Goal: Information Seeking & Learning: Learn about a topic

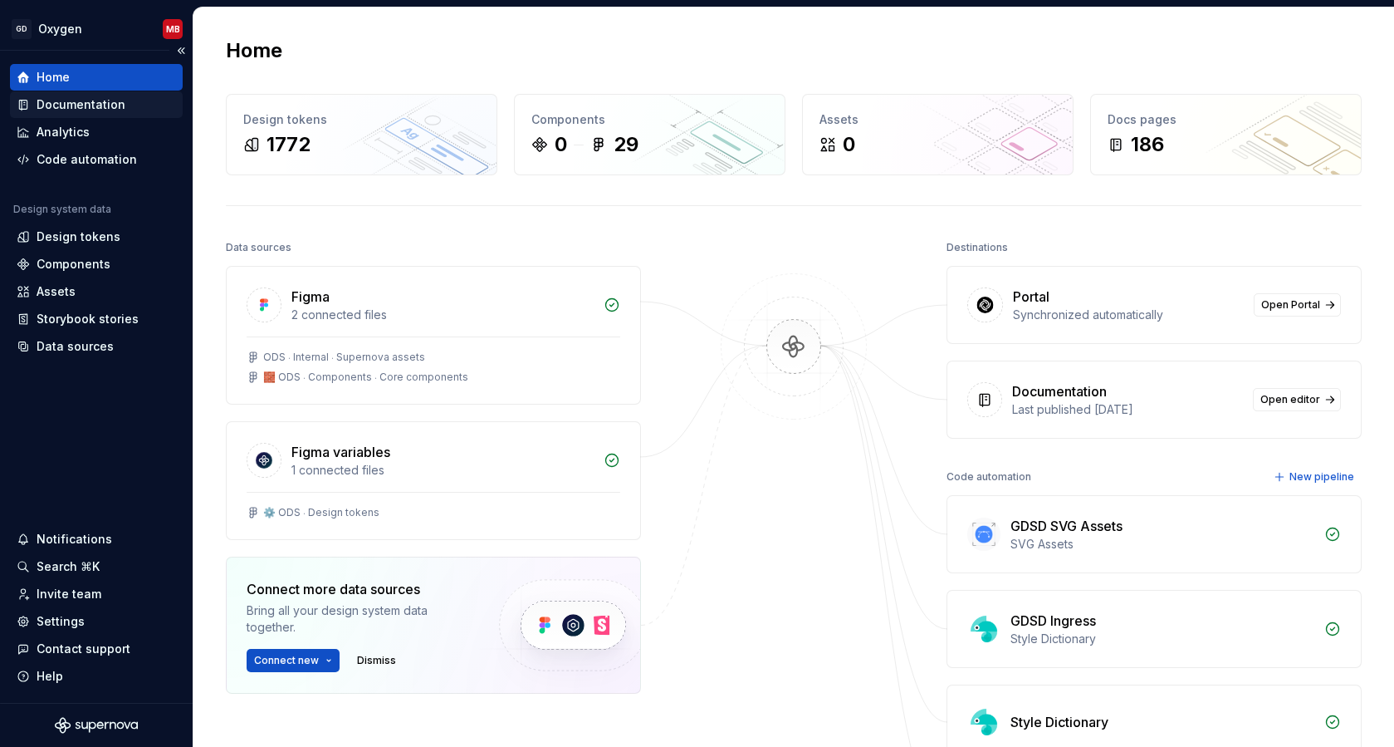
click at [72, 105] on div "Documentation" at bounding box center [81, 104] width 89 height 17
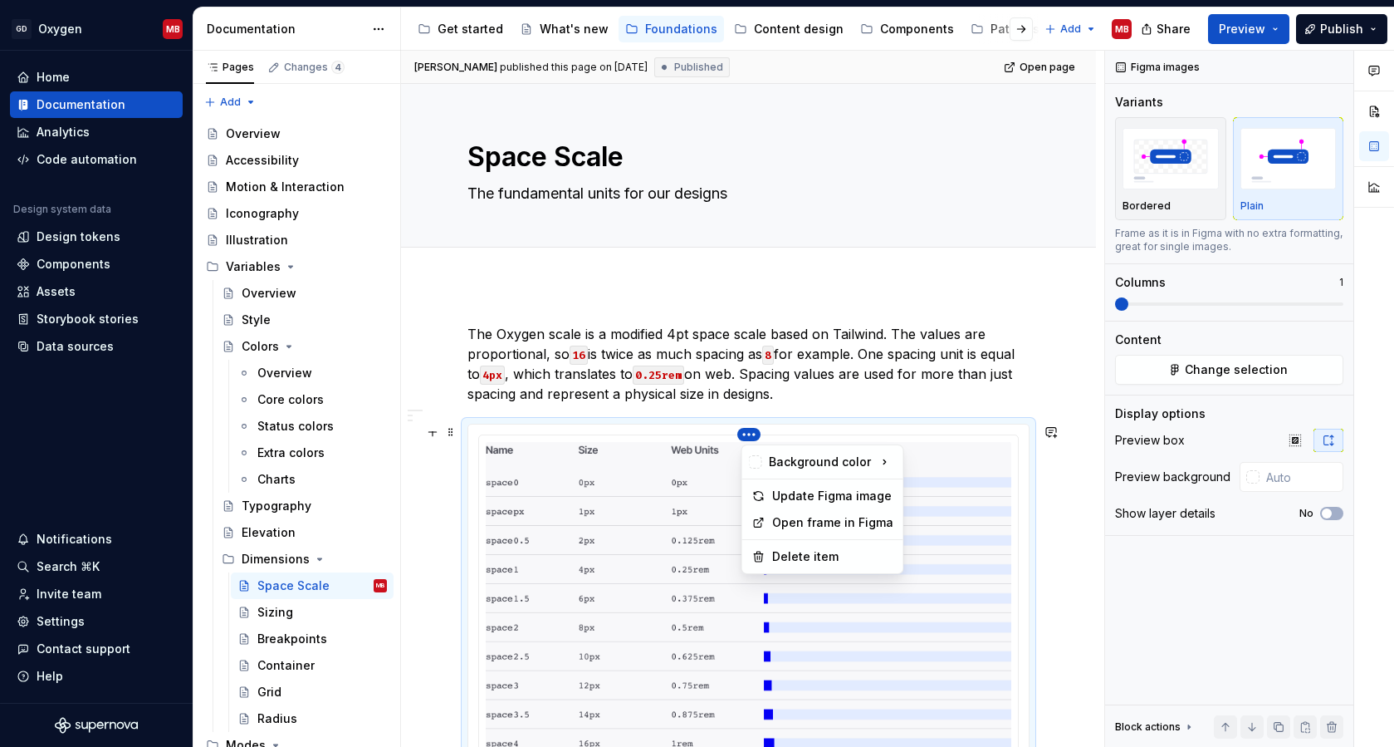
click at [753, 434] on html "GD Oxygen MB Home Documentation Analytics Code automation Design system data De…" at bounding box center [697, 373] width 1394 height 747
click at [817, 494] on div "Update Figma image" at bounding box center [832, 496] width 121 height 17
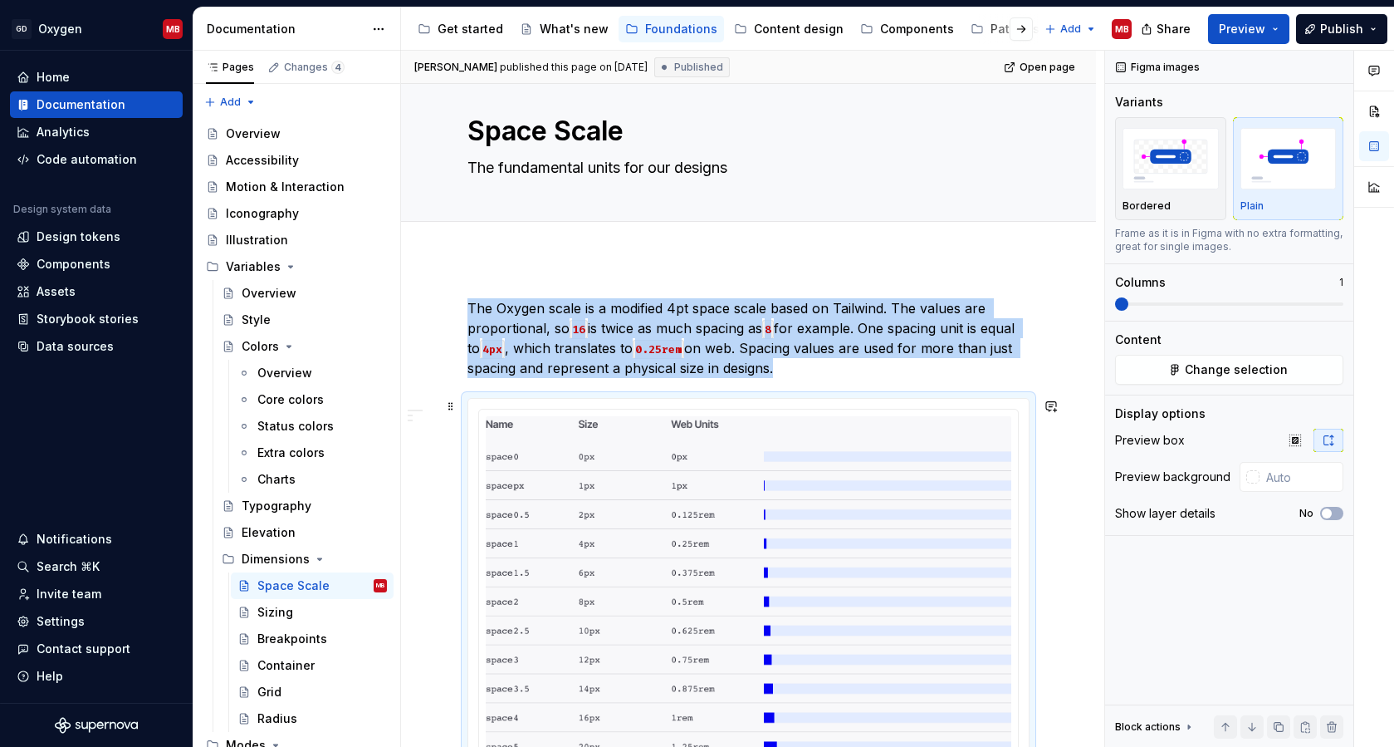
scroll to position [33, 0]
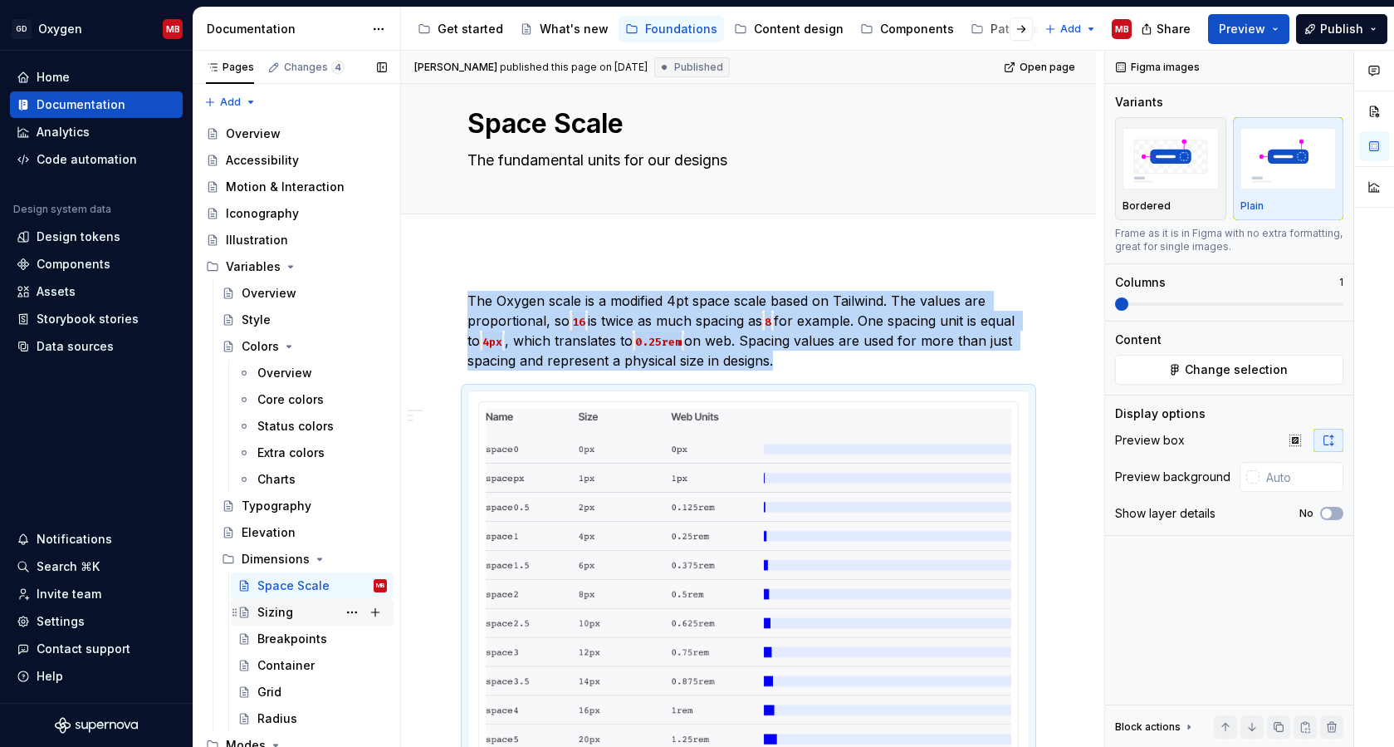
click at [293, 613] on div "Sizing" at bounding box center [322, 611] width 130 height 23
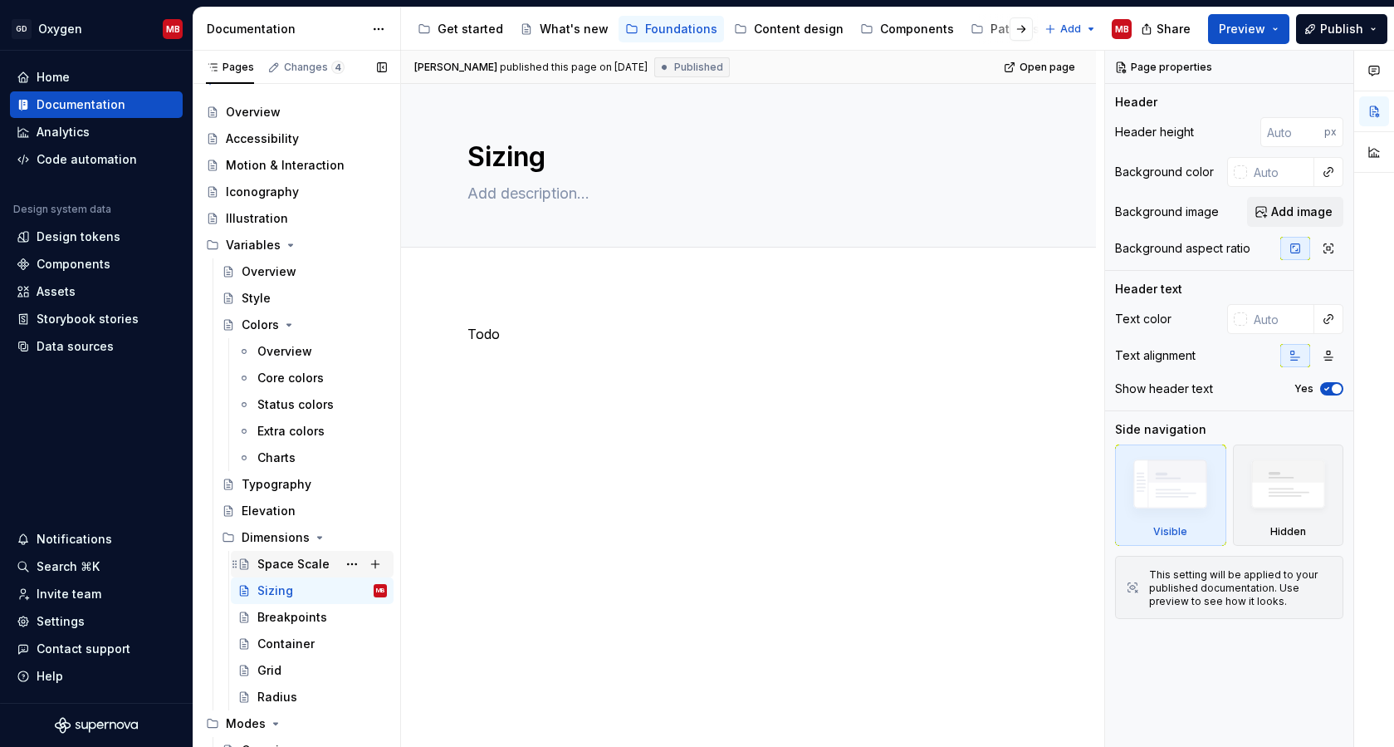
scroll to position [36, 0]
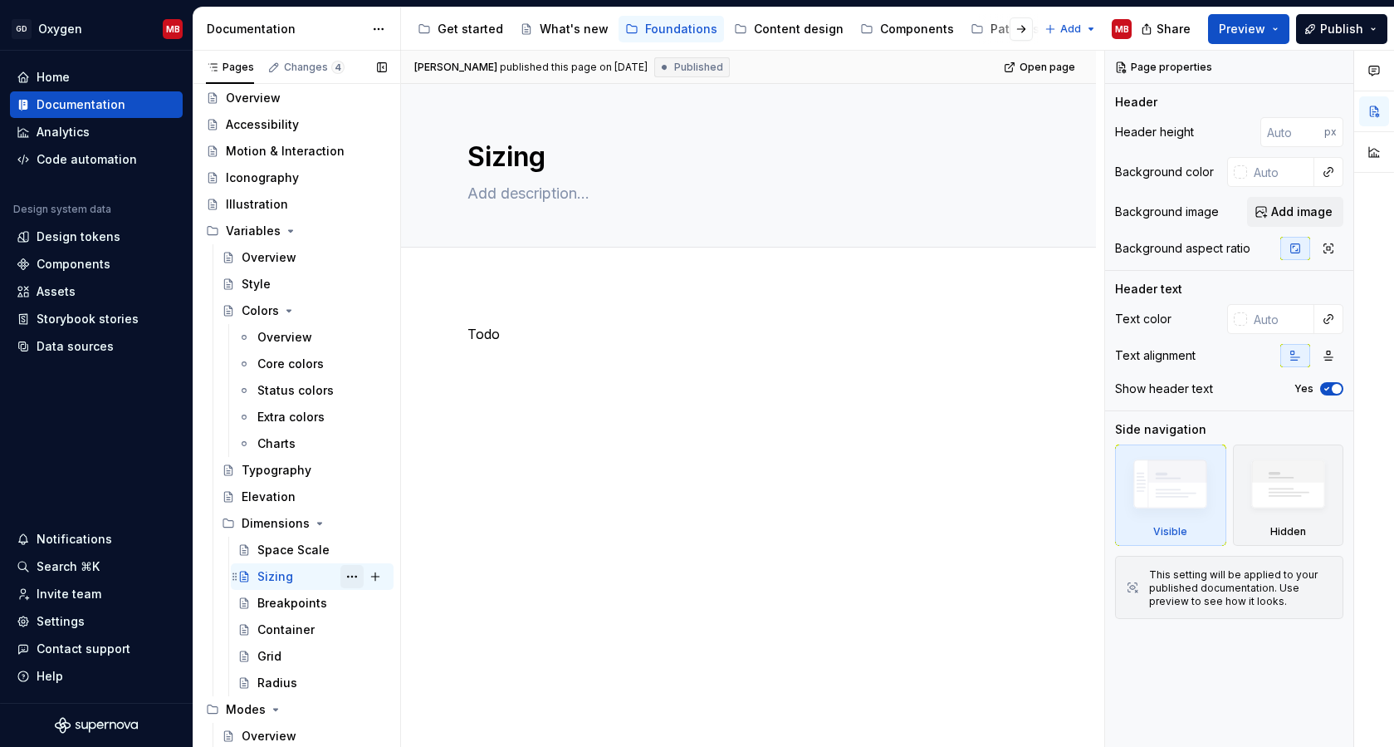
click at [350, 576] on button "Page tree" at bounding box center [352, 576] width 23 height 23
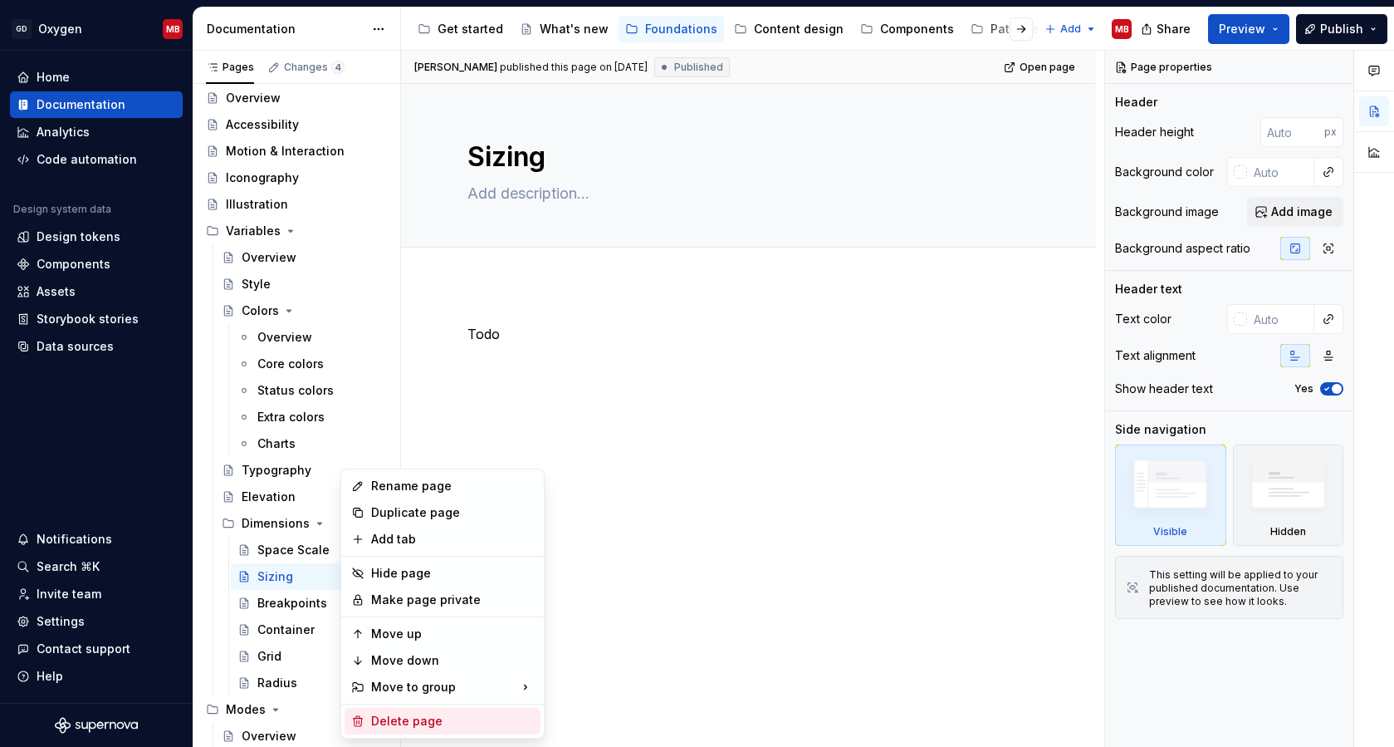
click at [394, 720] on div "Delete page" at bounding box center [452, 721] width 163 height 17
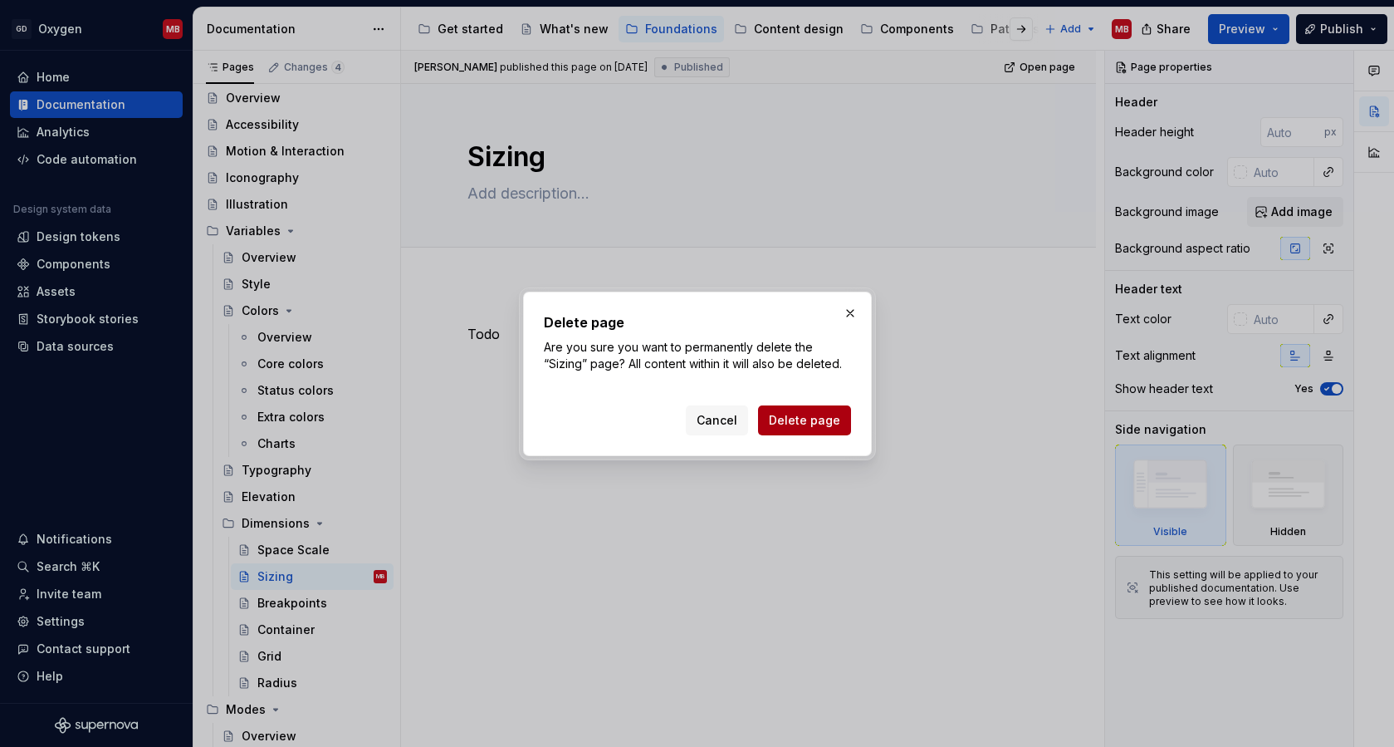
click at [806, 420] on span "Delete page" at bounding box center [804, 420] width 71 height 17
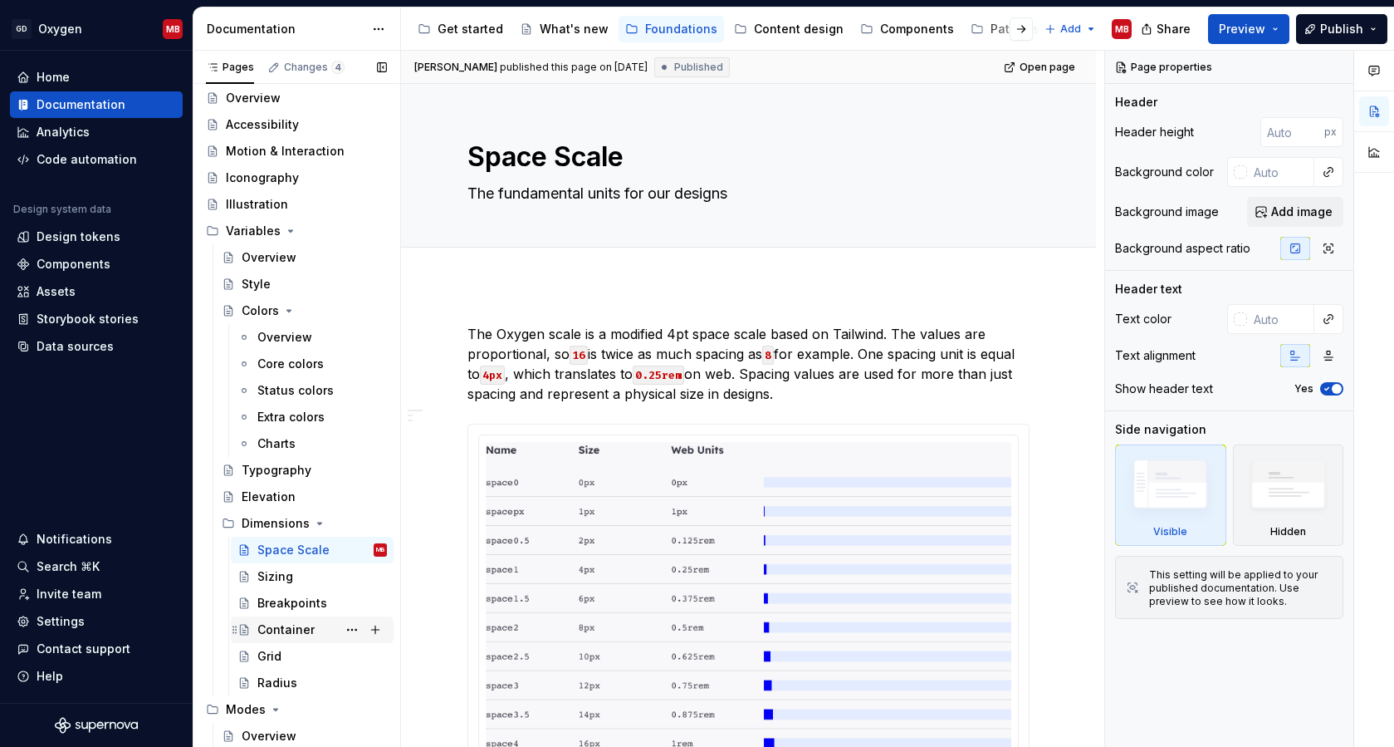
click at [281, 631] on div "Container" at bounding box center [285, 629] width 57 height 17
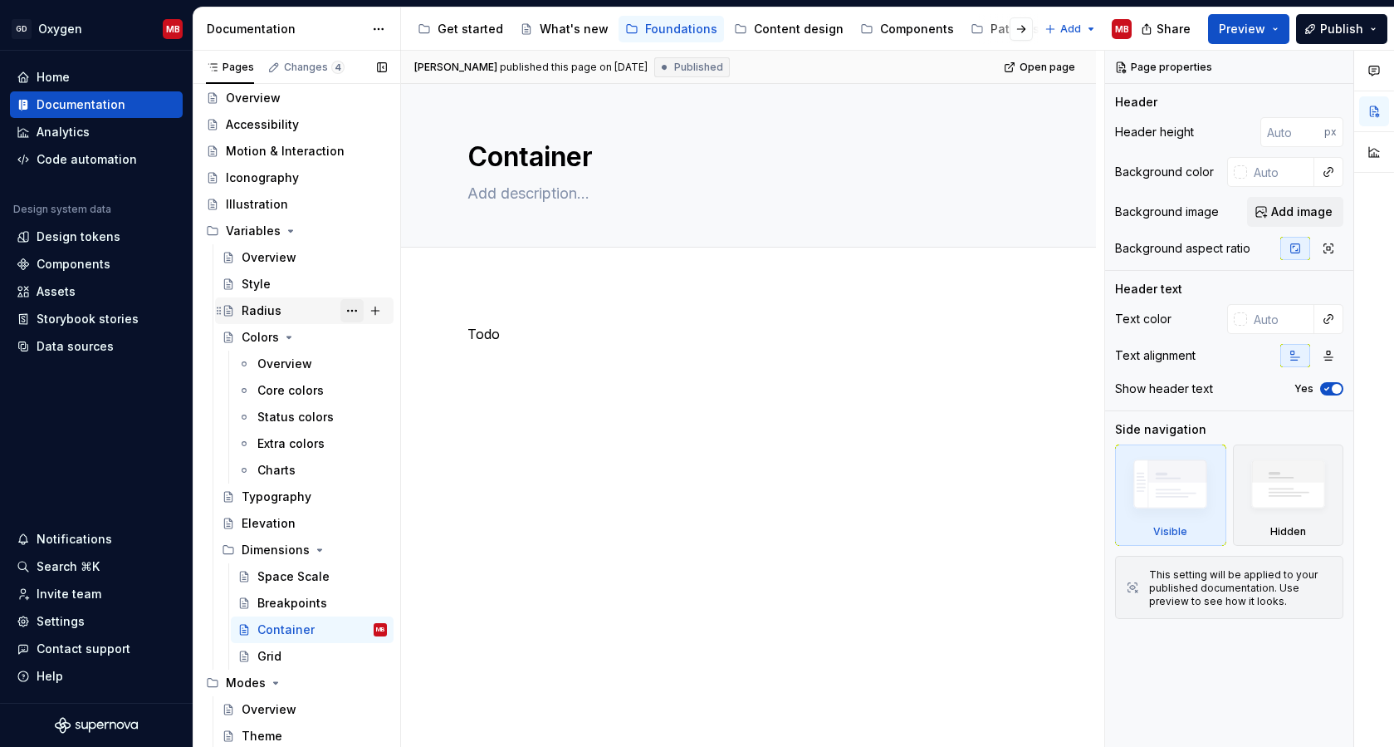
click at [346, 311] on button "Page tree" at bounding box center [352, 310] width 23 height 23
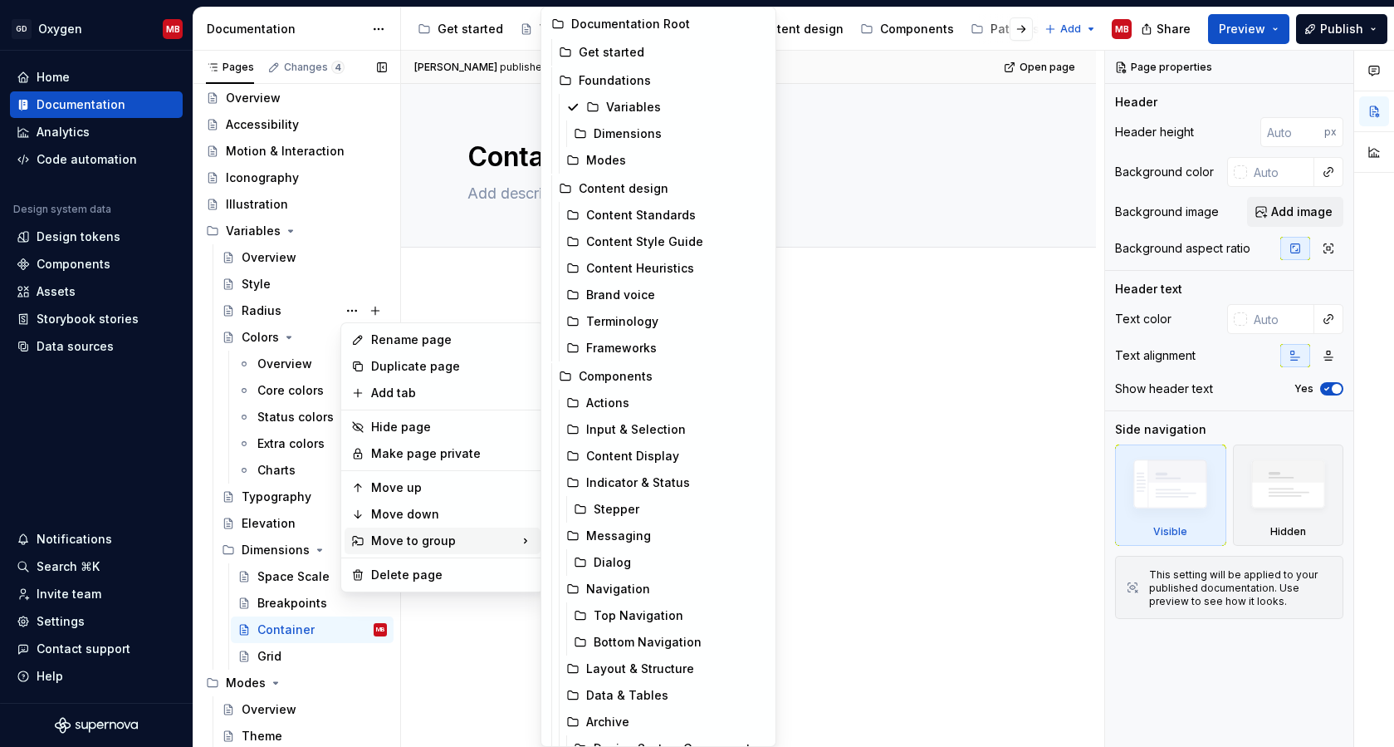
click at [282, 283] on div "Pages Changes 4 Add Accessibility guide for tree Page tree. Navigate the tree w…" at bounding box center [297, 402] width 208 height 703
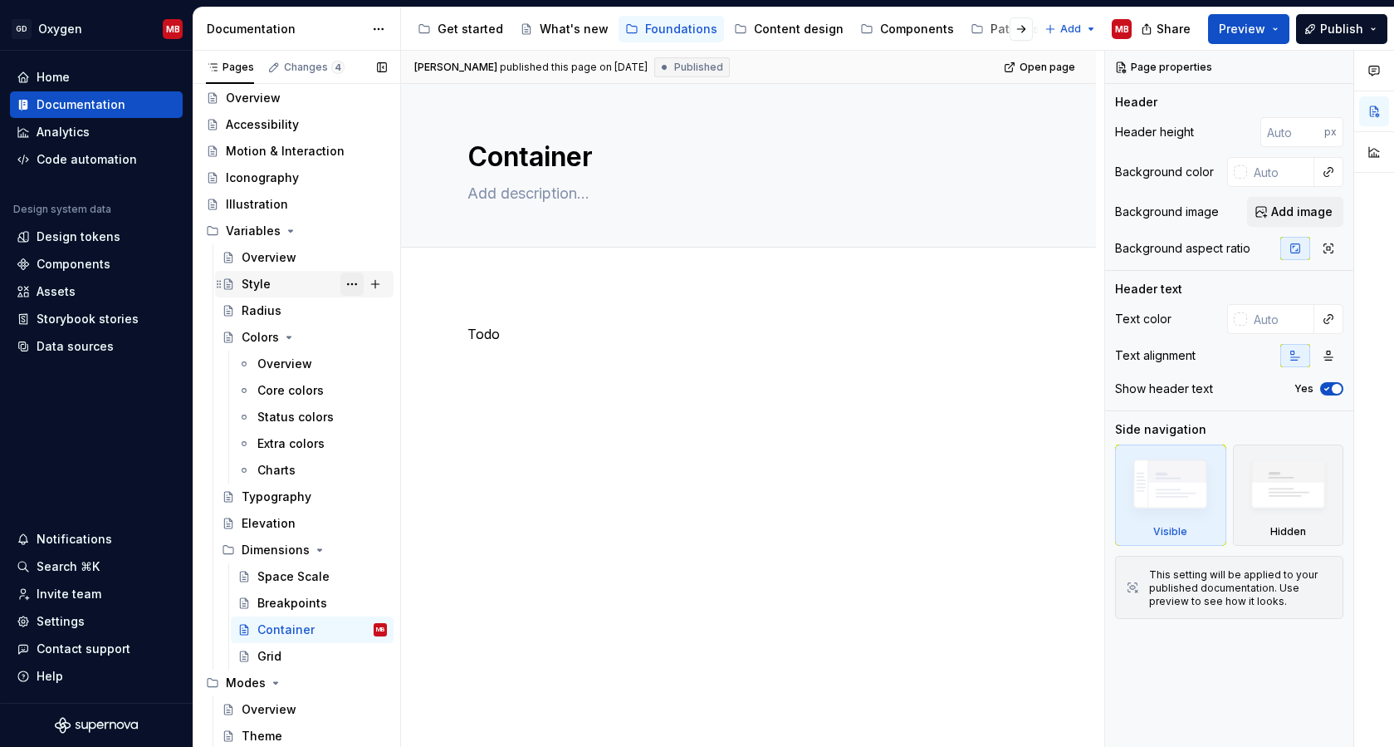
click at [348, 283] on button "Page tree" at bounding box center [352, 283] width 23 height 23
click at [352, 230] on div "Pages Changes 4 Add Accessibility guide for tree Page tree. Navigate the tree w…" at bounding box center [297, 402] width 208 height 703
click at [350, 283] on button "Page tree" at bounding box center [352, 283] width 23 height 23
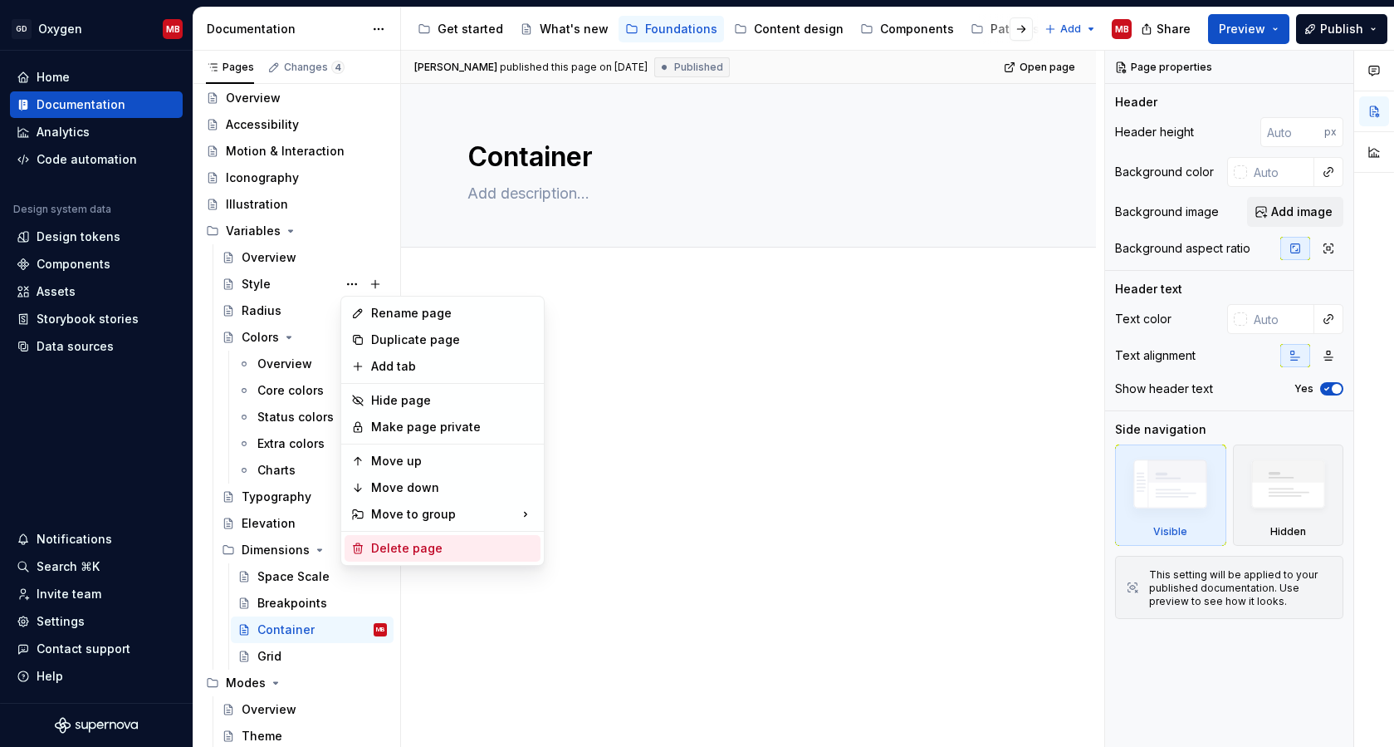
click at [418, 543] on div "Delete page" at bounding box center [452, 548] width 163 height 17
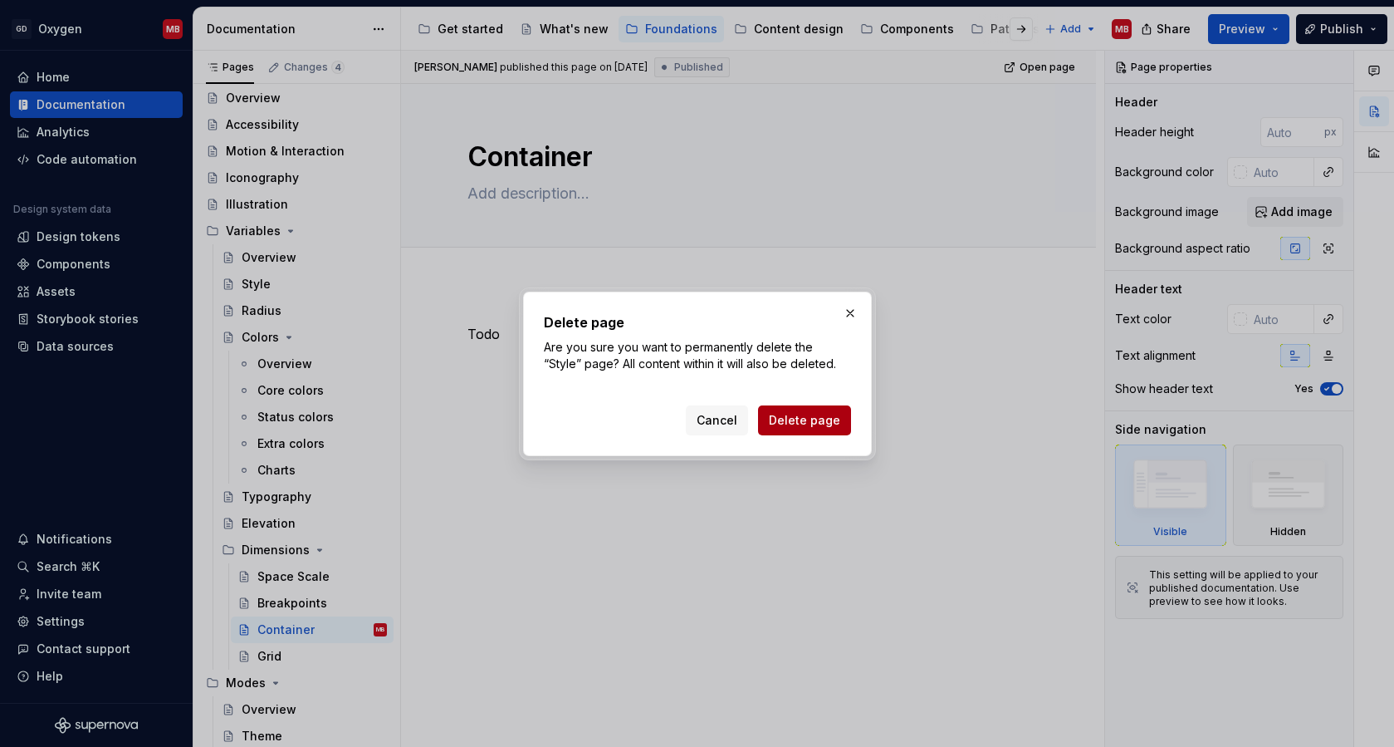
click at [808, 425] on span "Delete page" at bounding box center [804, 420] width 71 height 17
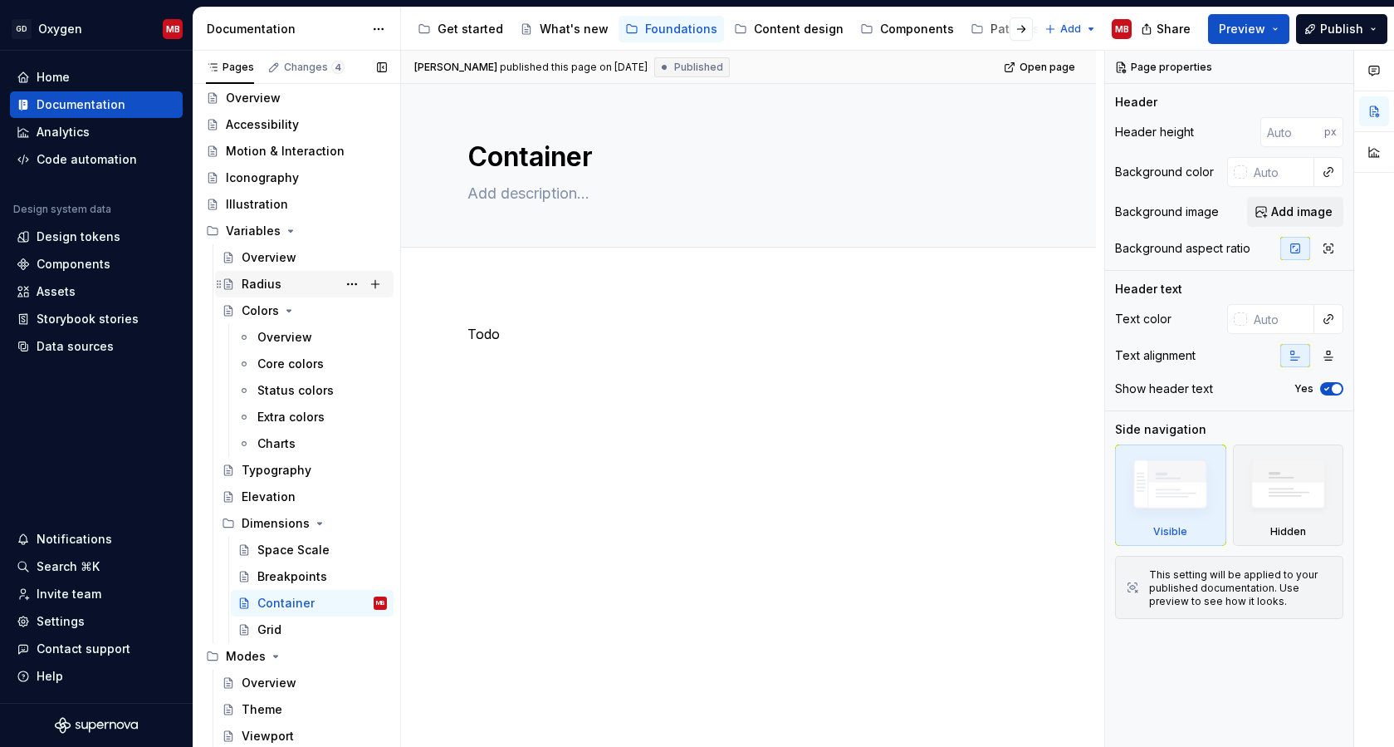
click at [292, 282] on div "Radius" at bounding box center [314, 283] width 145 height 23
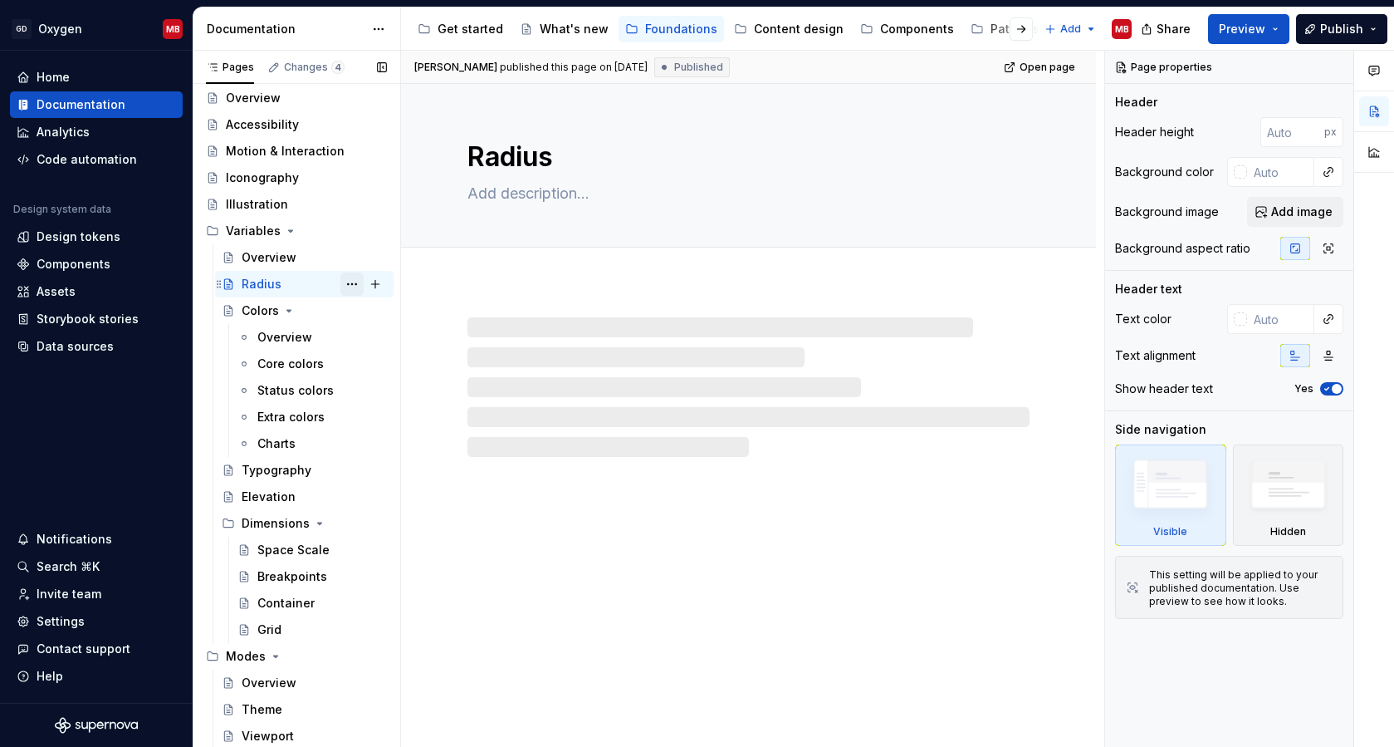
click at [354, 281] on button "Page tree" at bounding box center [352, 283] width 23 height 23
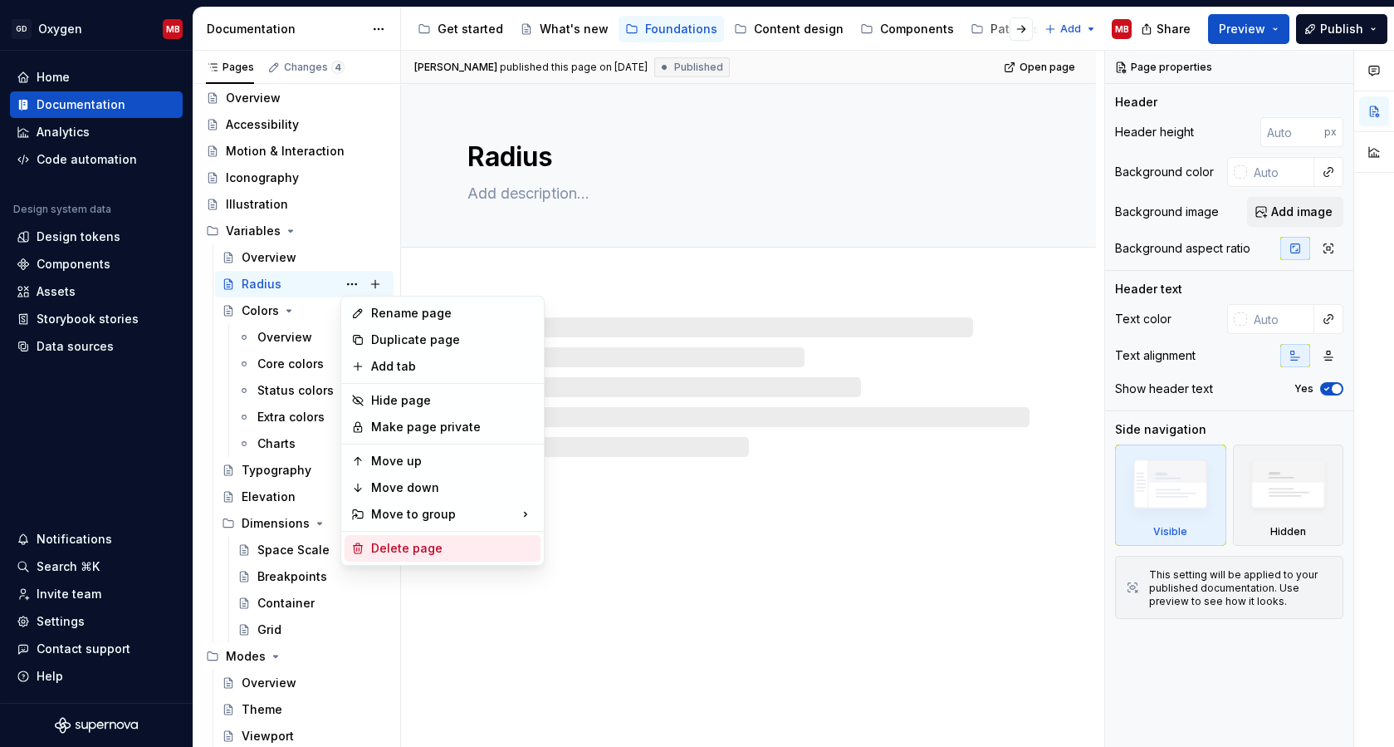
click at [383, 543] on div "Delete page" at bounding box center [452, 548] width 163 height 17
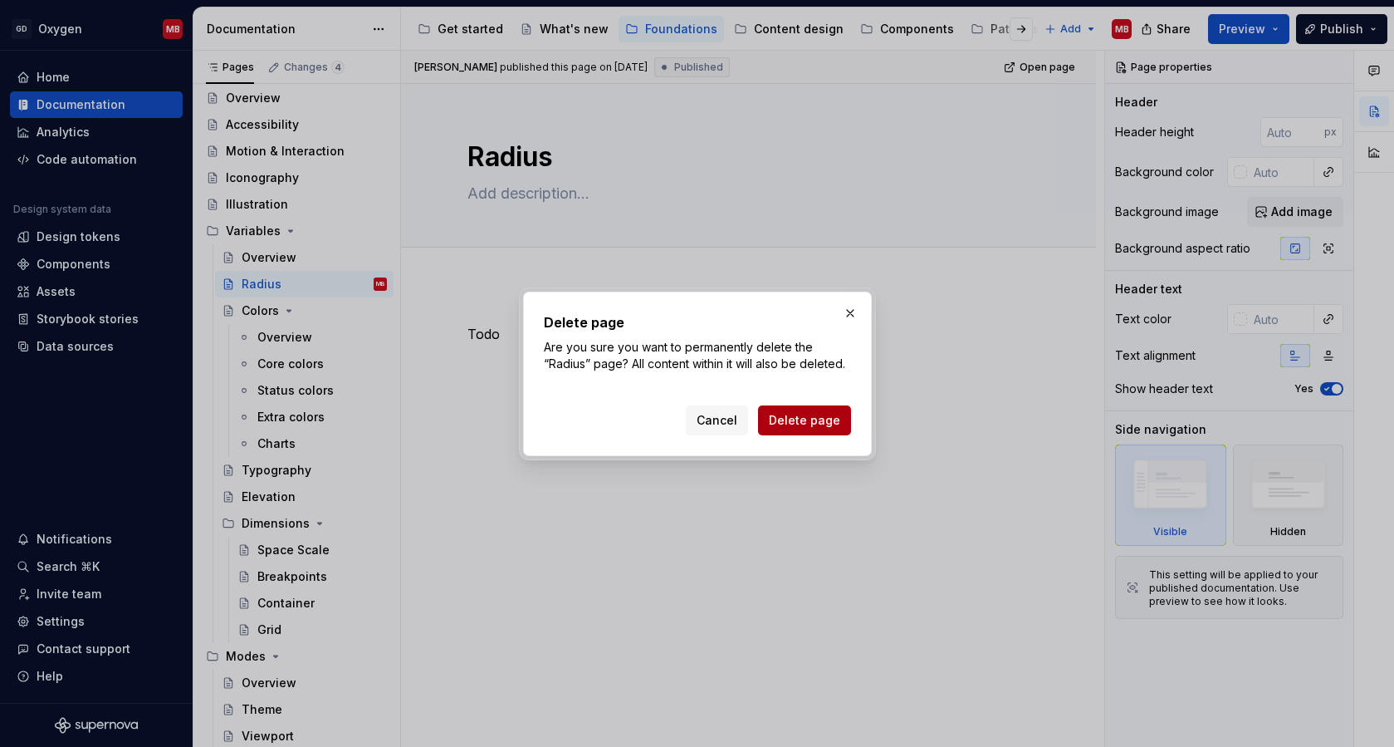
click at [809, 417] on span "Delete page" at bounding box center [804, 420] width 71 height 17
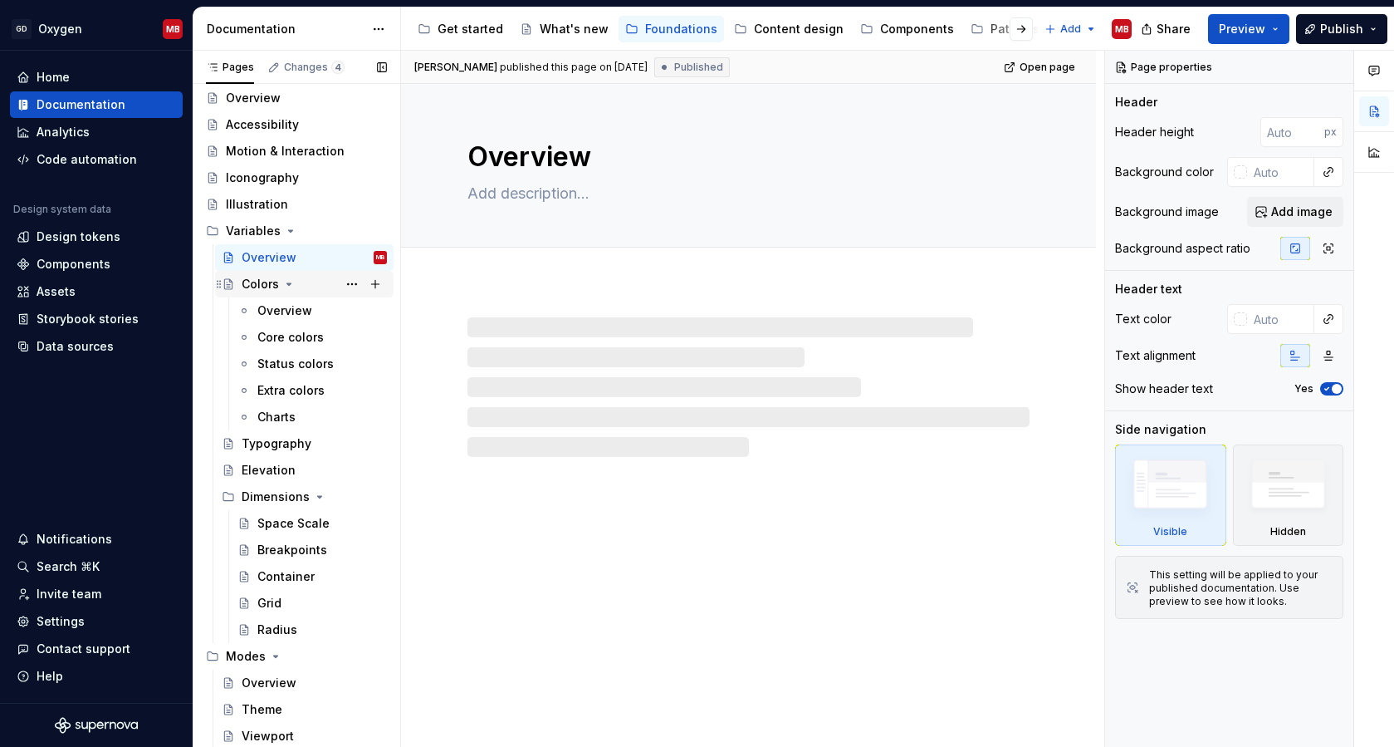
click at [291, 282] on icon "Page tree" at bounding box center [288, 283] width 13 height 13
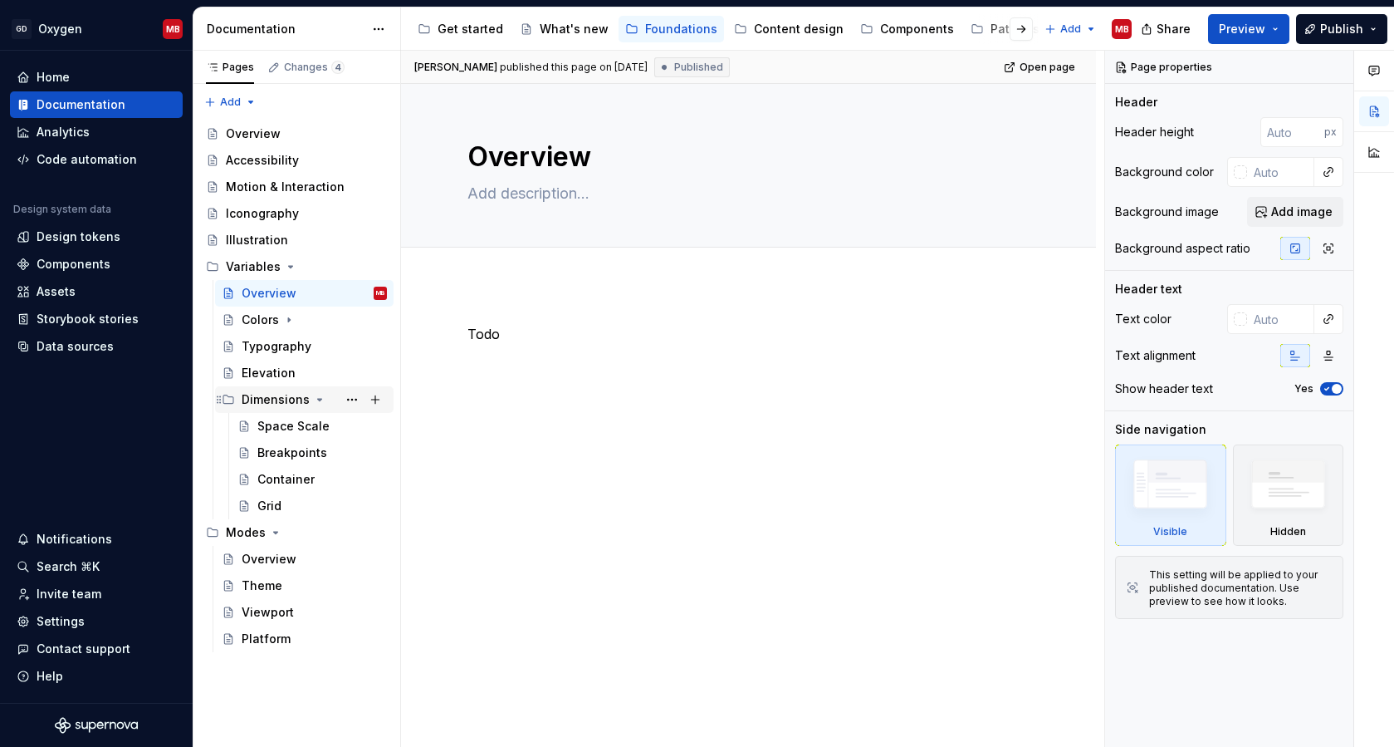
click at [313, 398] on icon "Page tree" at bounding box center [319, 399] width 13 height 13
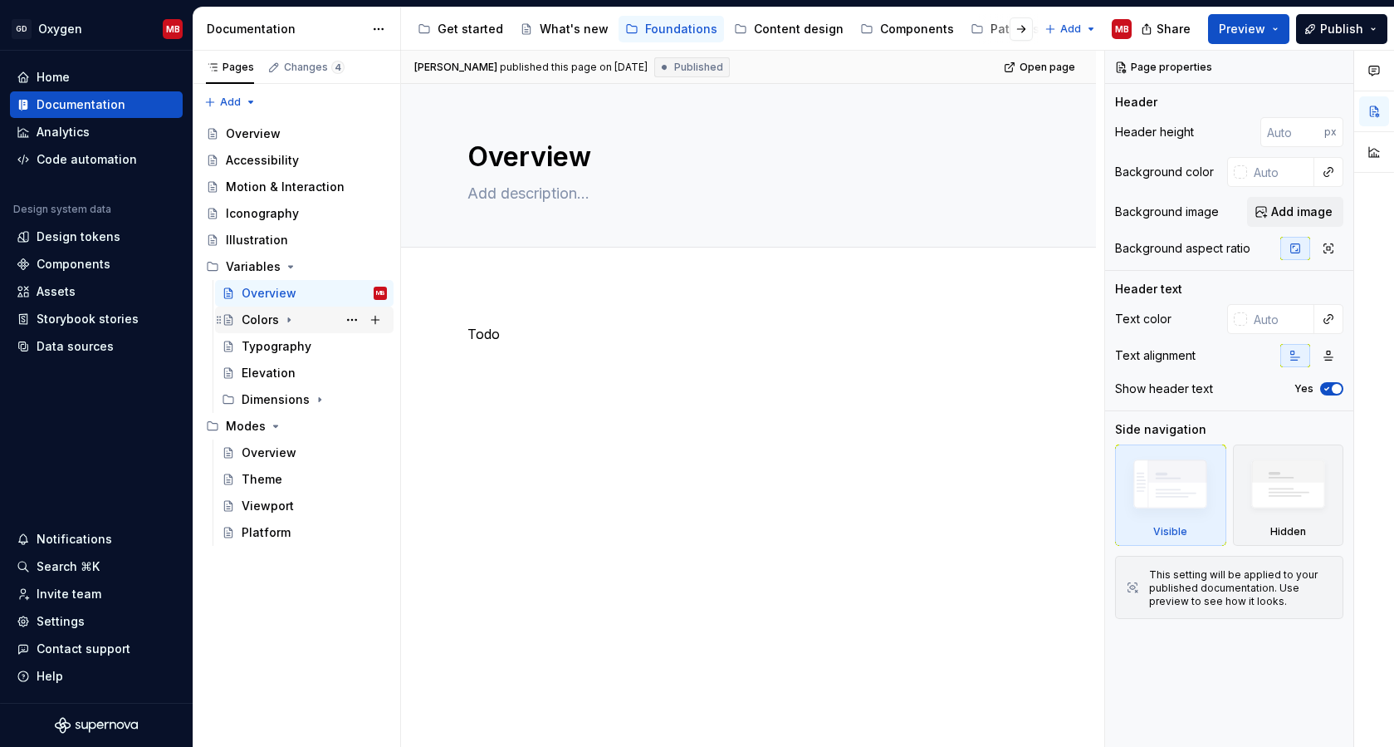
click at [263, 319] on div "Colors" at bounding box center [260, 319] width 37 height 17
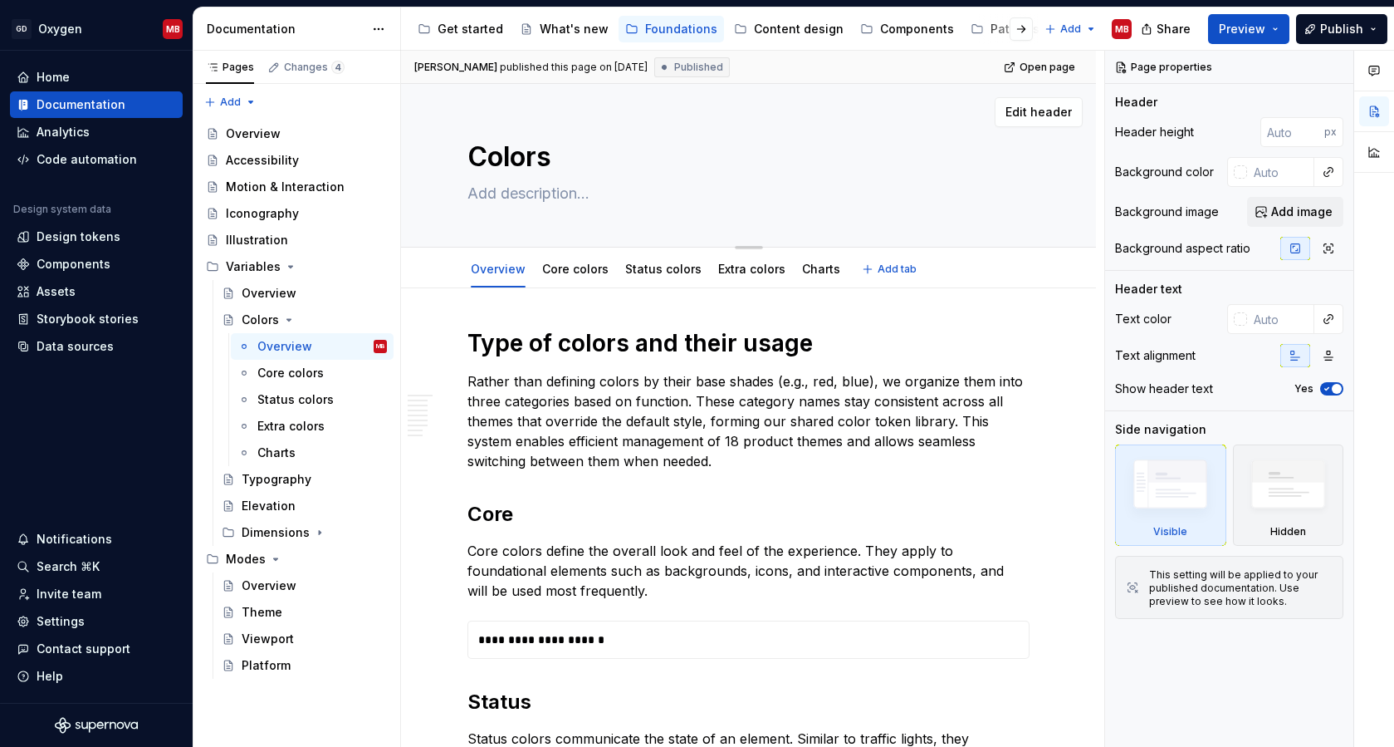
click at [473, 163] on textarea "Colors" at bounding box center [745, 157] width 562 height 40
click at [472, 159] on textarea "Colors" at bounding box center [745, 157] width 562 height 40
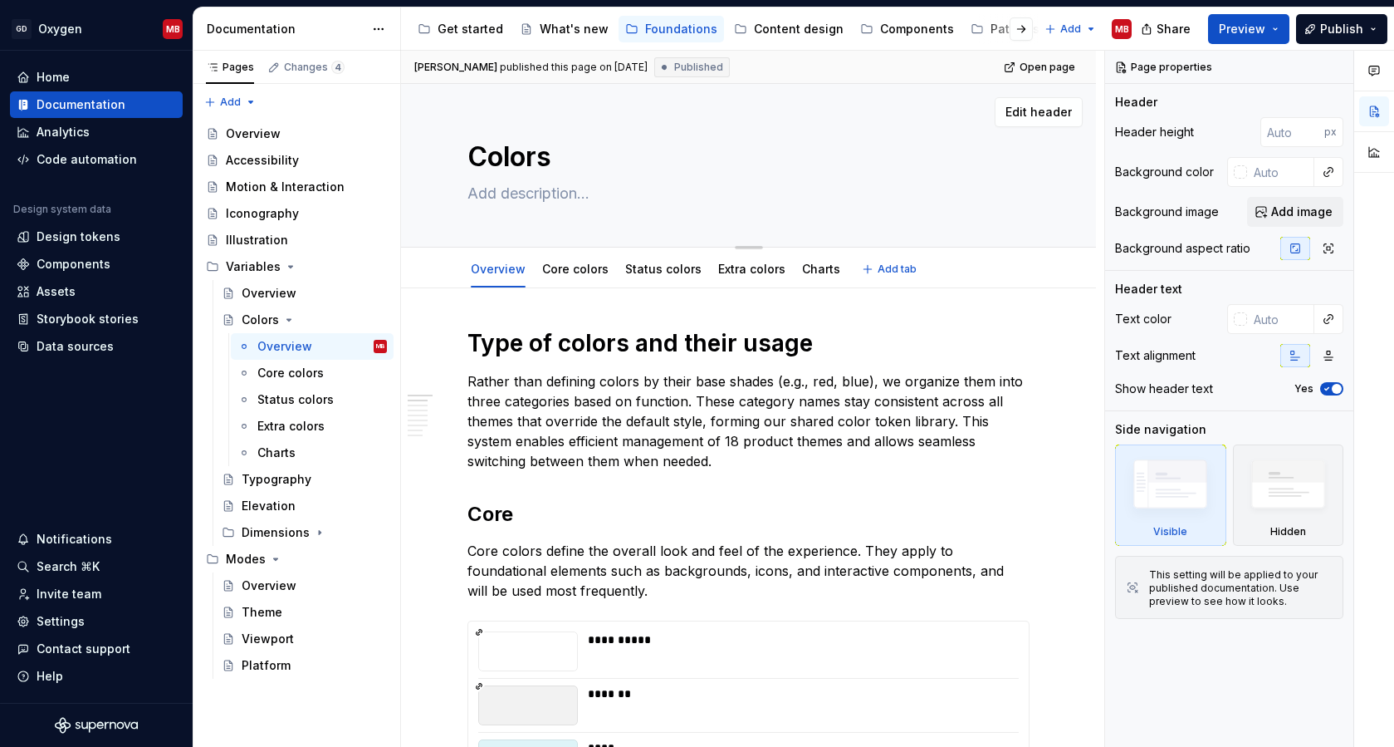
type textarea "*"
type textarea "TColors"
type textarea "*"
type textarea "ThColors"
type textarea "*"
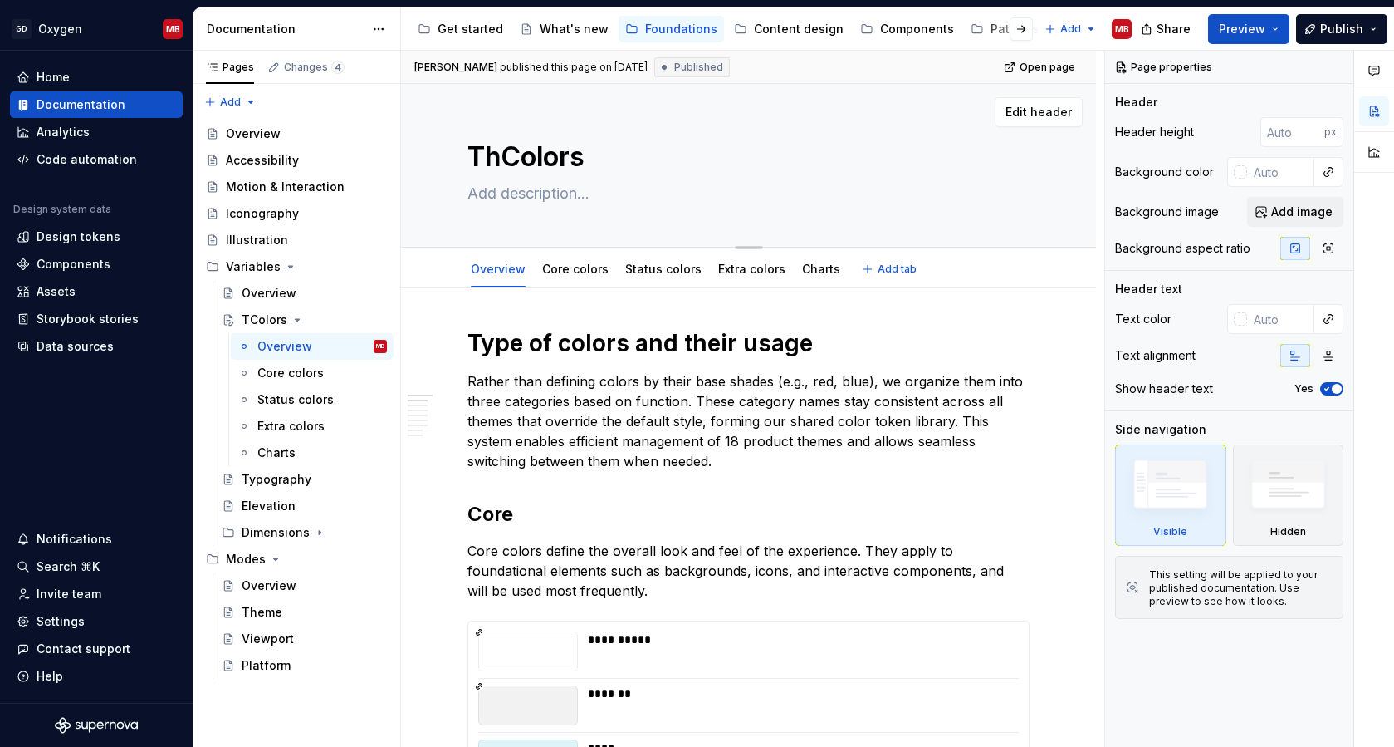
type textarea "TheColors"
type textarea "*"
type textarea "ThemColors"
type textarea "*"
type textarea "ThemeColors"
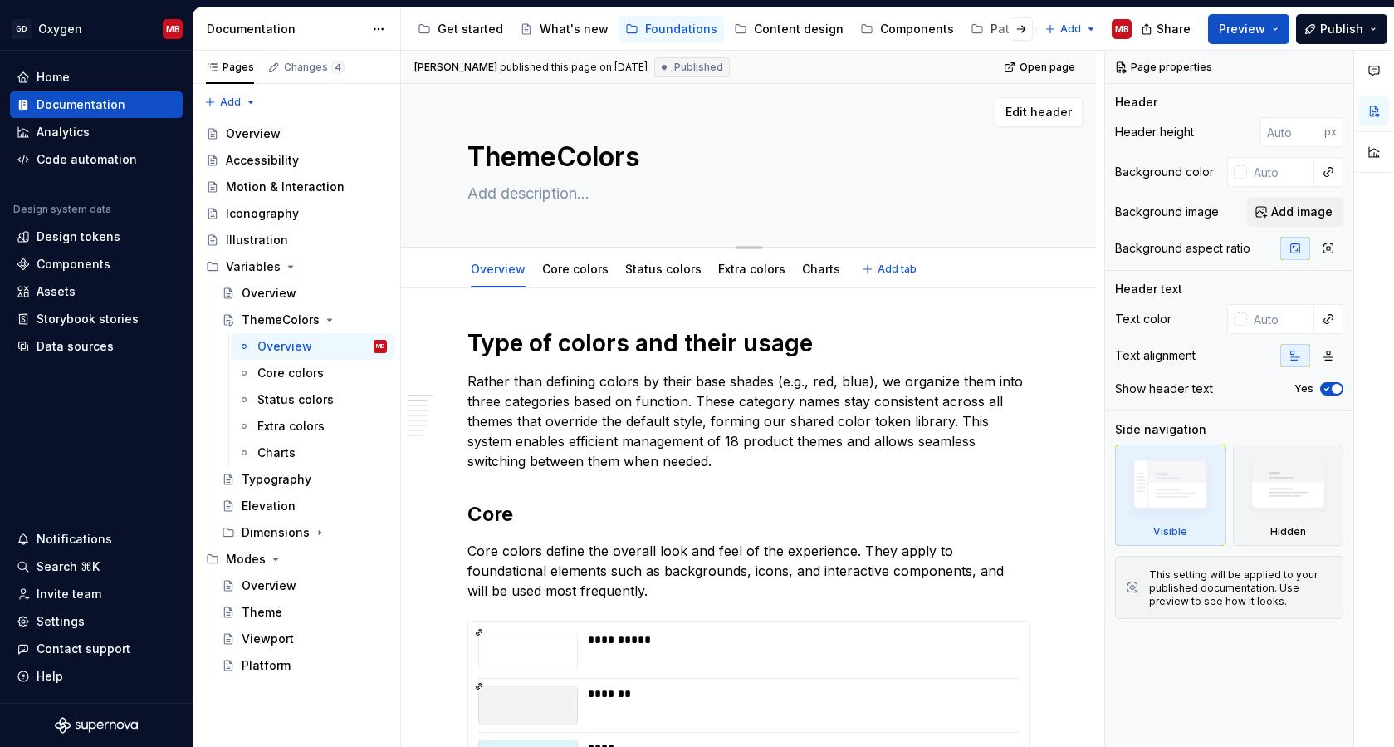
type textarea "*"
type textarea "Theme Colors"
type textarea "*"
type textarea "Theme Colors"
click at [279, 328] on div "Theme Colors" at bounding box center [314, 319] width 145 height 23
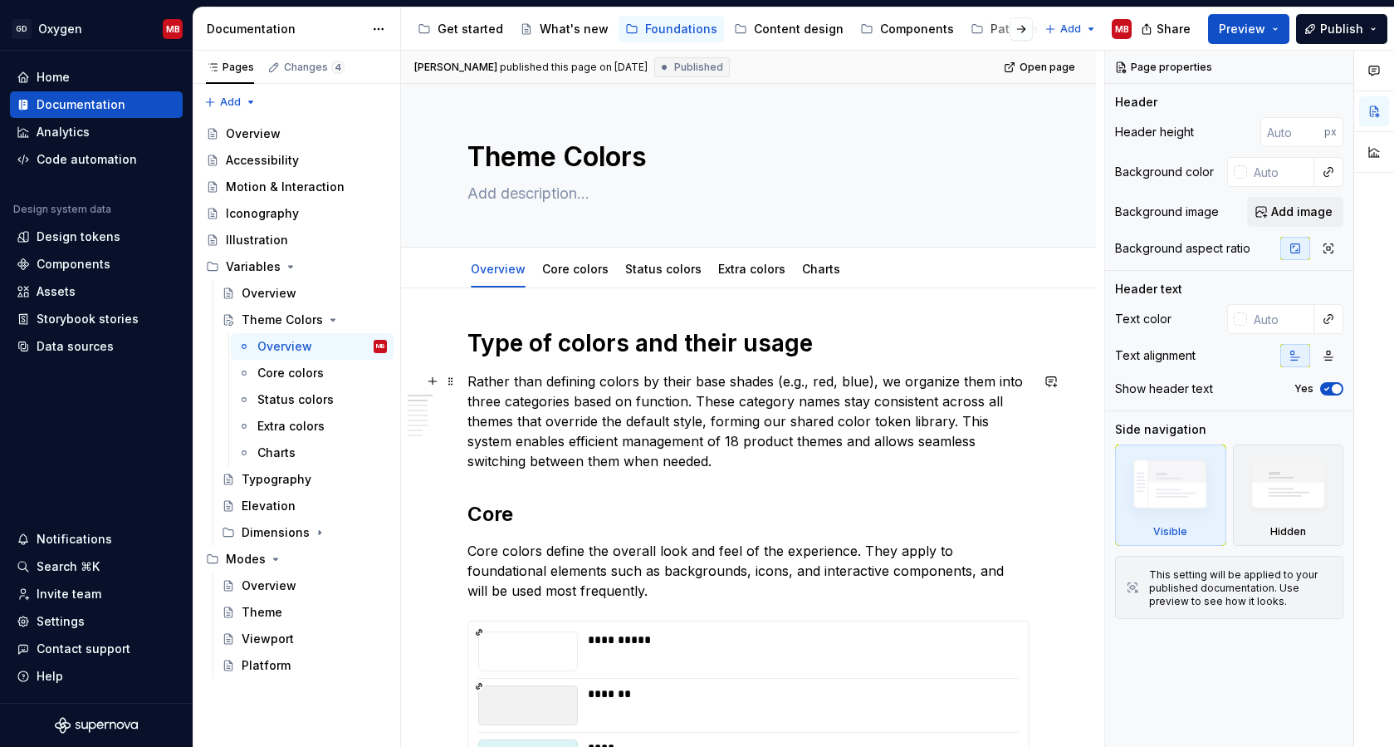
click at [669, 458] on p "Rather than defining colors by their base shades (e.g., red, blue), we organize…" at bounding box center [749, 421] width 562 height 100
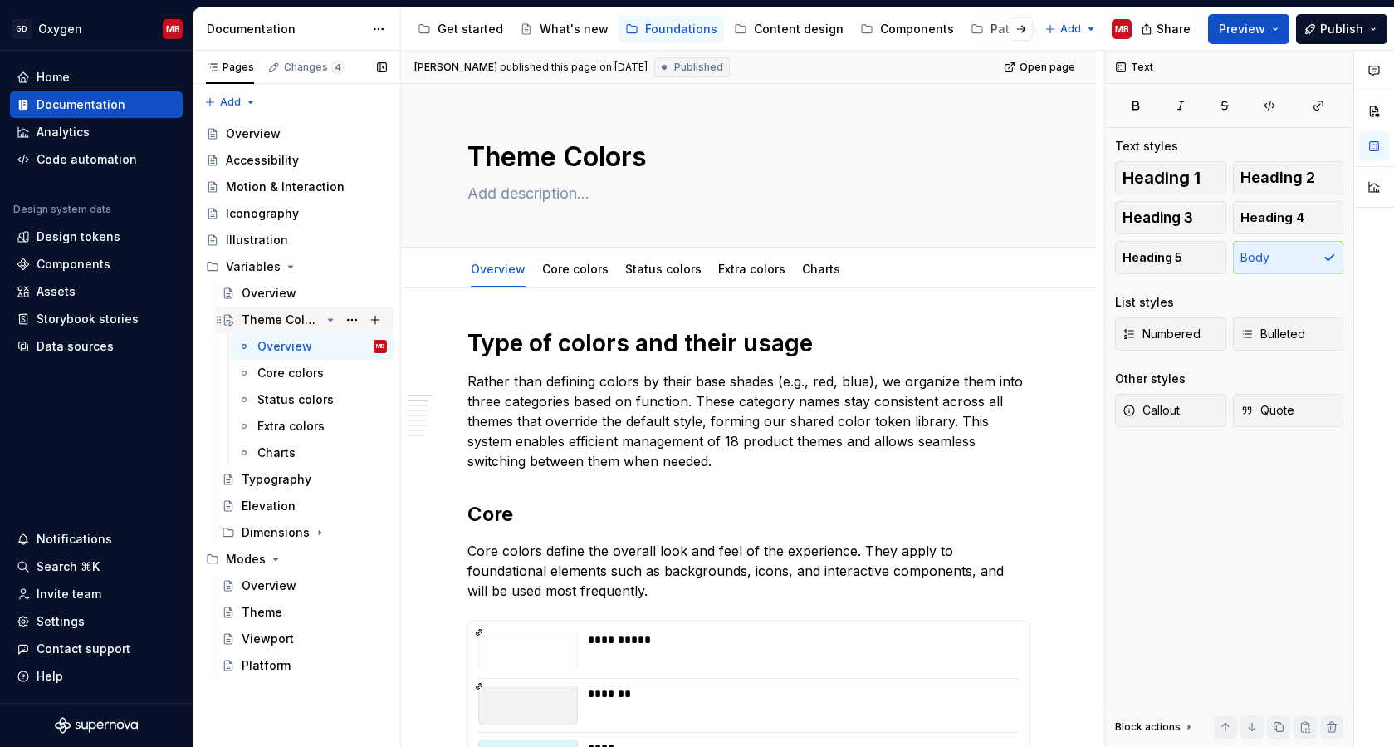
click at [326, 315] on icon "Page tree" at bounding box center [330, 319] width 13 height 13
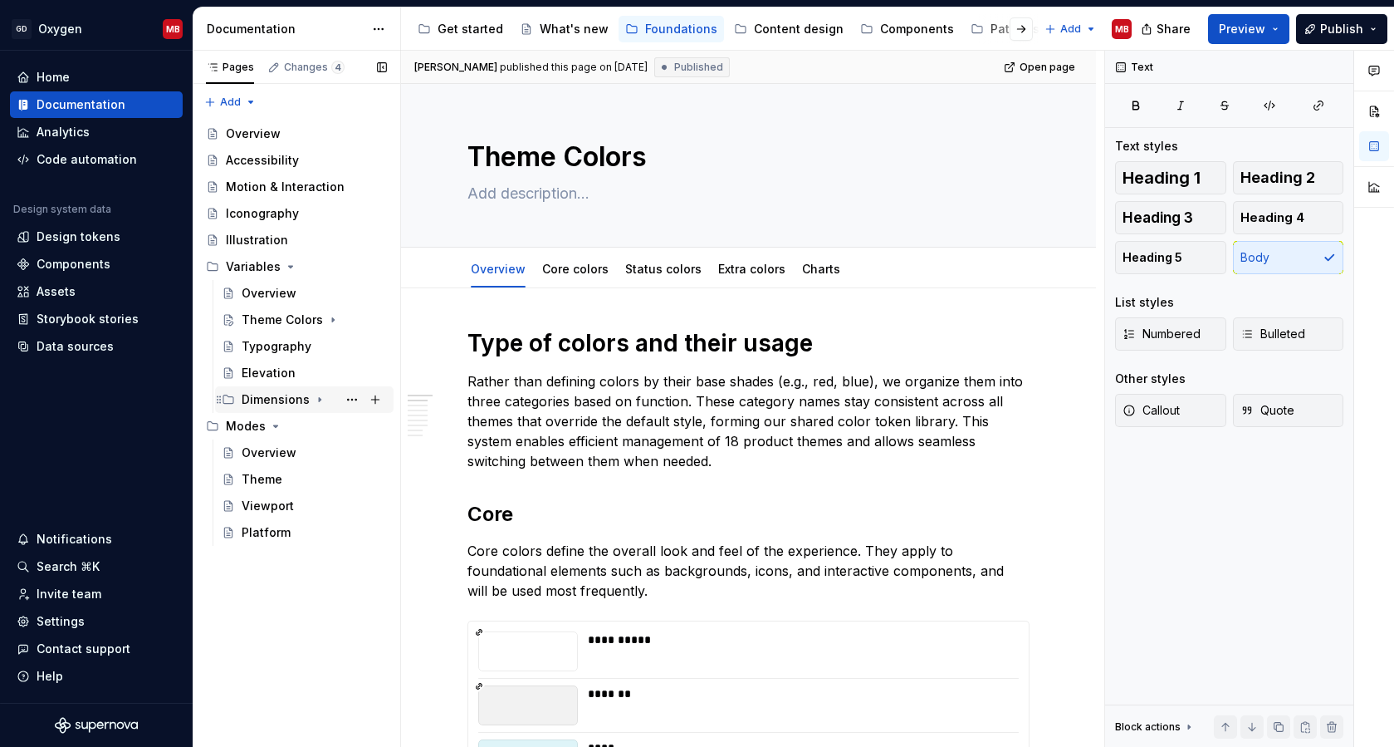
click at [319, 399] on icon "Page tree" at bounding box center [320, 400] width 2 height 4
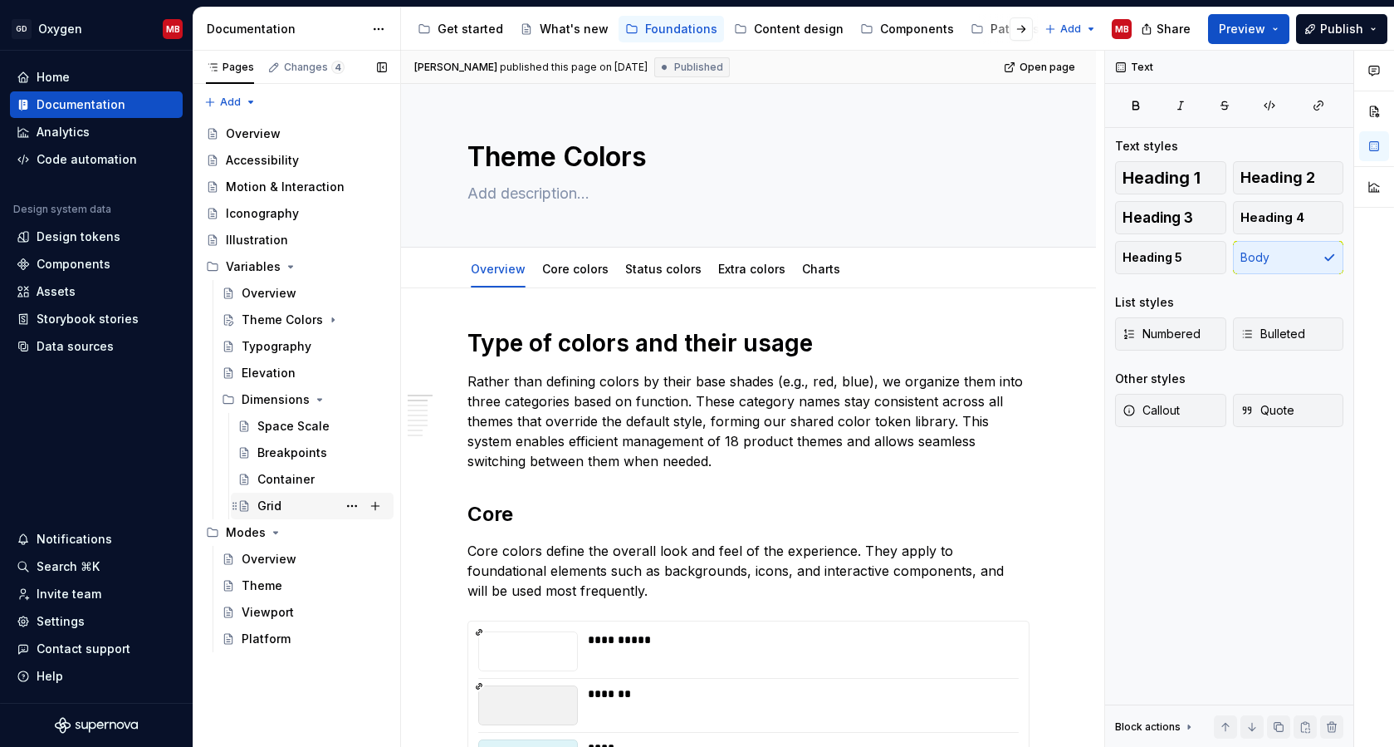
click at [274, 507] on div "Grid" at bounding box center [269, 505] width 24 height 17
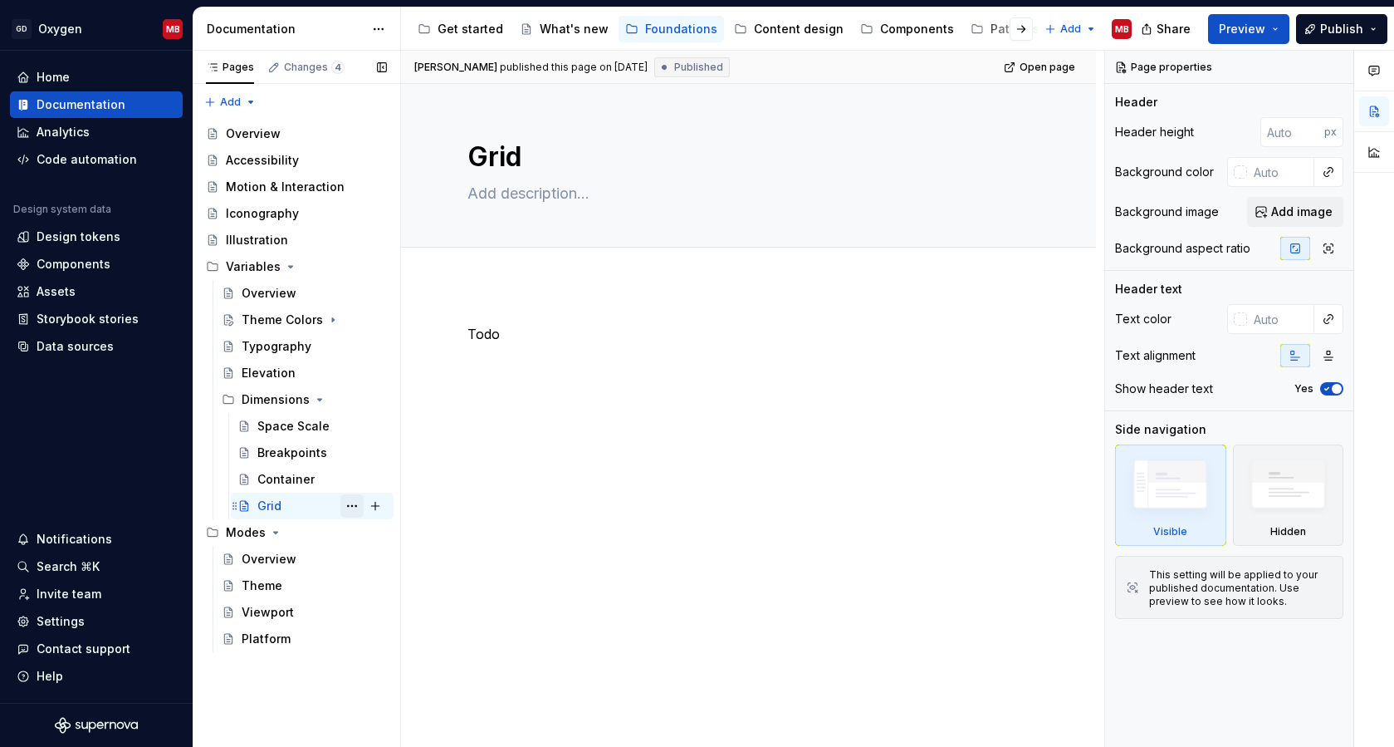
click at [355, 507] on button "Page tree" at bounding box center [352, 505] width 23 height 23
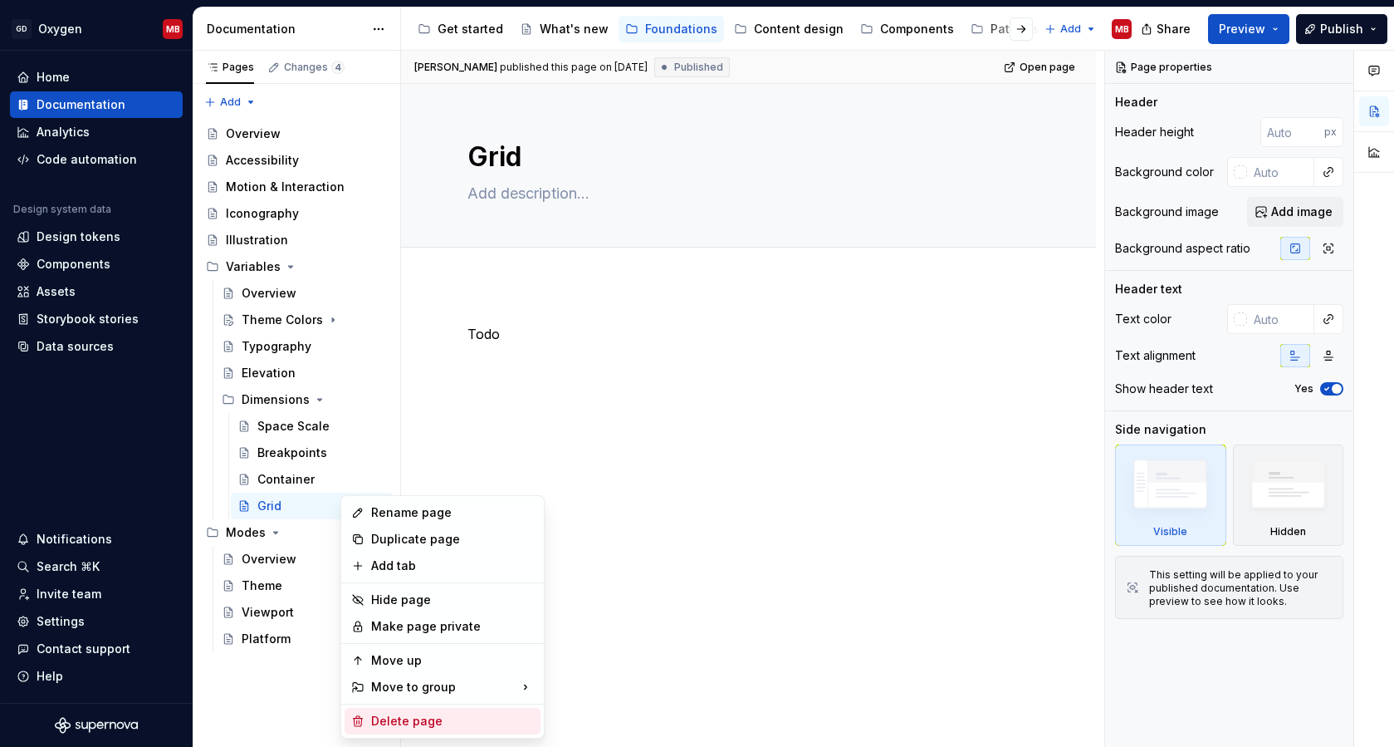
click at [398, 717] on div "Delete page" at bounding box center [452, 721] width 163 height 17
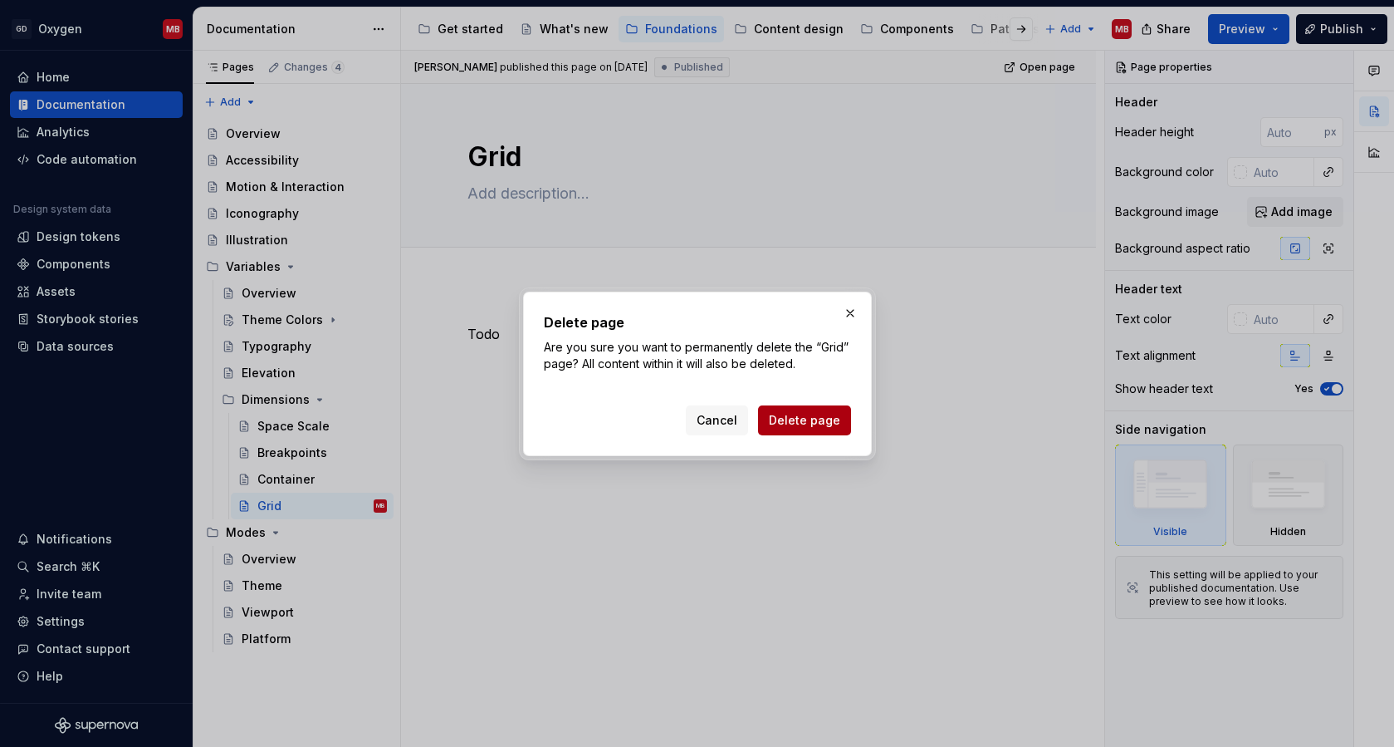
click at [795, 419] on span "Delete page" at bounding box center [804, 420] width 71 height 17
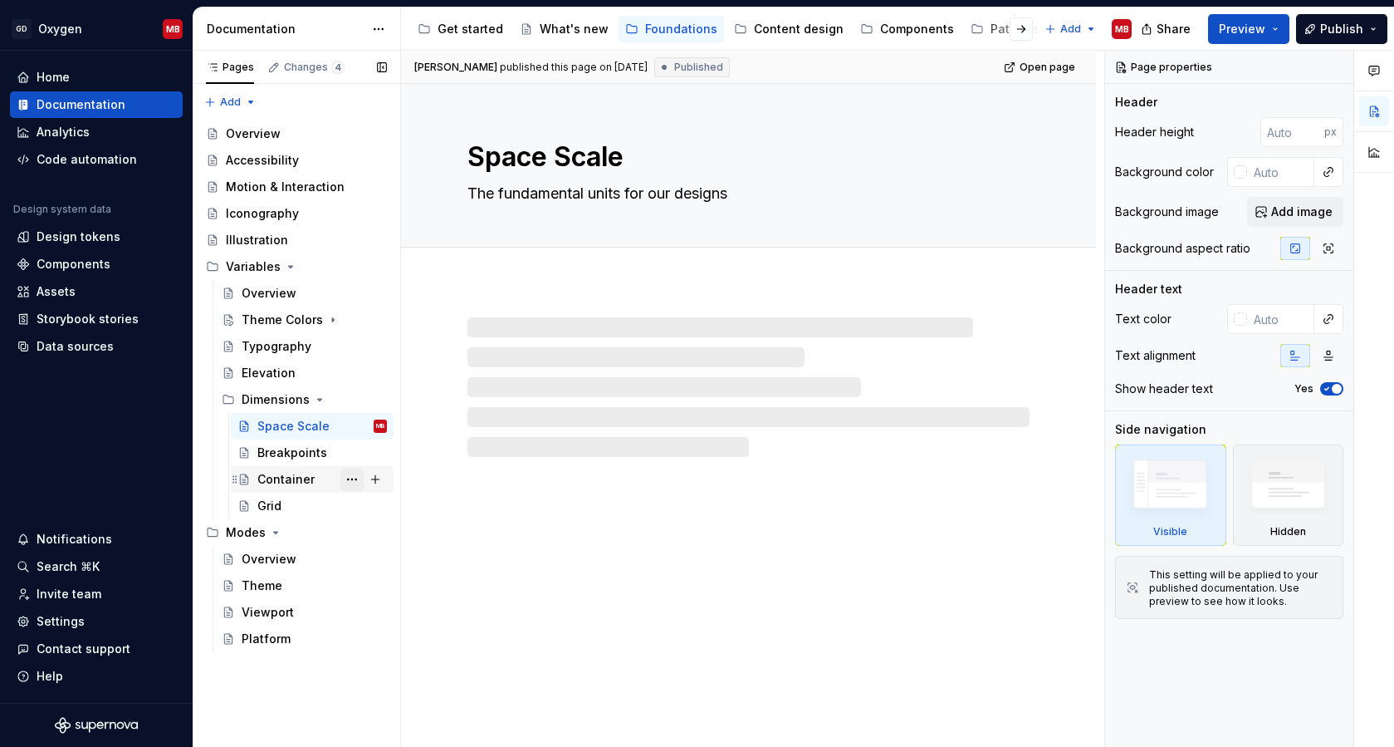
click at [347, 478] on button "Page tree" at bounding box center [352, 479] width 23 height 23
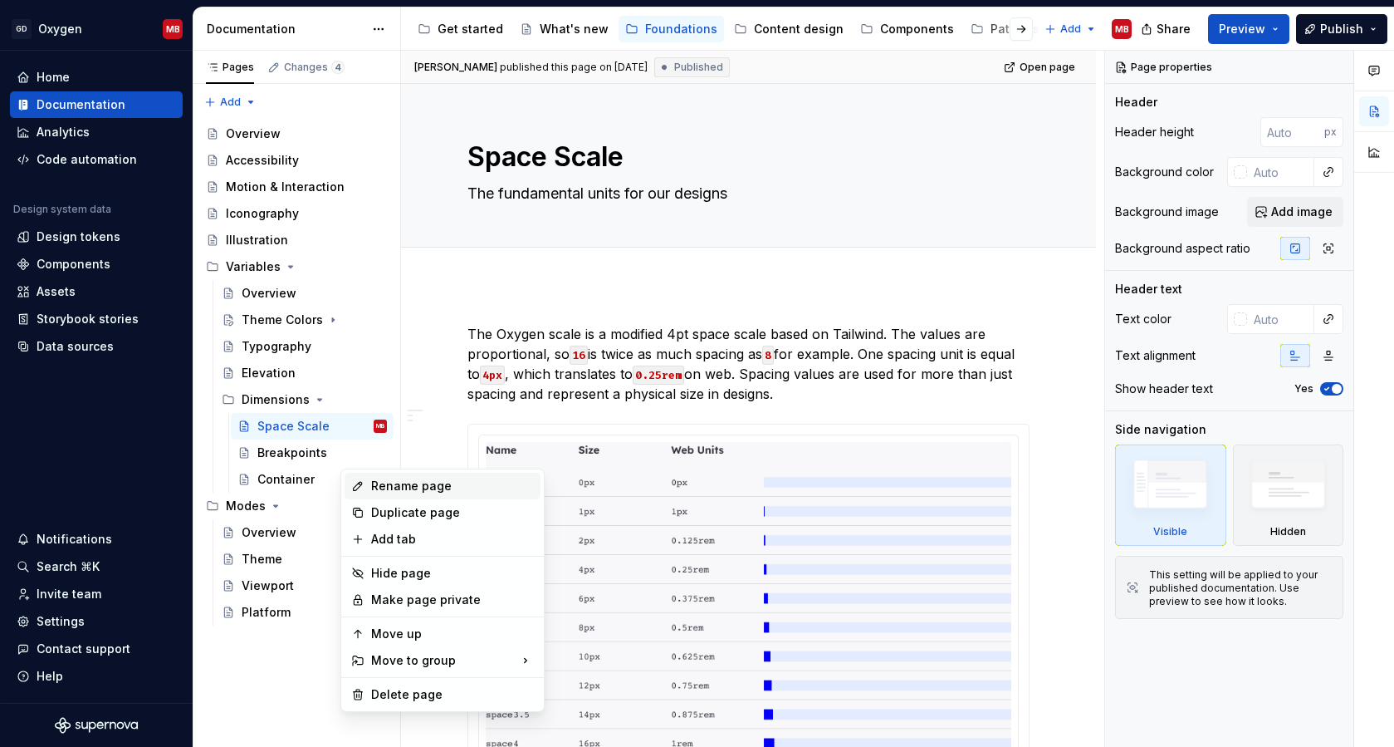
click at [367, 487] on div "Rename page" at bounding box center [443, 486] width 196 height 27
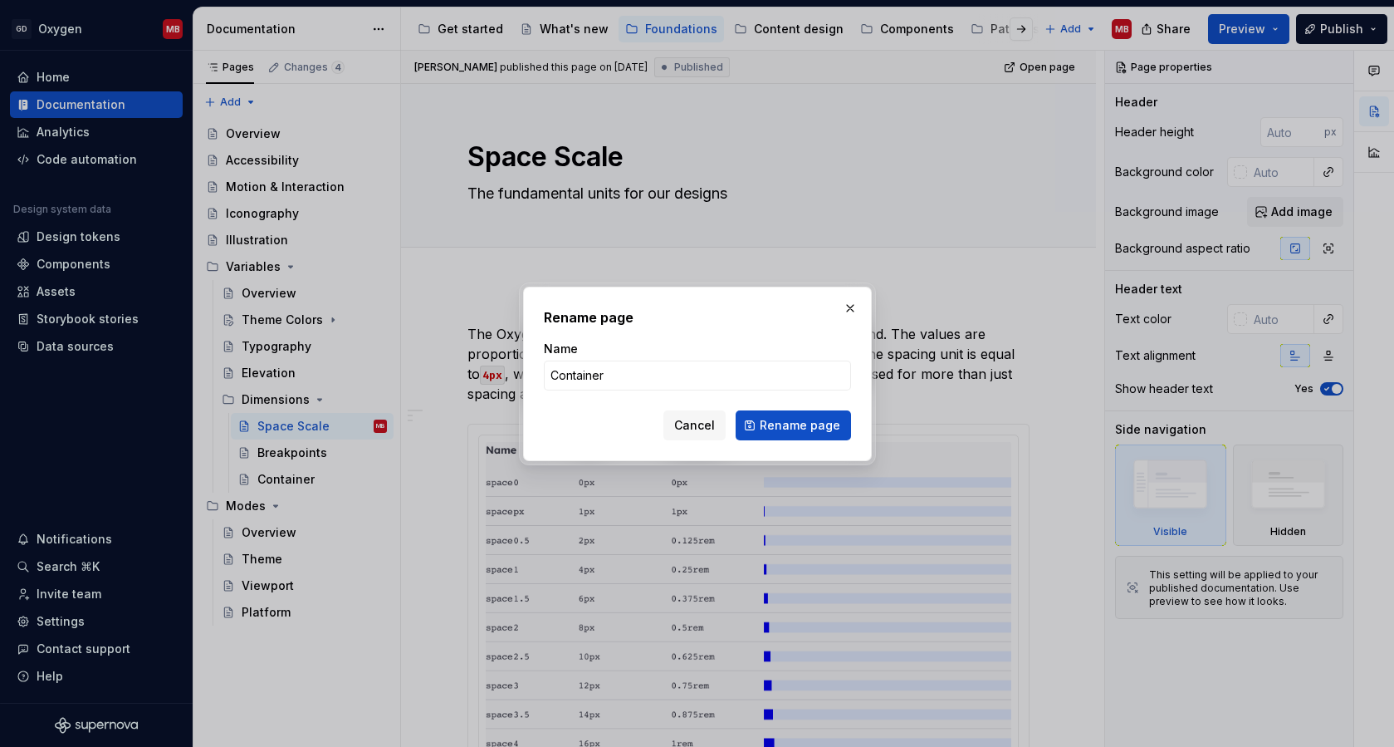
type textarea "*"
type input "Portal Layout"
click at [796, 419] on span "Rename page" at bounding box center [800, 425] width 81 height 17
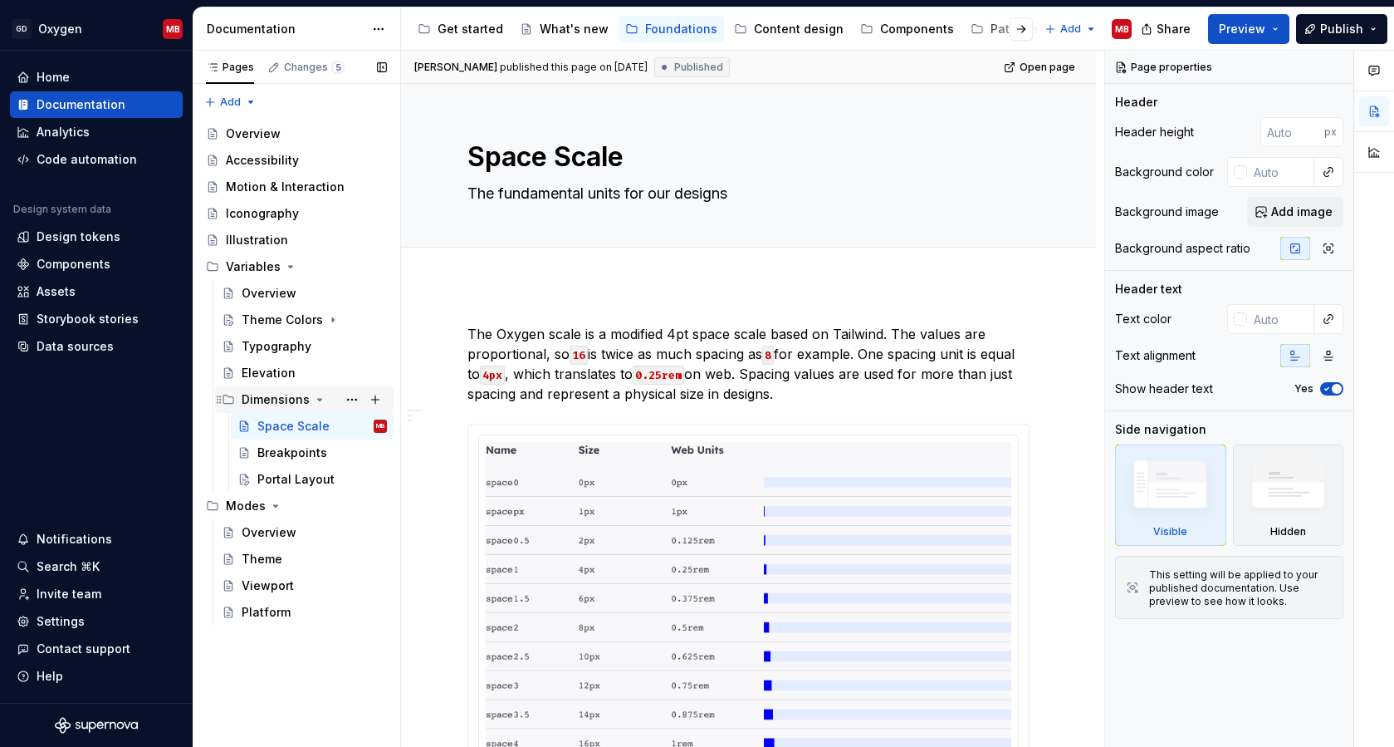
click at [315, 395] on icon "Page tree" at bounding box center [319, 399] width 13 height 13
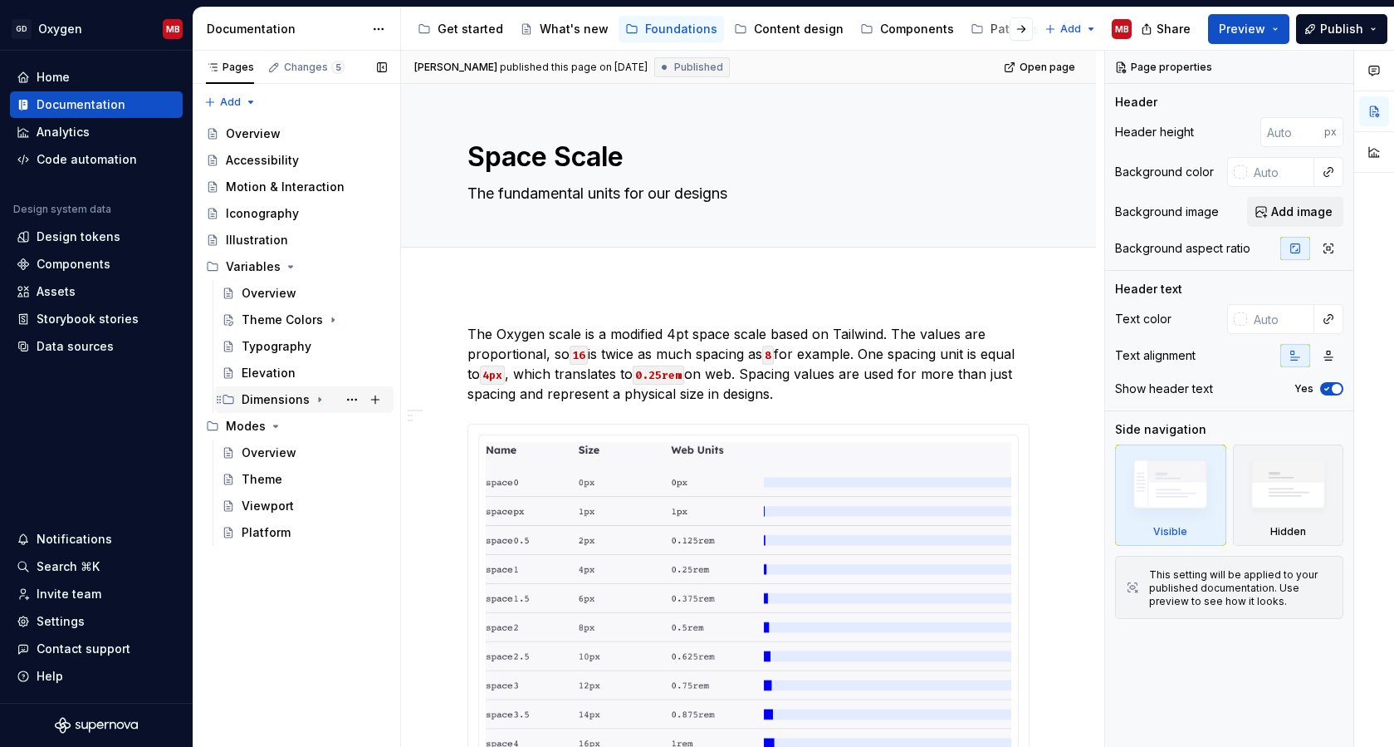
click at [319, 395] on icon "Page tree" at bounding box center [319, 399] width 13 height 13
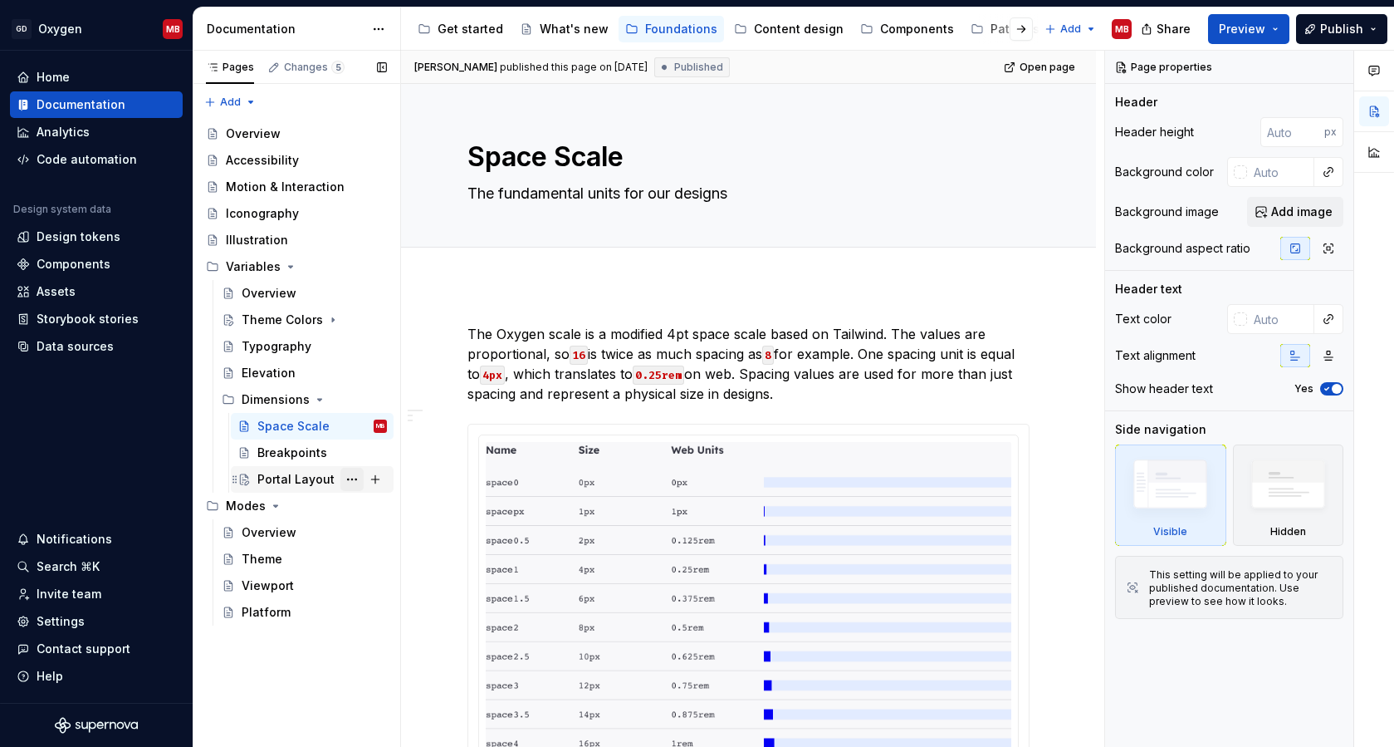
click at [347, 479] on button "Page tree" at bounding box center [352, 479] width 23 height 23
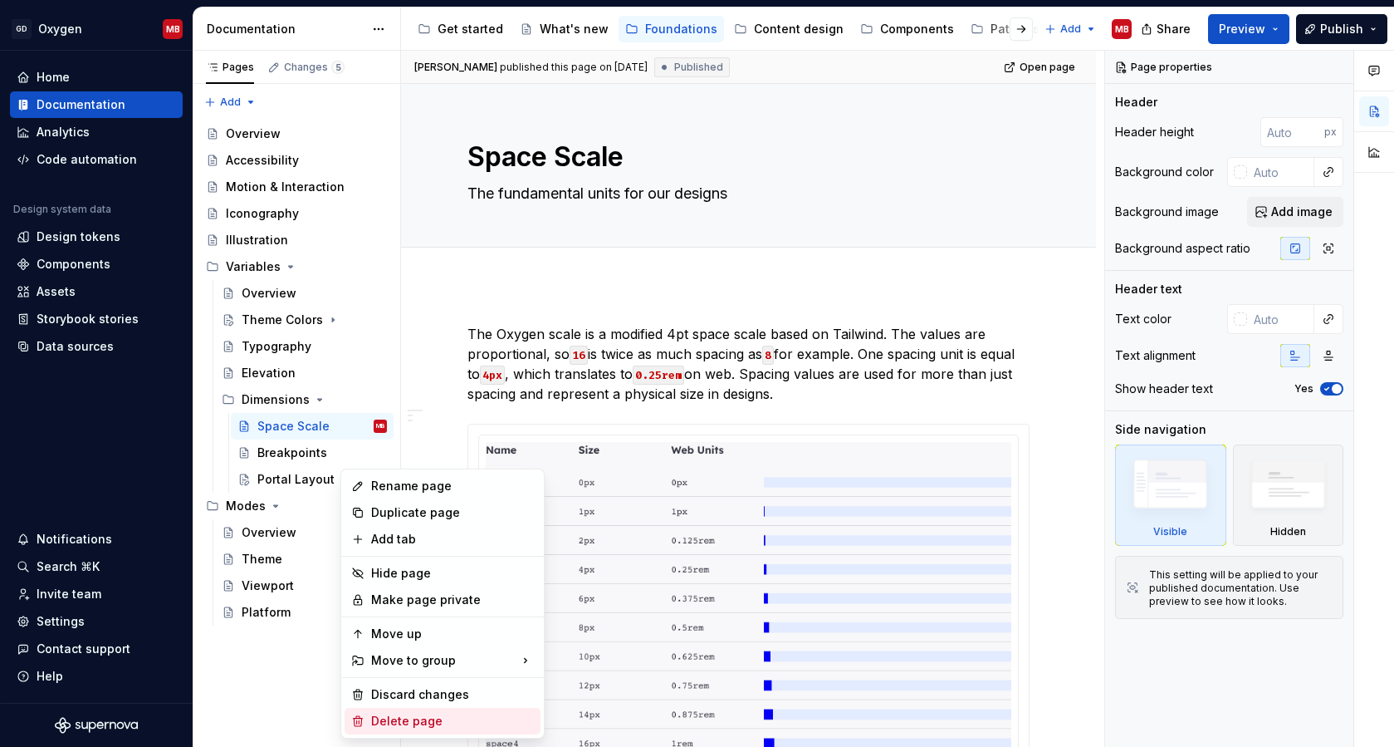
click at [400, 718] on div "Delete page" at bounding box center [452, 721] width 163 height 17
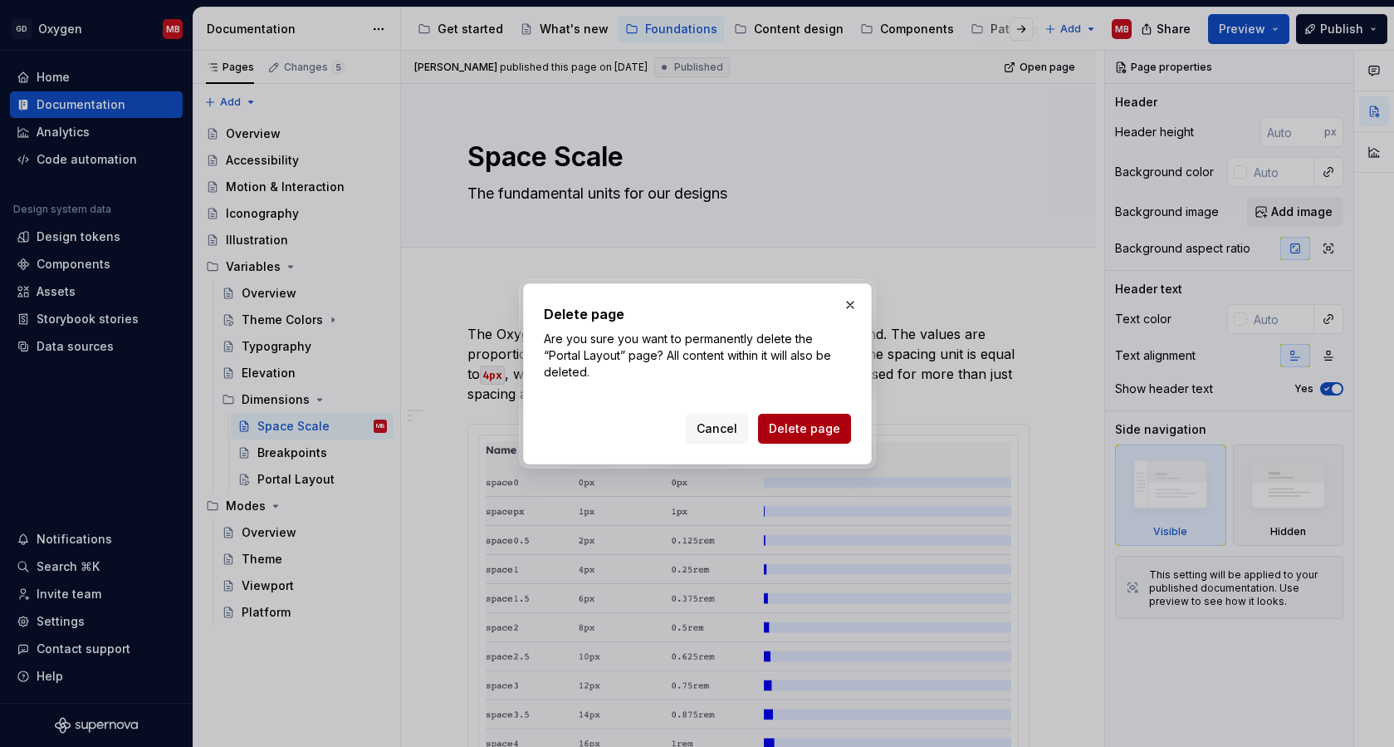
click at [799, 431] on span "Delete page" at bounding box center [804, 428] width 71 height 17
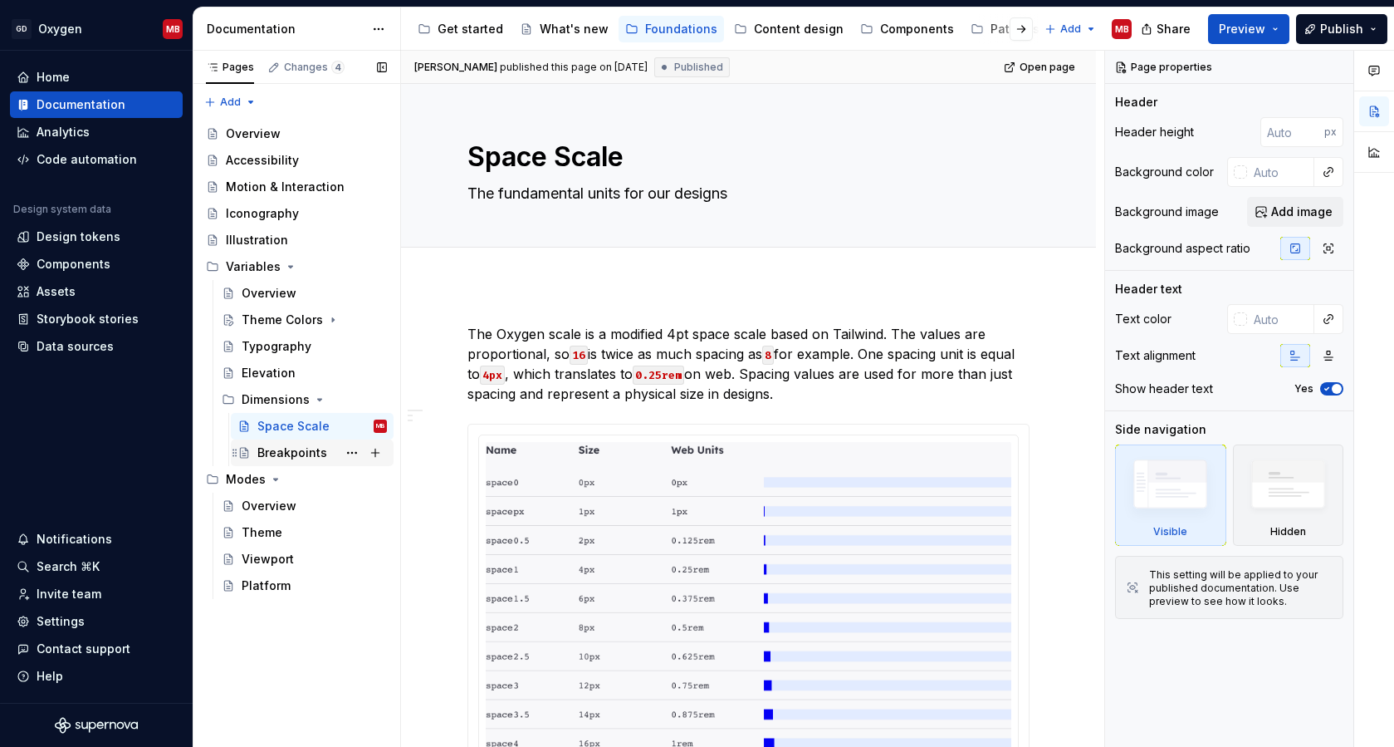
click at [318, 450] on div "Breakpoints" at bounding box center [292, 452] width 70 height 17
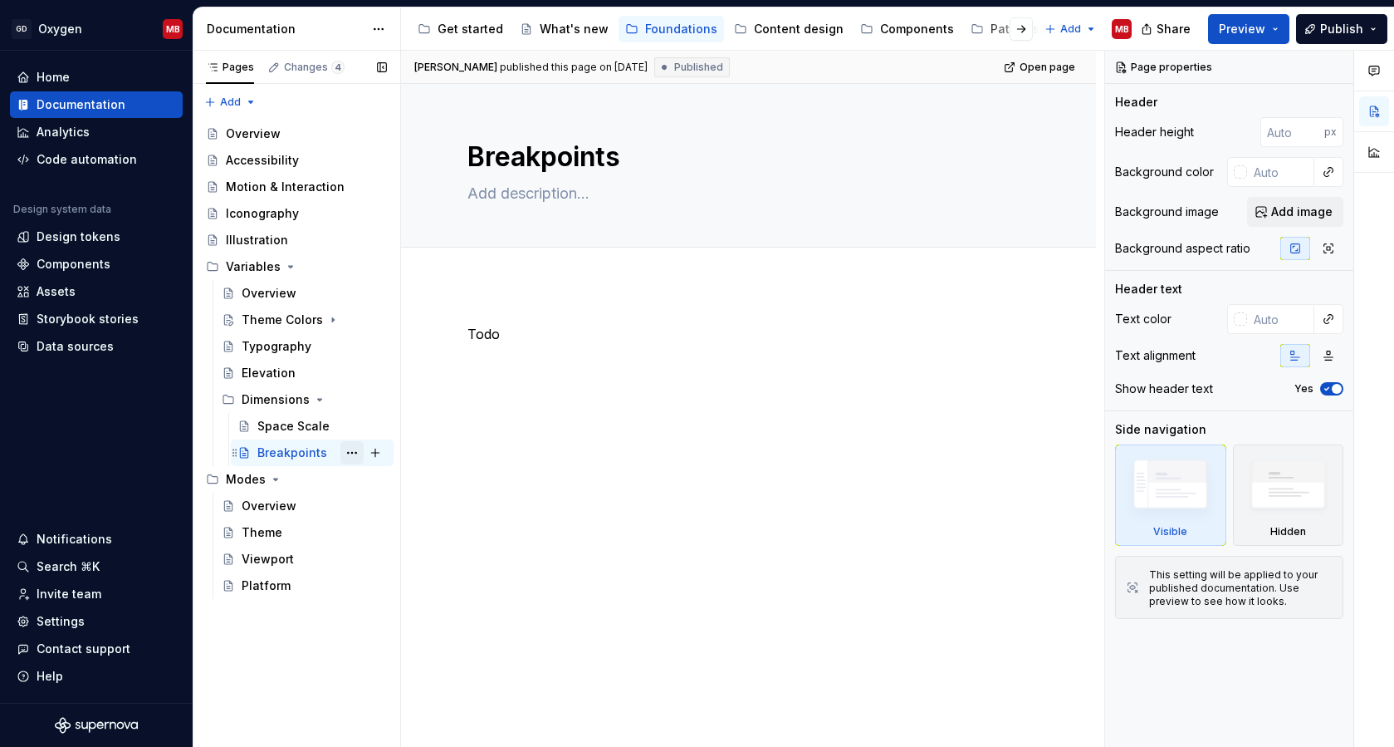
click at [350, 454] on button "Page tree" at bounding box center [352, 452] width 23 height 23
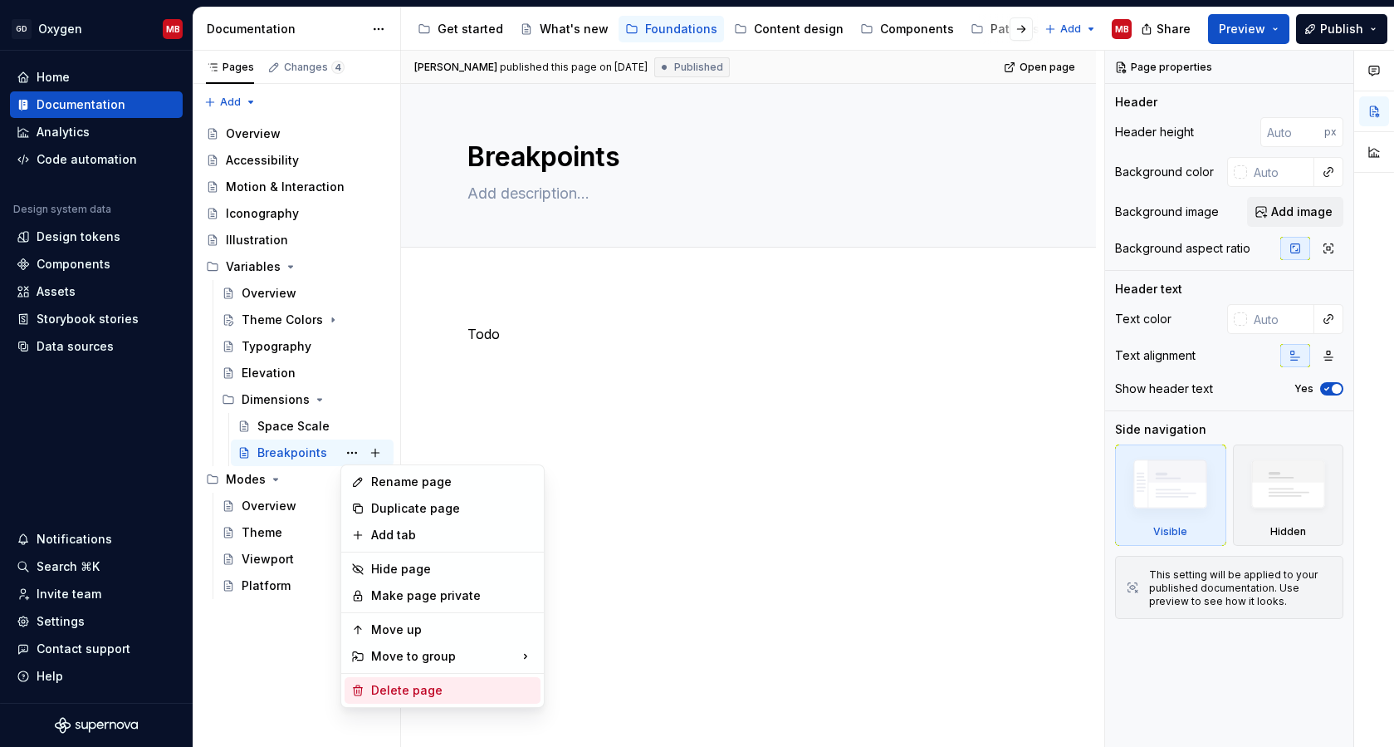
click at [399, 687] on div "Delete page" at bounding box center [452, 690] width 163 height 17
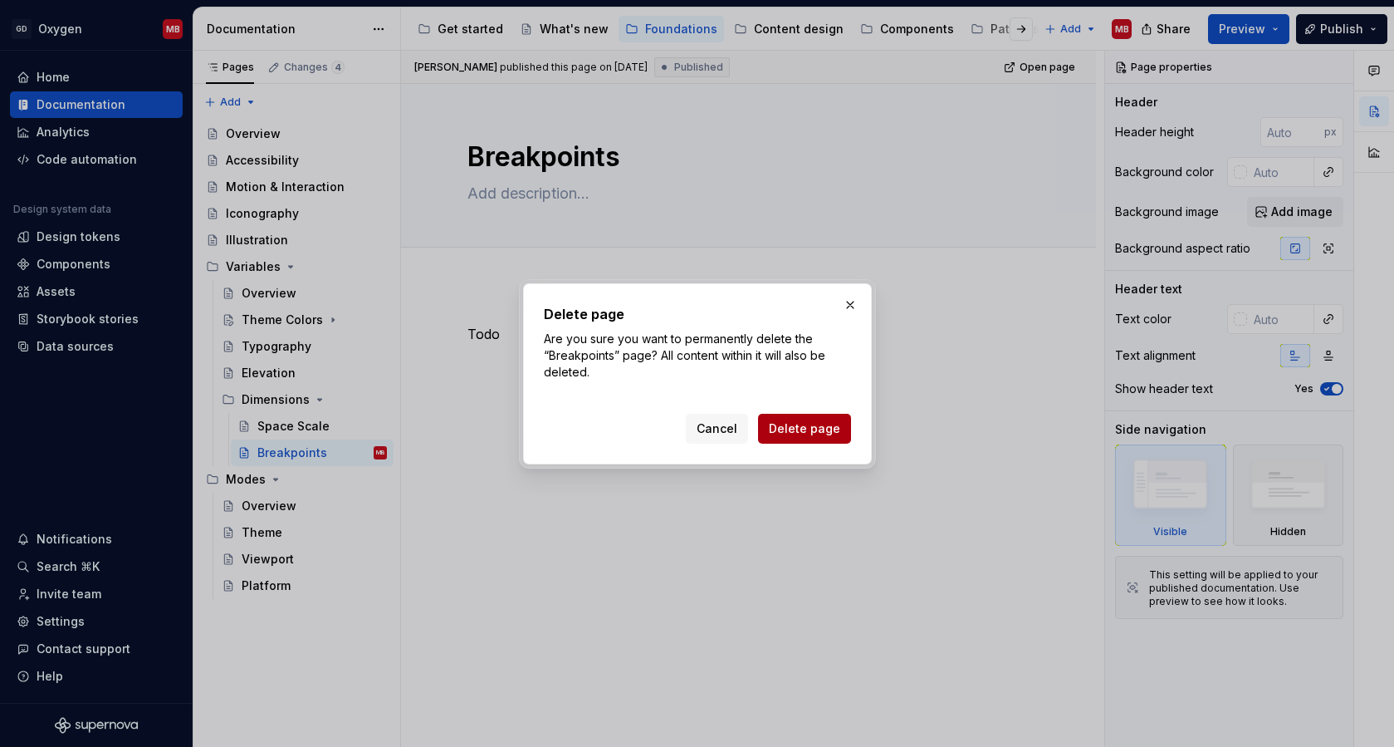
click at [797, 426] on span "Delete page" at bounding box center [804, 428] width 71 height 17
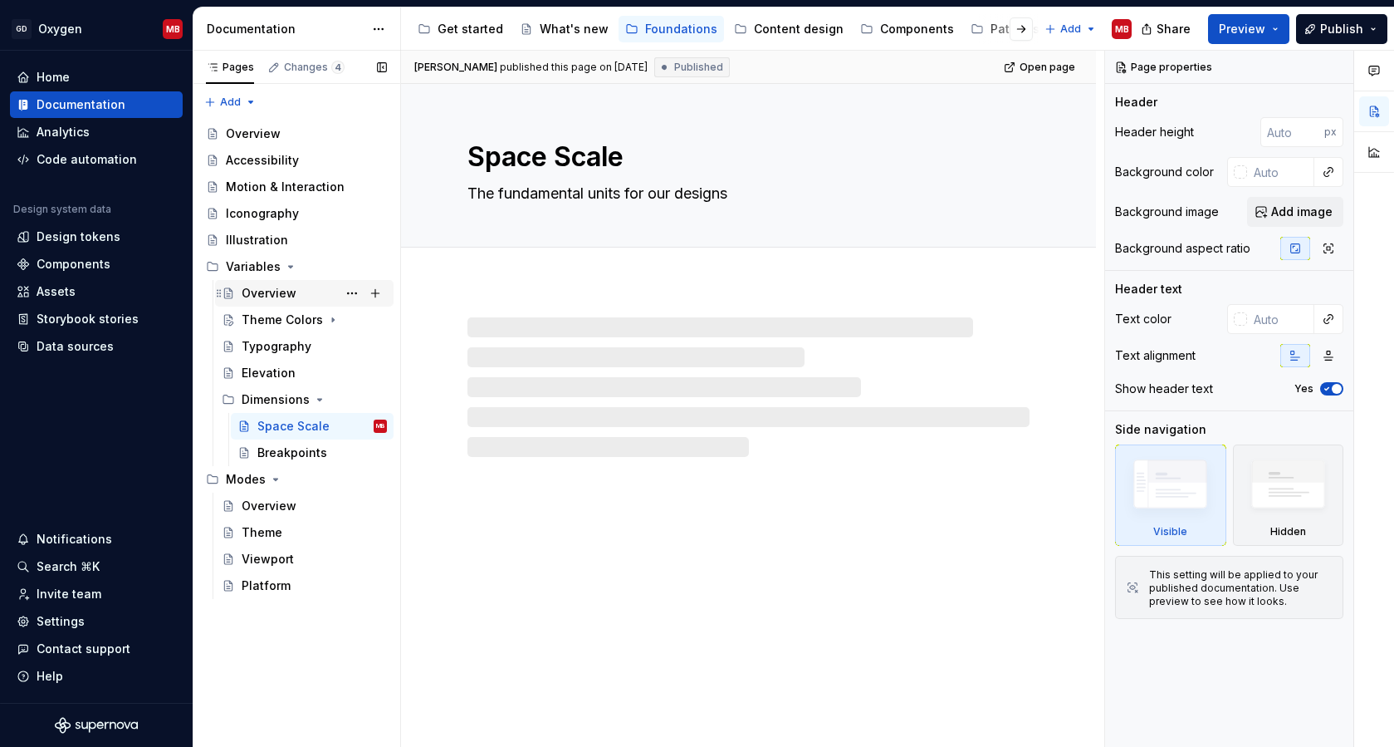
click at [295, 295] on div "Overview" at bounding box center [314, 293] width 145 height 23
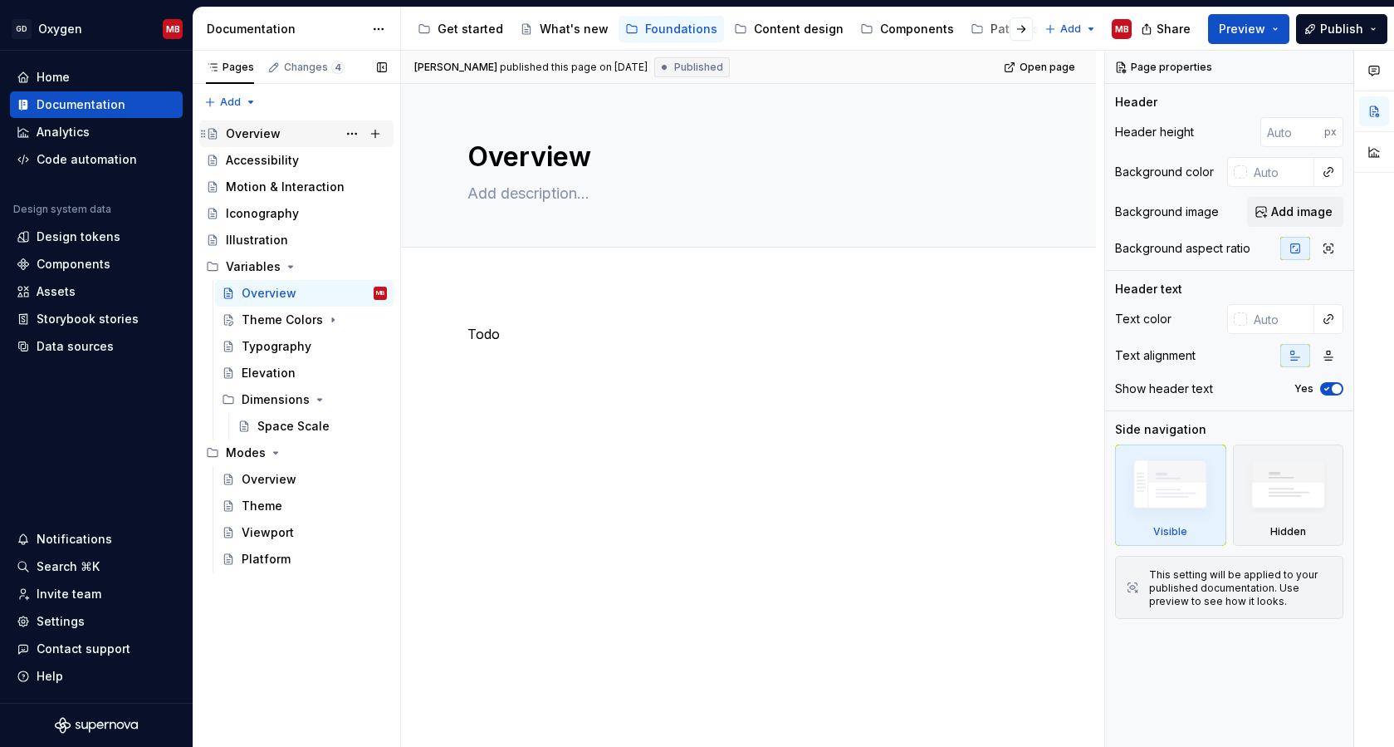
click at [287, 133] on div "Overview" at bounding box center [306, 133] width 161 height 23
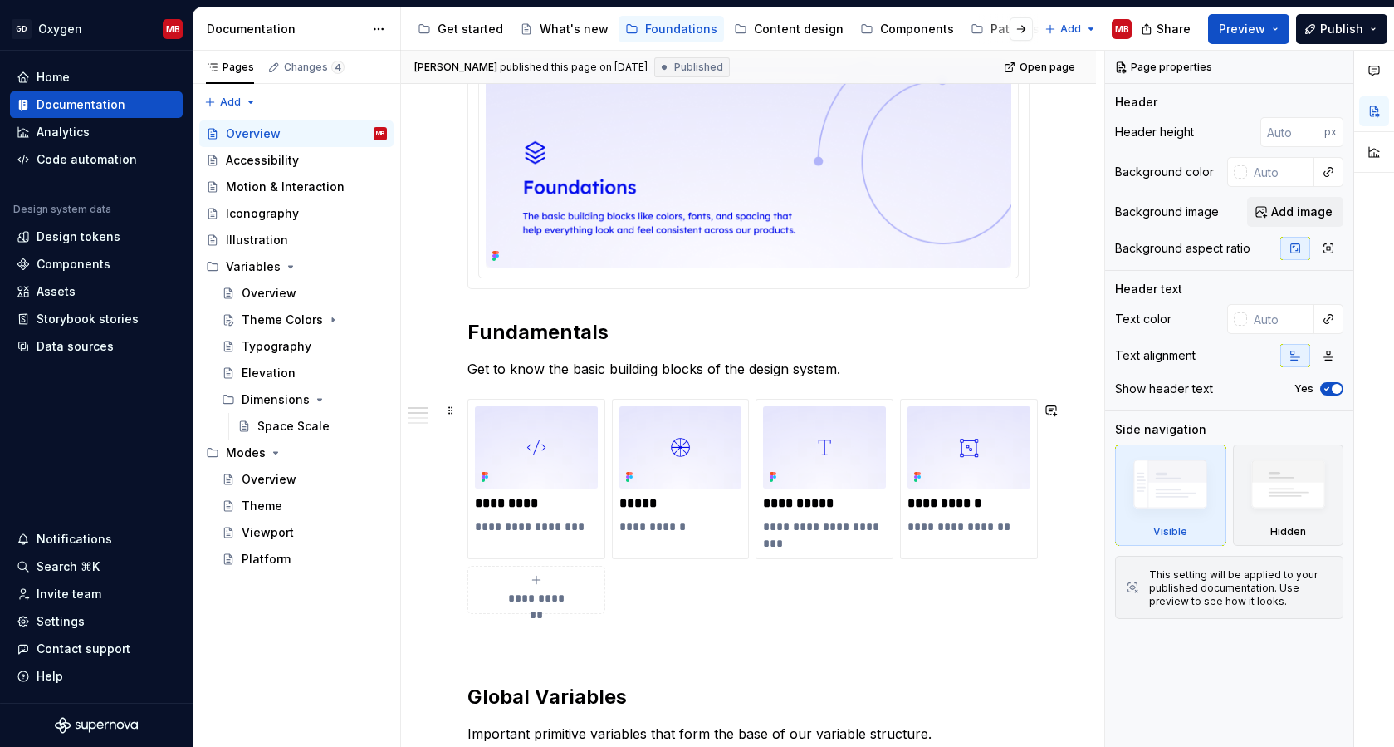
scroll to position [257, 0]
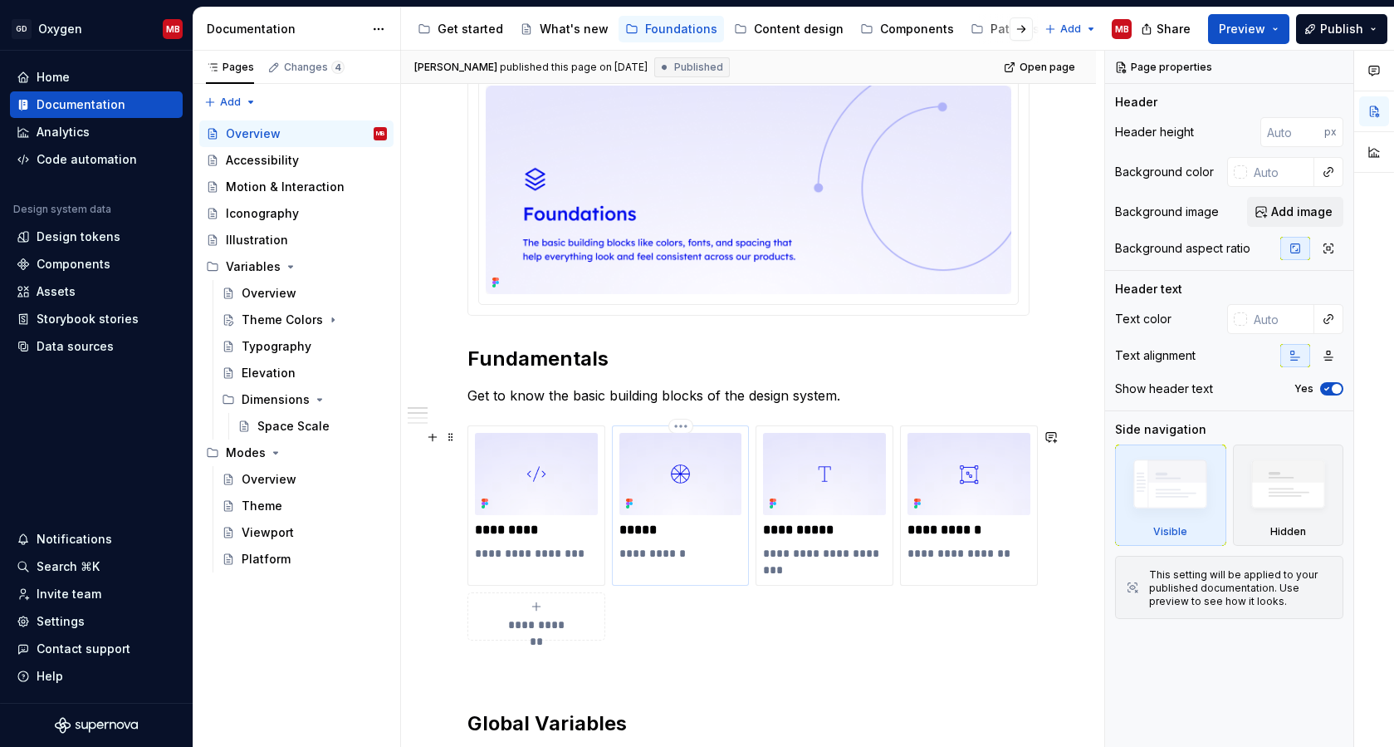
click at [625, 535] on p "*****" at bounding box center [681, 530] width 123 height 17
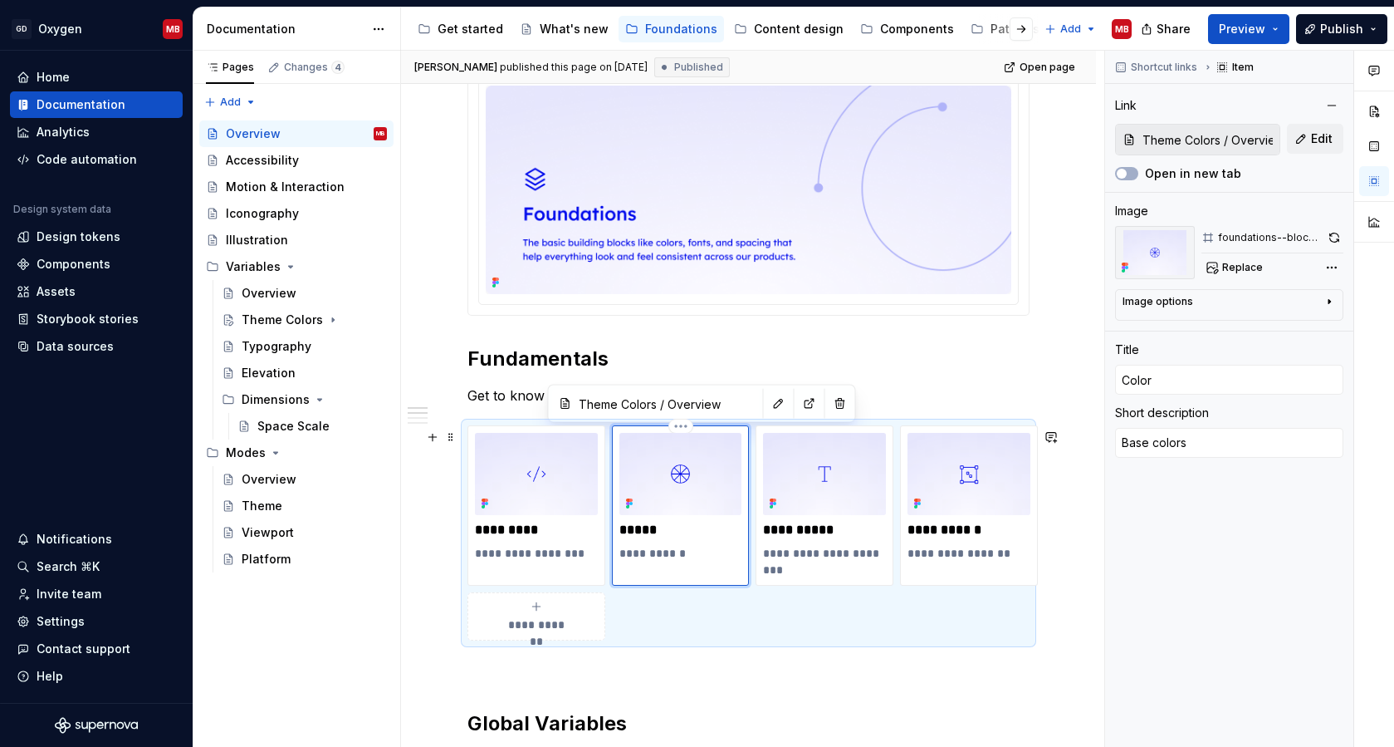
click at [630, 555] on p "**********" at bounding box center [681, 553] width 123 height 17
type textarea "*"
type textarea "T colors"
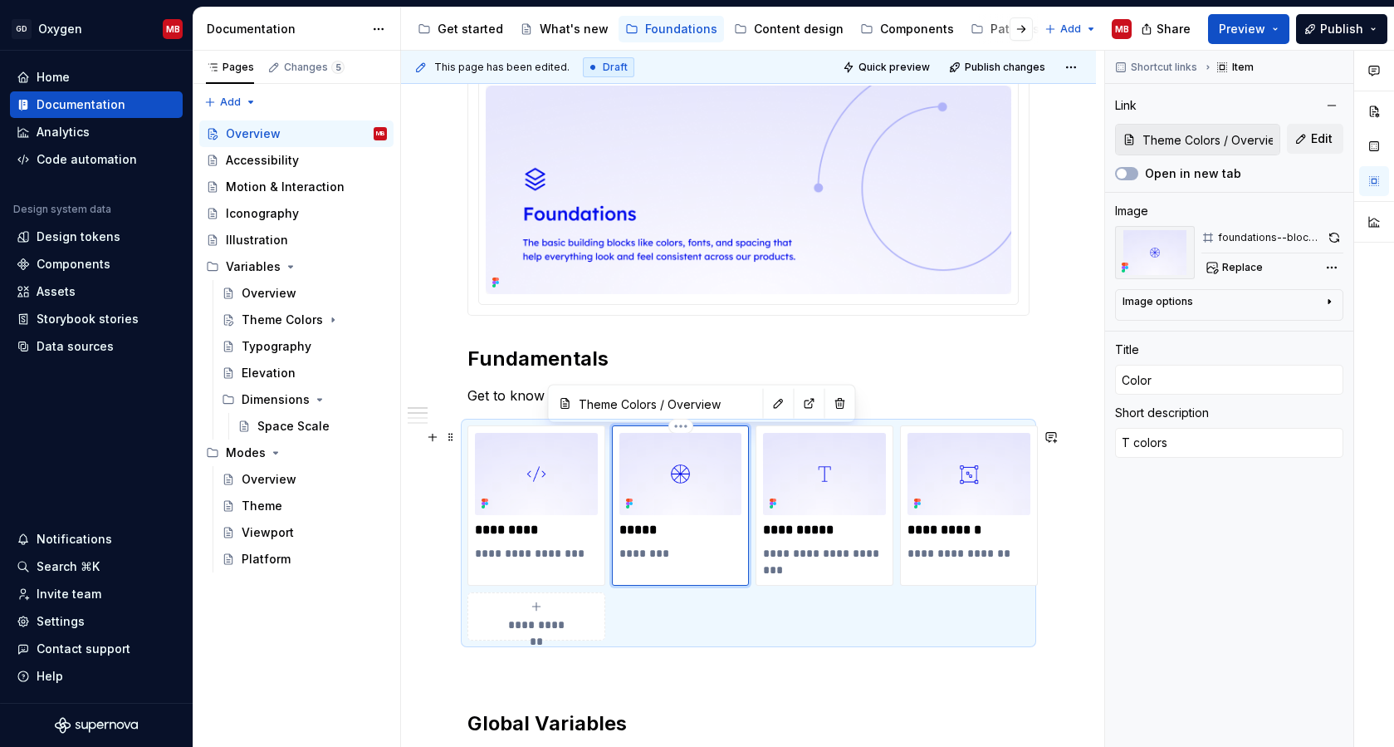
type textarea "*"
type textarea "Th colors"
type textarea "*"
type textarea "The colors"
type textarea "*"
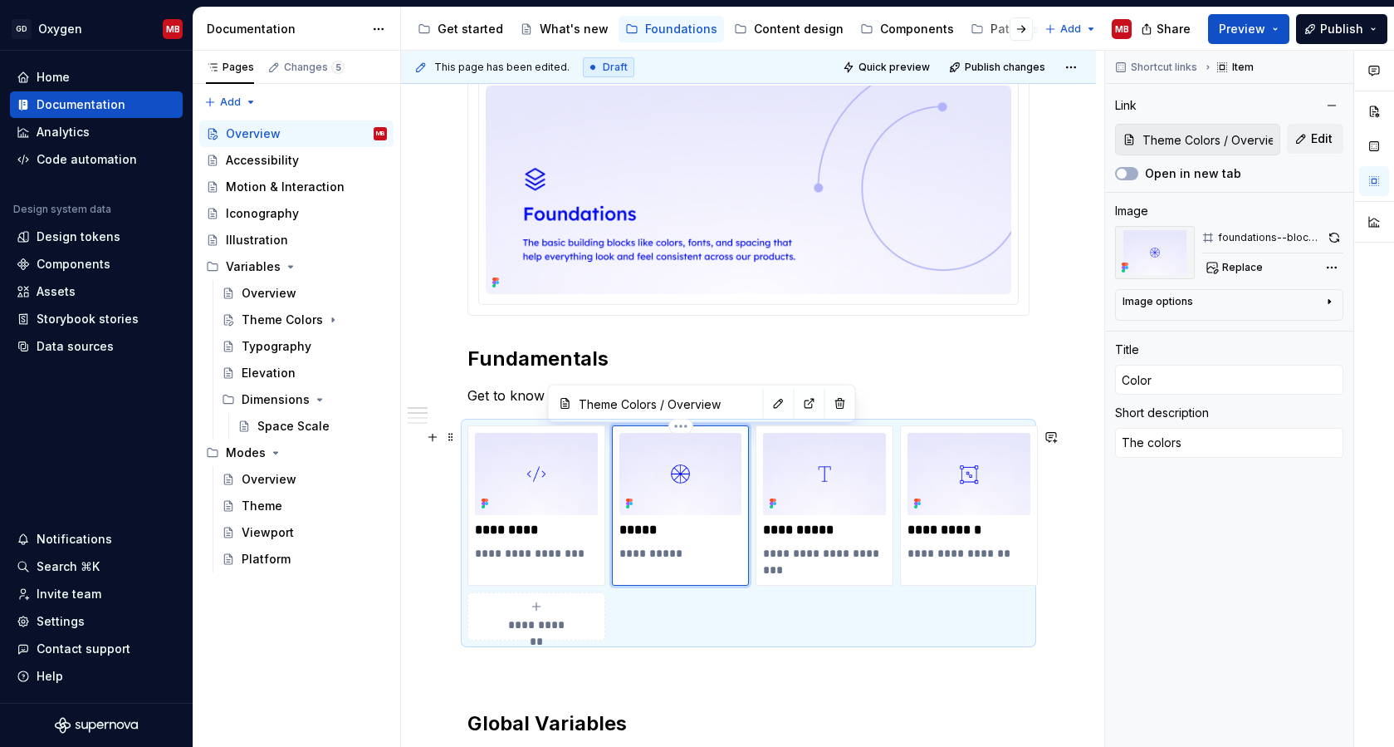
type textarea "Them colors"
type textarea "*"
type textarea "Them colors"
type textarea "*"
type textarea "Them colors"
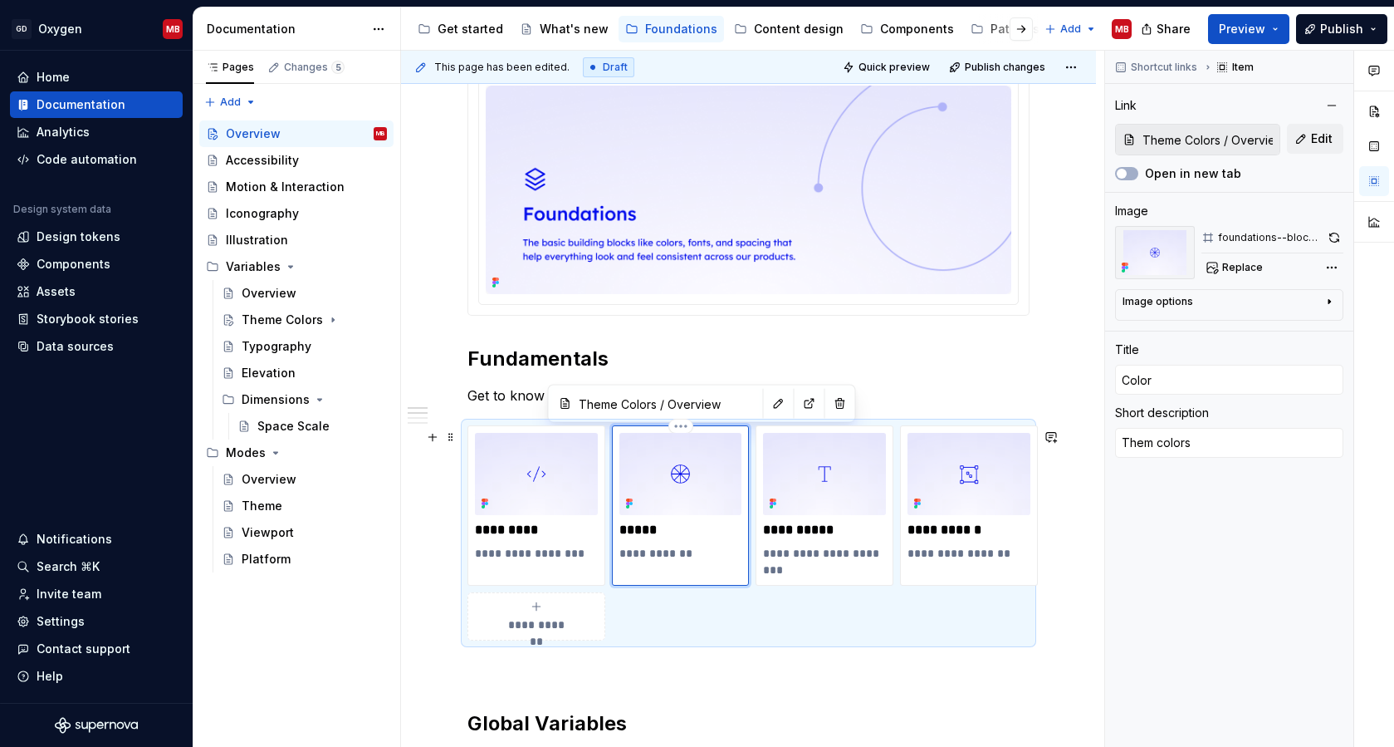
type textarea "*"
type textarea "Theme colors"
type textarea "*"
type textarea "Theme colors"
type textarea "*"
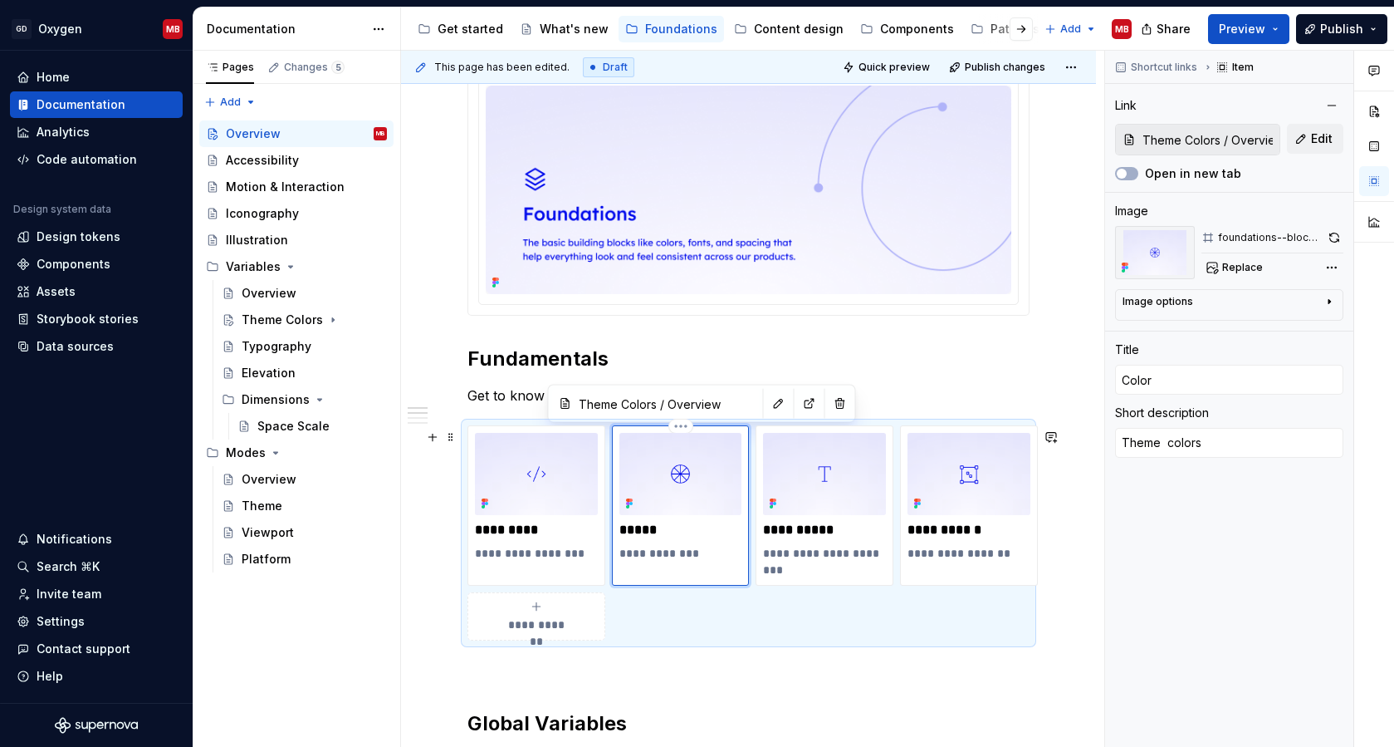
type textarea "Theme s colors"
type textarea "*"
type textarea "Theme sw colors"
type textarea "*"
type textarea "Theme swt colors"
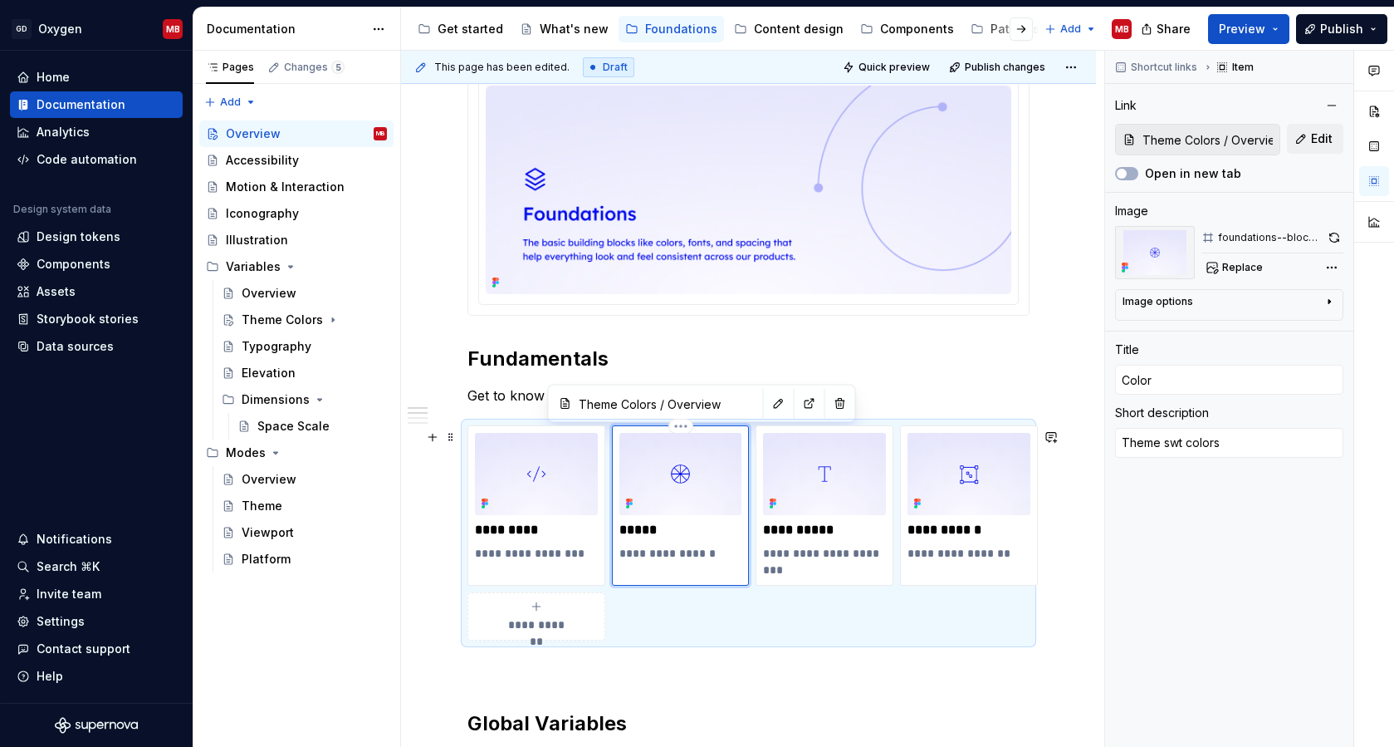
type textarea "*"
type textarea "Theme sw colors"
type textarea "*"
type textarea "Theme swi colors"
type textarea "*"
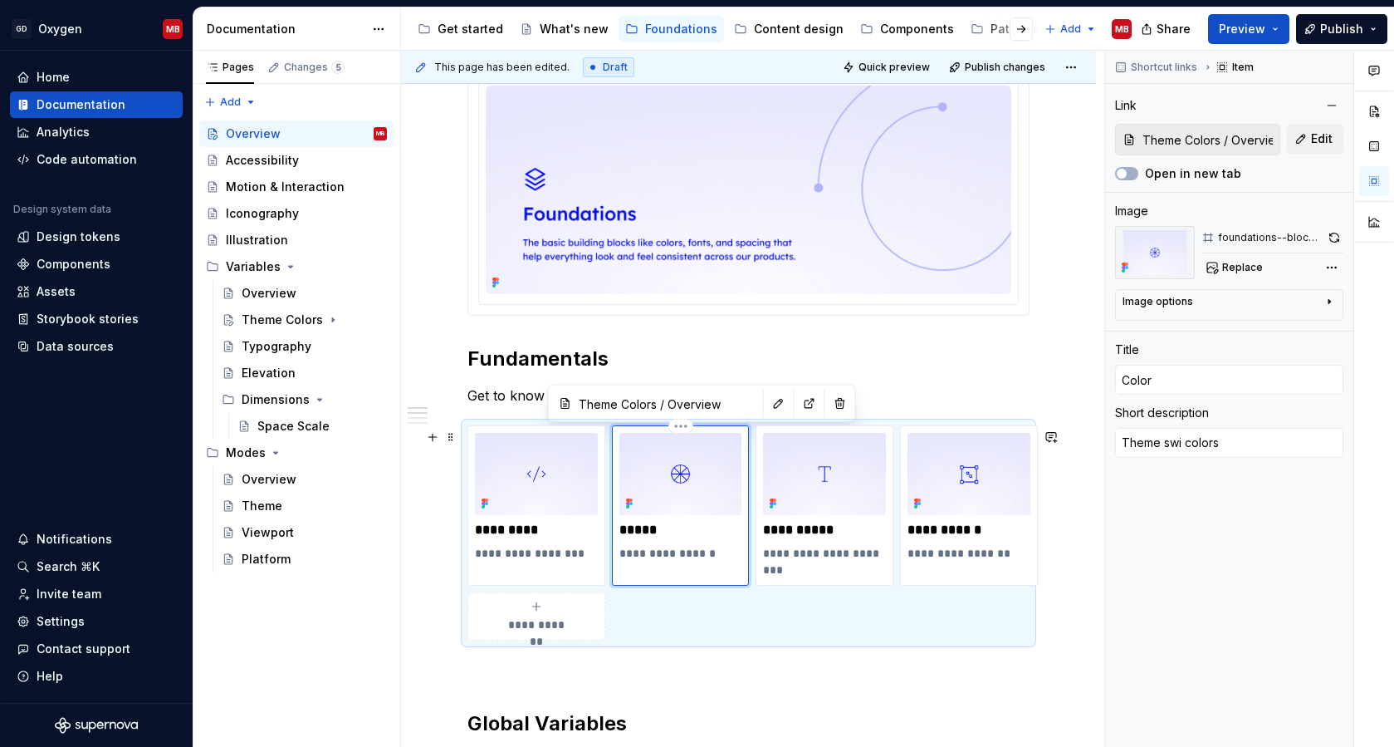
type textarea "Theme swit colors"
type textarea "*"
type textarea "Theme switc colors"
type textarea "*"
type textarea "Theme switch colors"
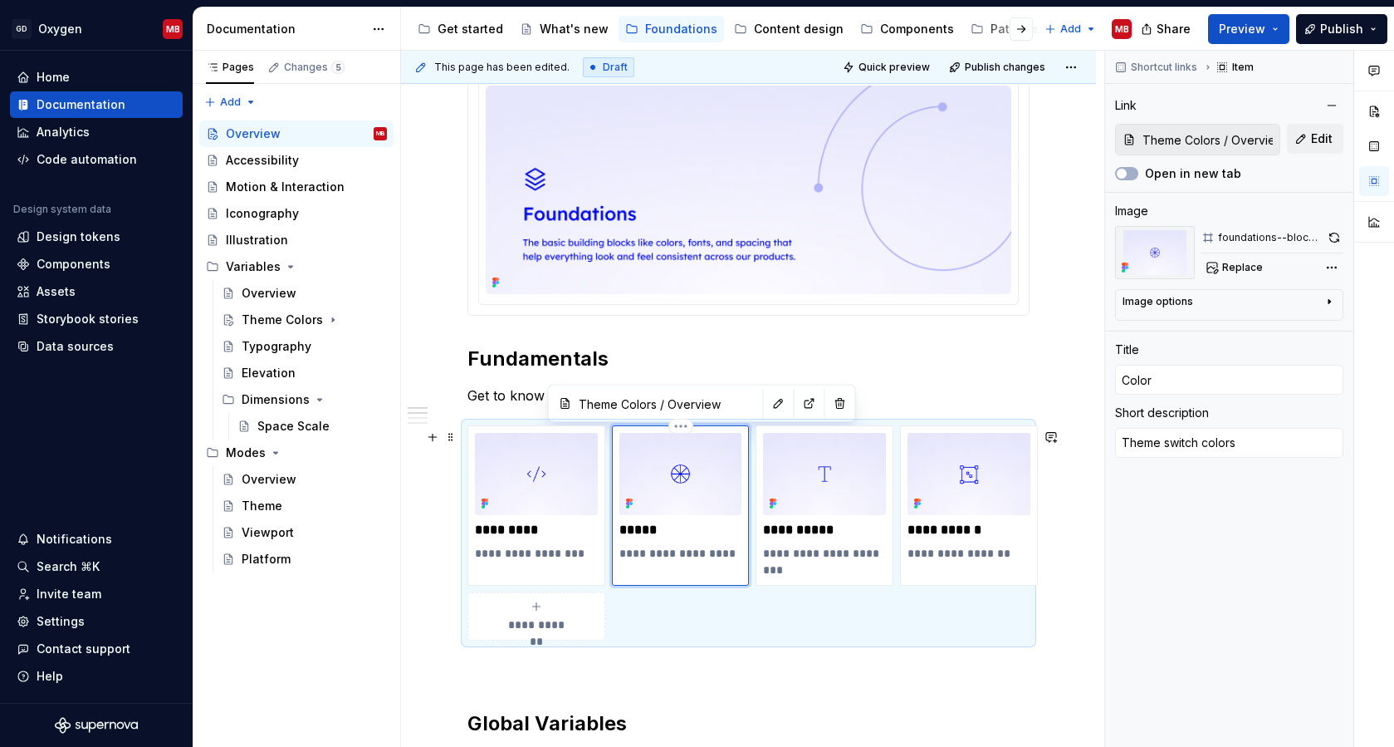
type textarea "*"
type textarea "Theme switchi colors"
type textarea "*"
type textarea "Theme switchin colors"
type textarea "*"
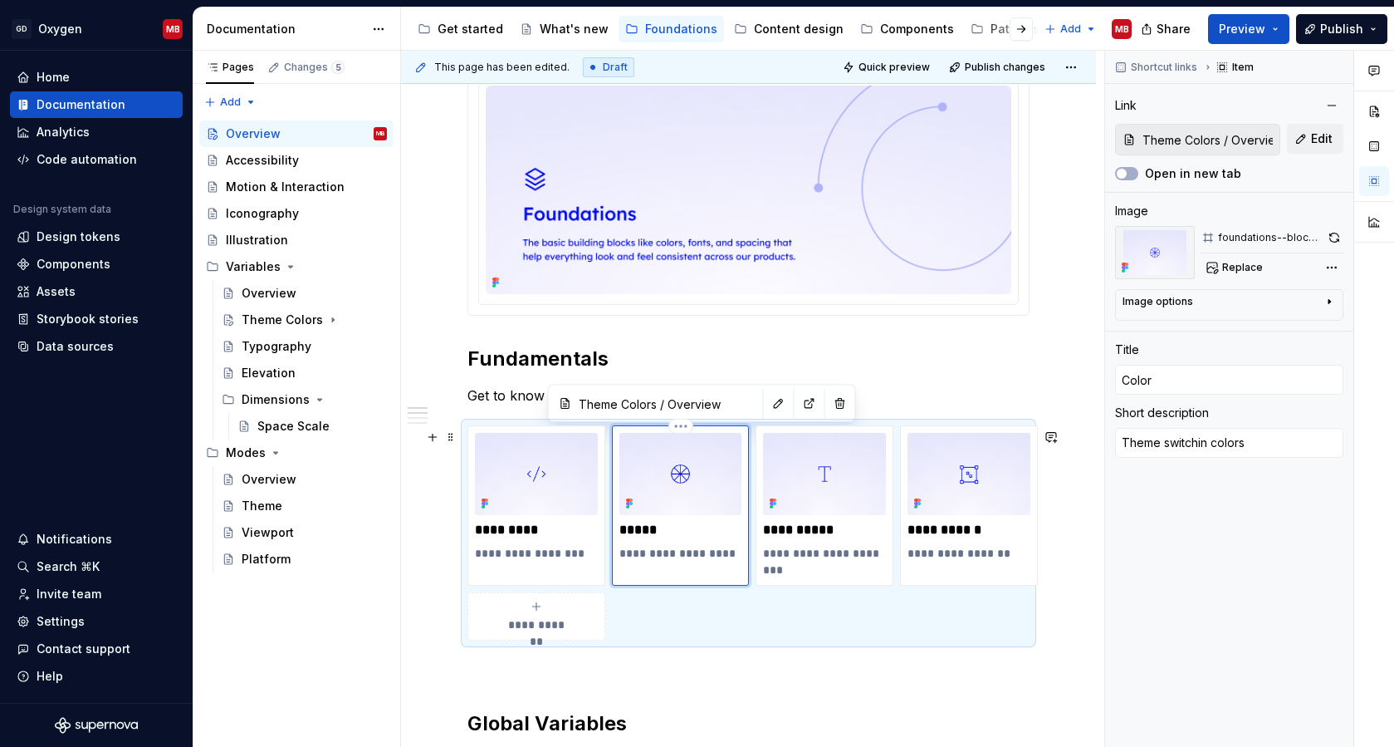
type textarea "Theme switching colors"
click at [772, 680] on p at bounding box center [749, 670] width 562 height 20
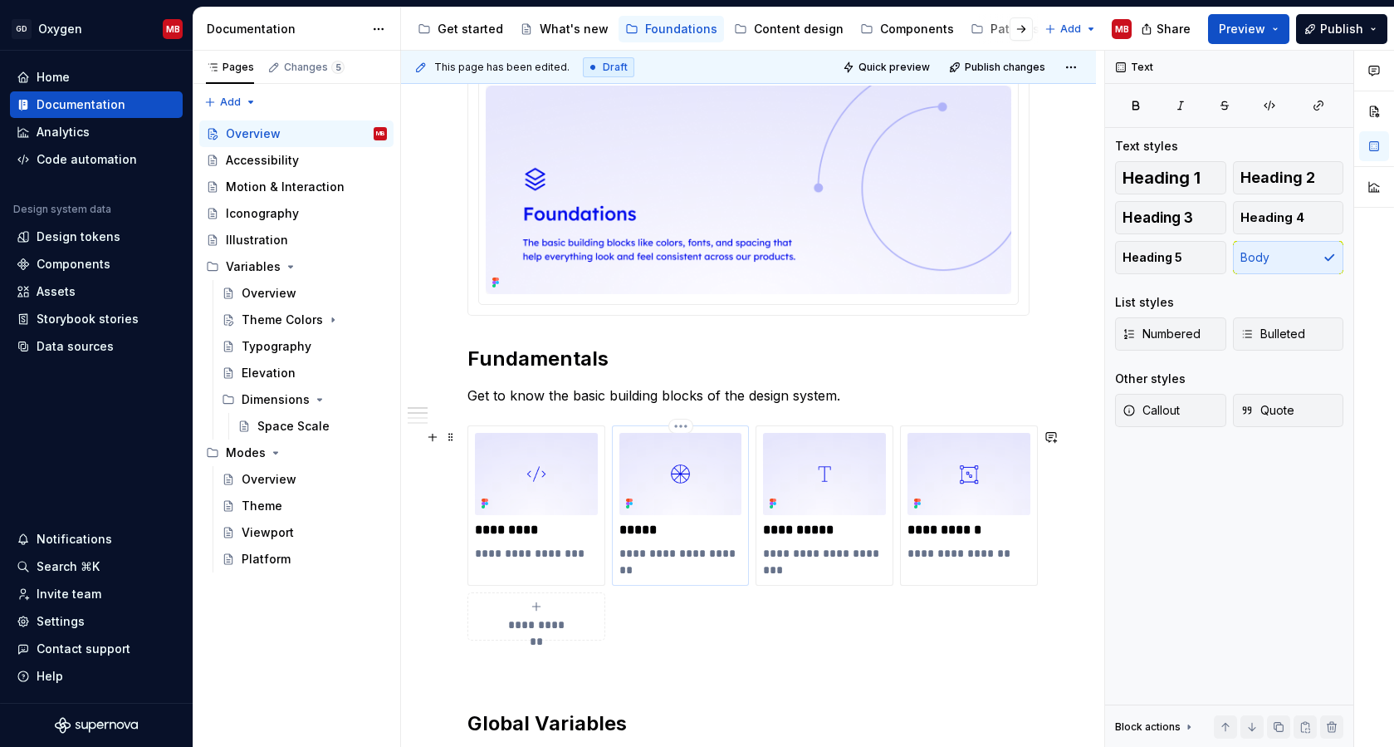
click at [697, 554] on p "**********" at bounding box center [681, 561] width 123 height 33
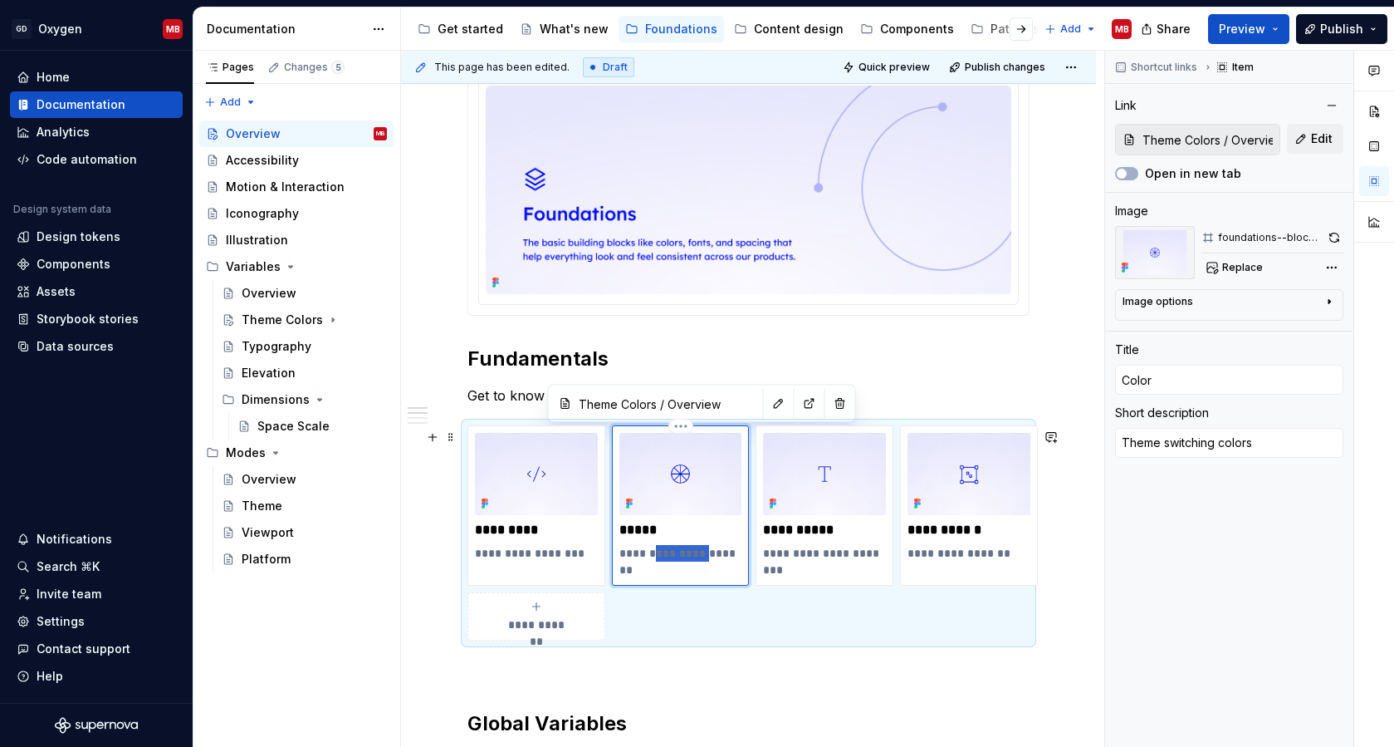
type textarea "*"
type textarea "Theme b colors"
type textarea "*"
type textarea "Theme ba colors"
type textarea "*"
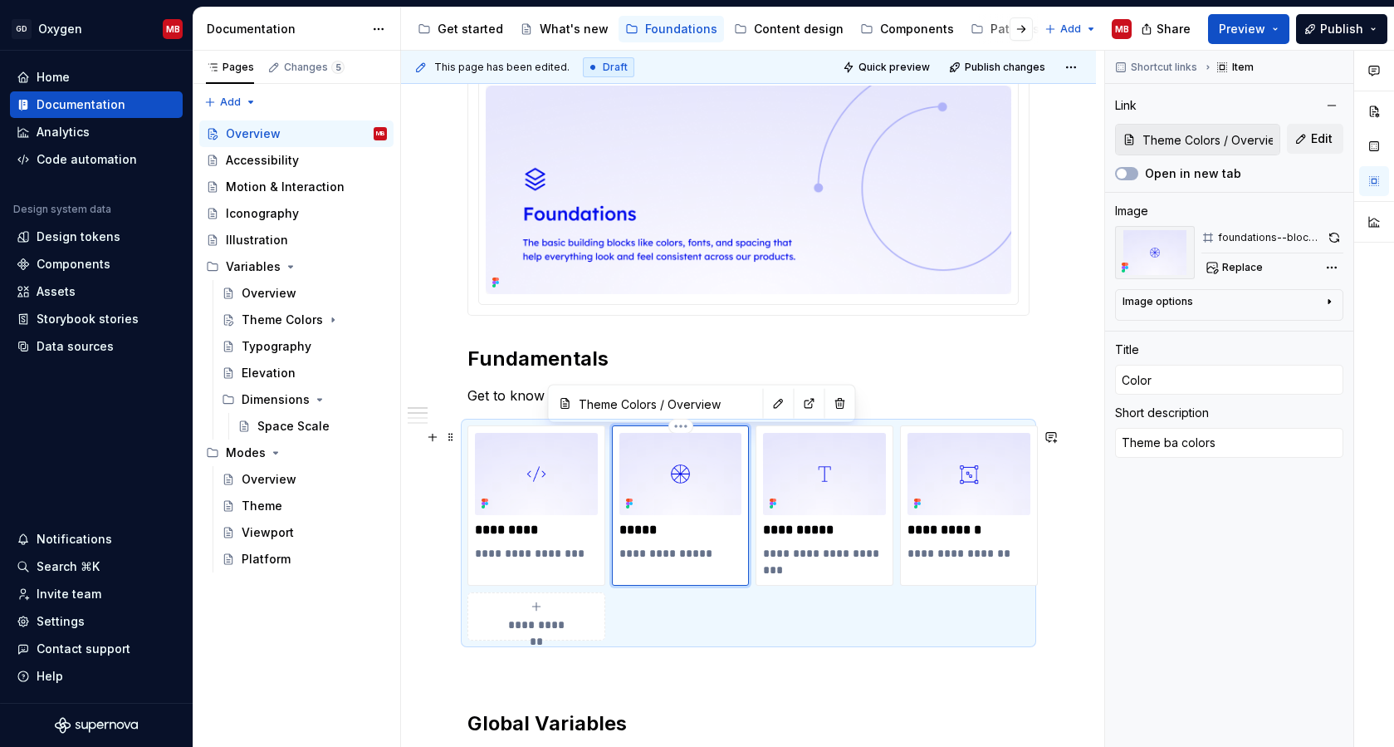
type textarea "Theme bas colors"
type textarea "*"
type textarea "Theme base colors"
type textarea "*"
type textarea "Theme based colors"
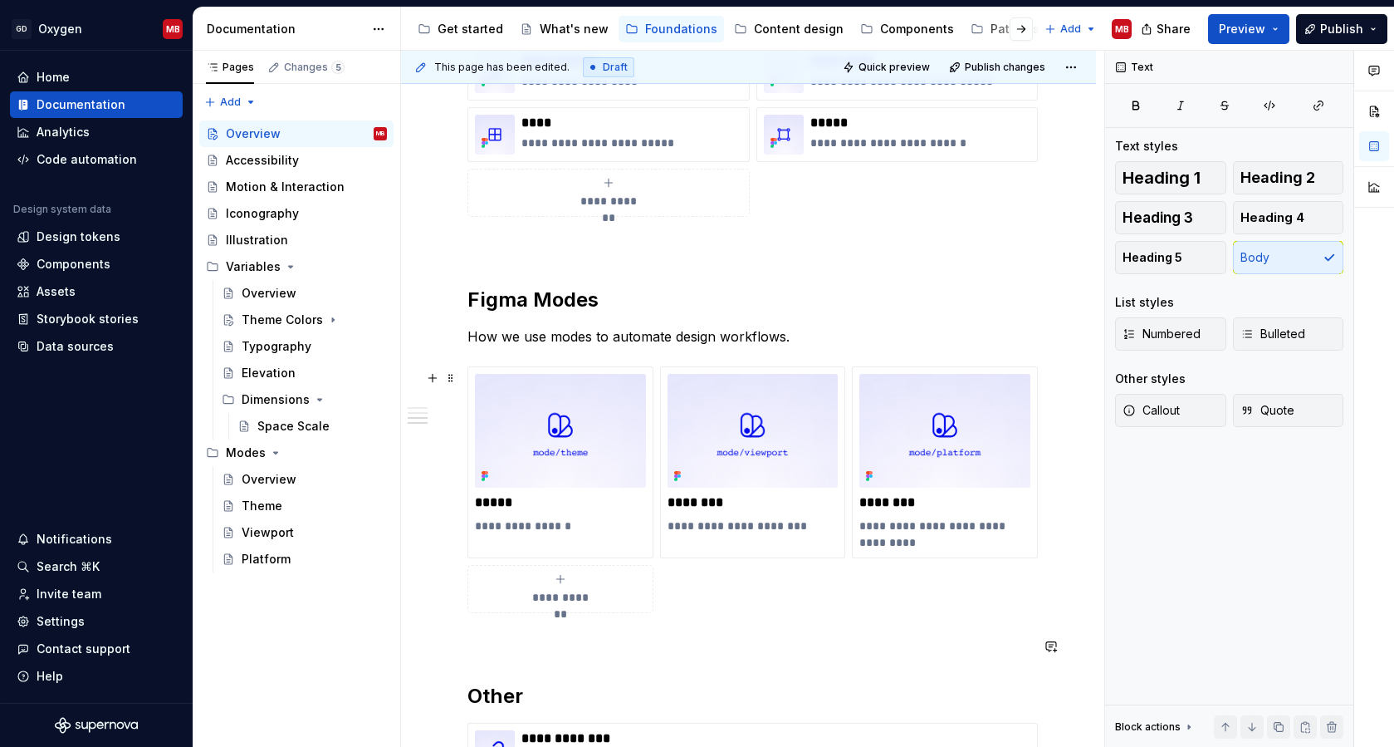
scroll to position [988, 0]
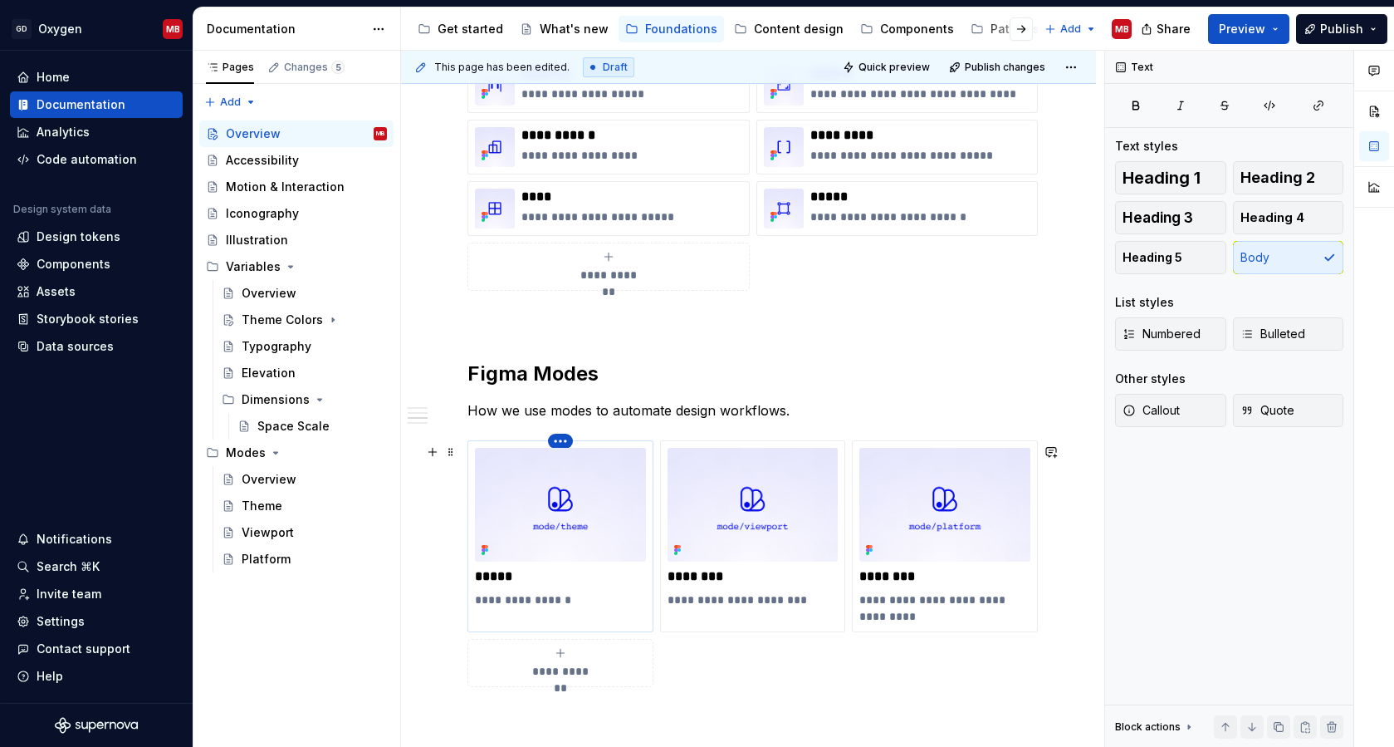
click at [561, 444] on html "GD Oxygen MB Home Documentation Analytics Code automation Design system data De…" at bounding box center [697, 373] width 1394 height 747
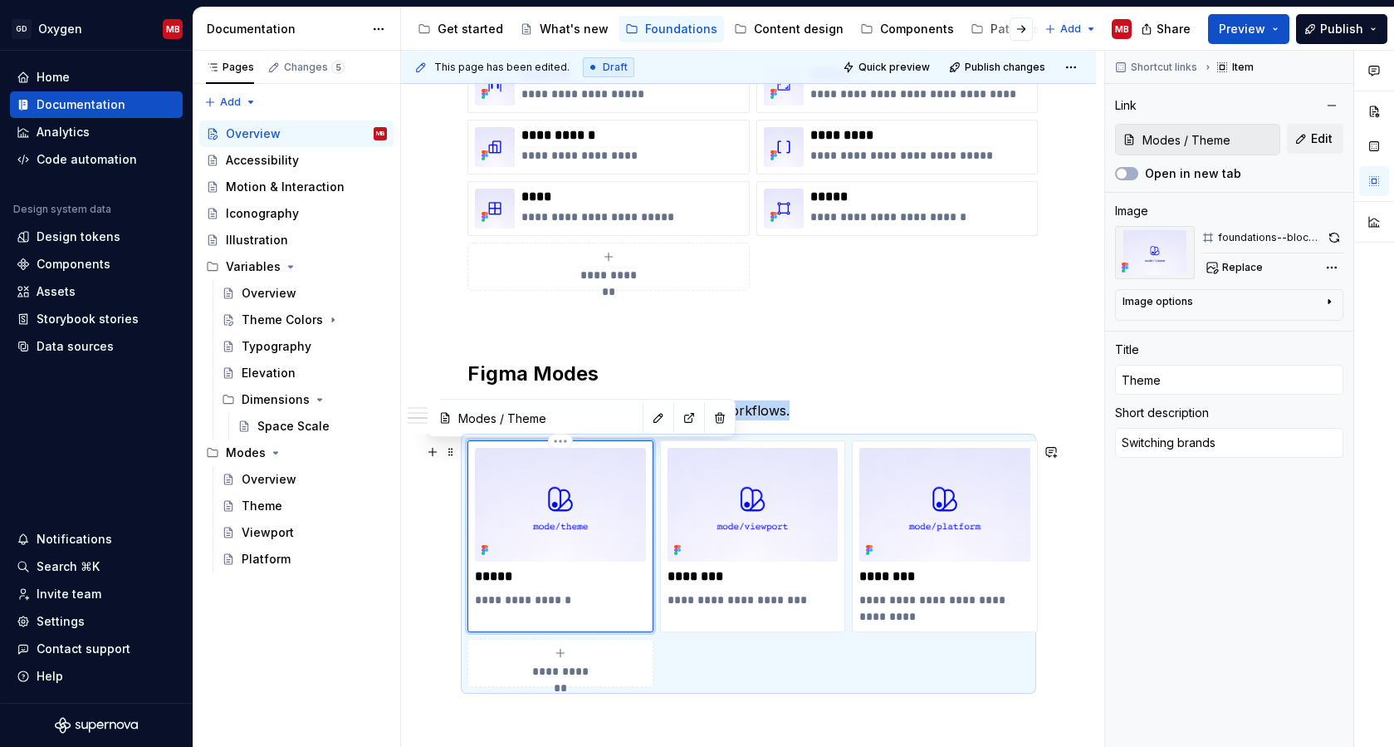
click at [561, 444] on html "GD Oxygen MB Home Documentation Analytics Code automation Design system data De…" at bounding box center [697, 373] width 1394 height 747
click at [749, 600] on p "**********" at bounding box center [753, 599] width 171 height 17
type textarea "*"
type input "Modes / Viewport"
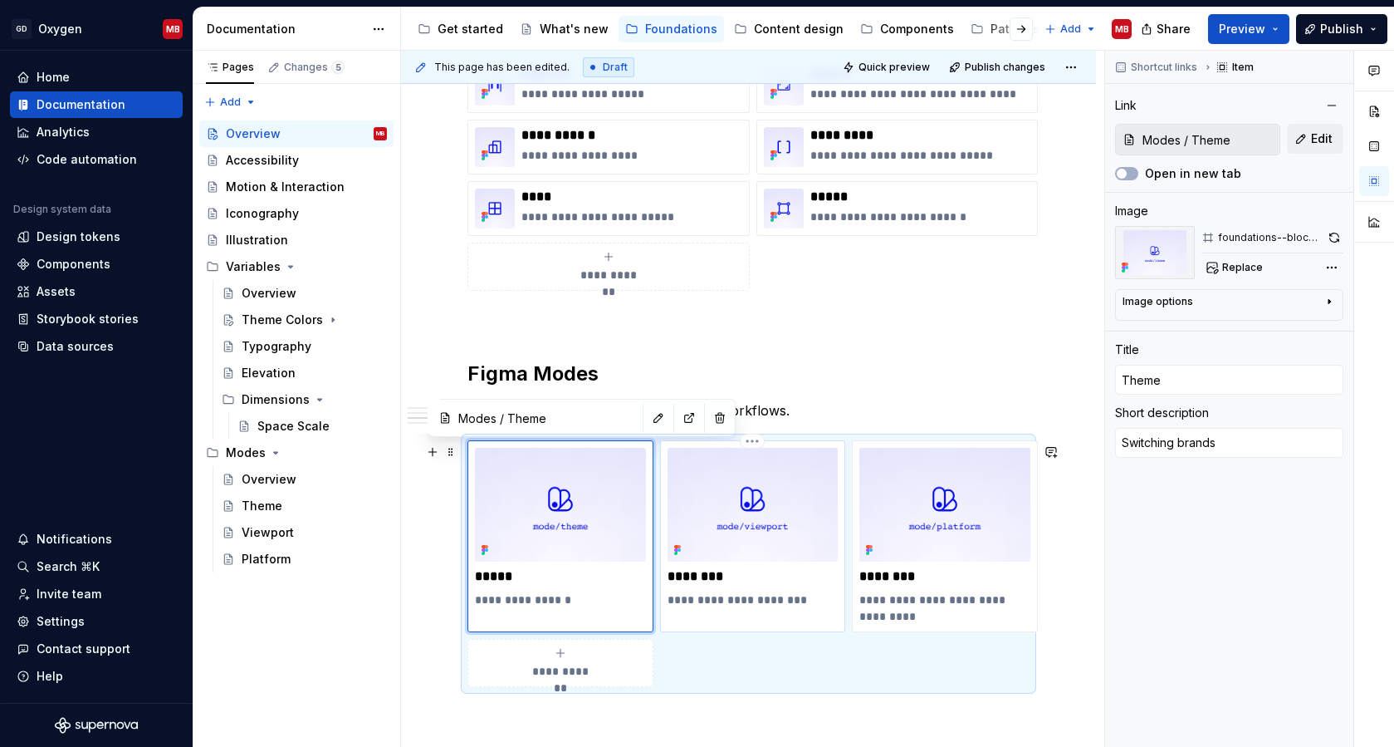
type input "Viewport"
type textarea "Switching physical size"
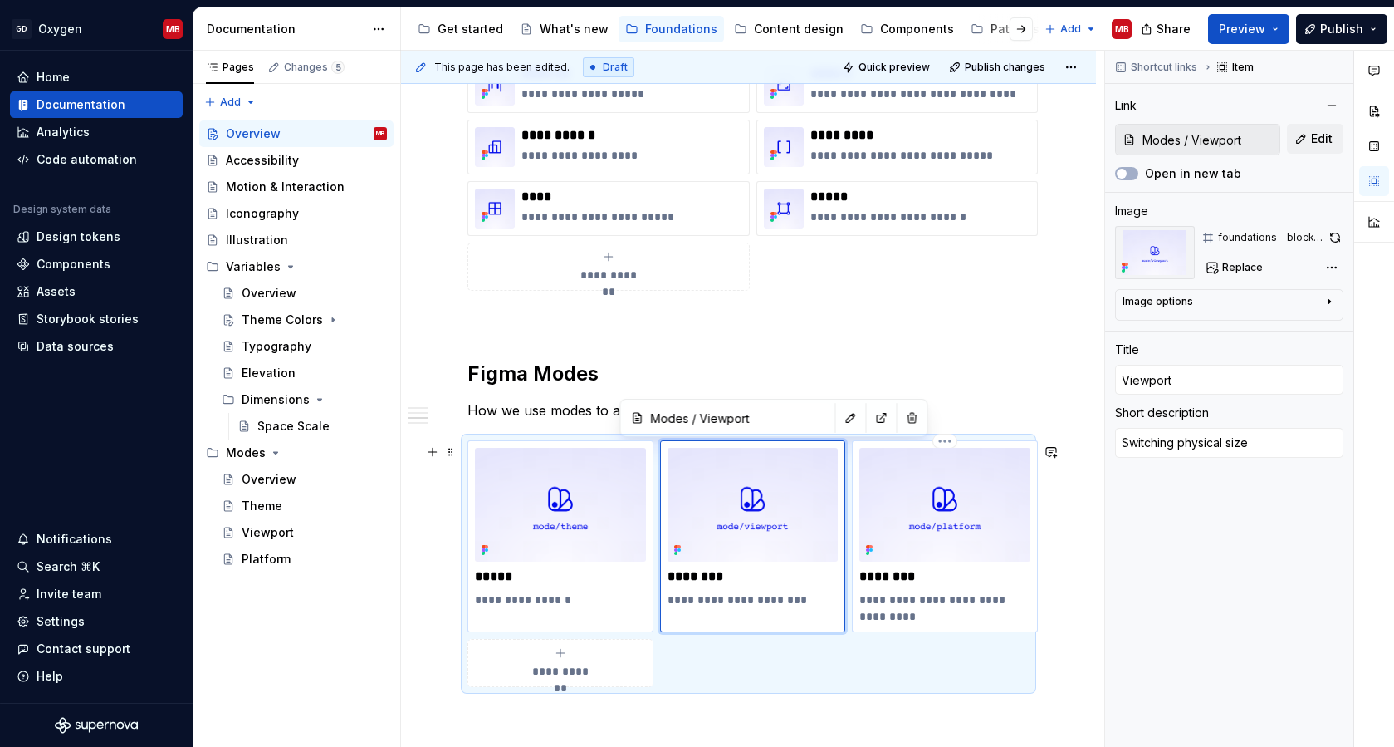
click at [943, 603] on p "**********" at bounding box center [945, 607] width 171 height 33
type textarea "*"
type input "Modes / Platform"
type input "Platform"
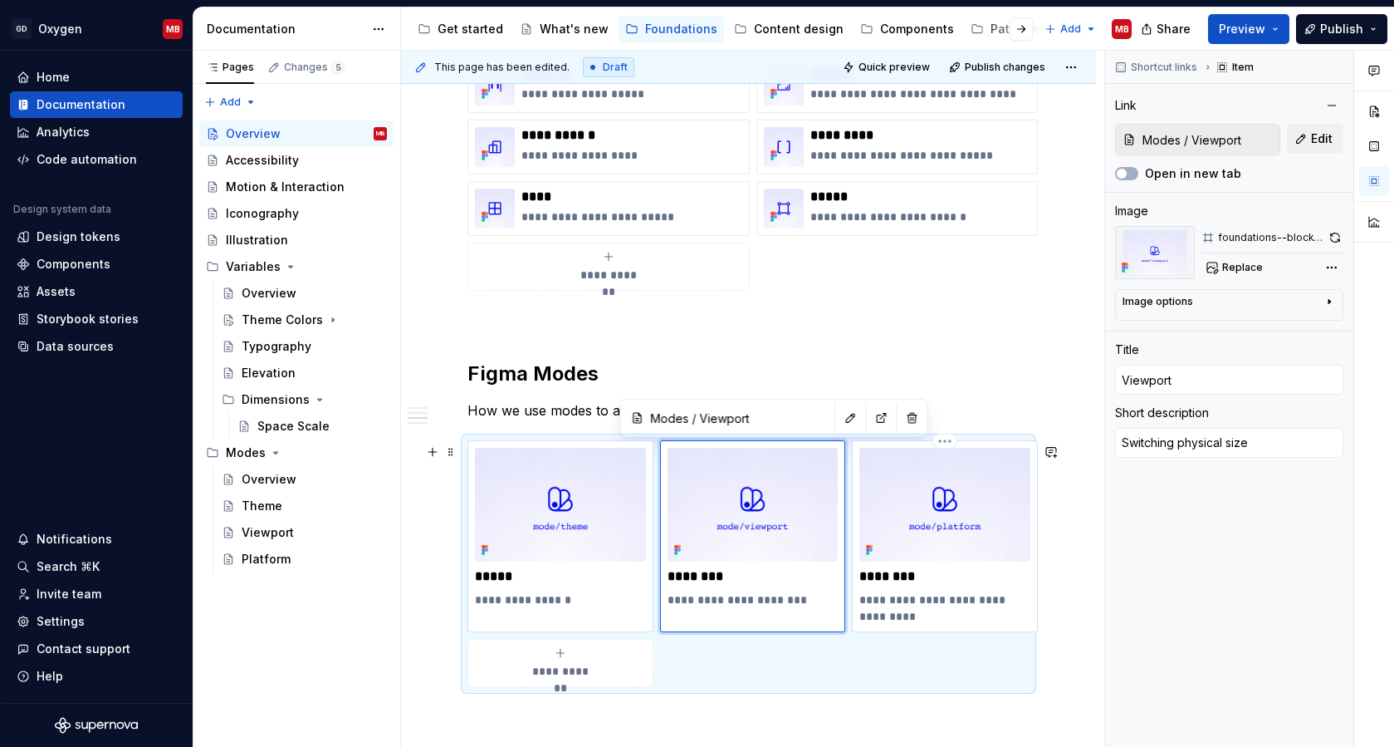
type textarea "Switching device and platform type"
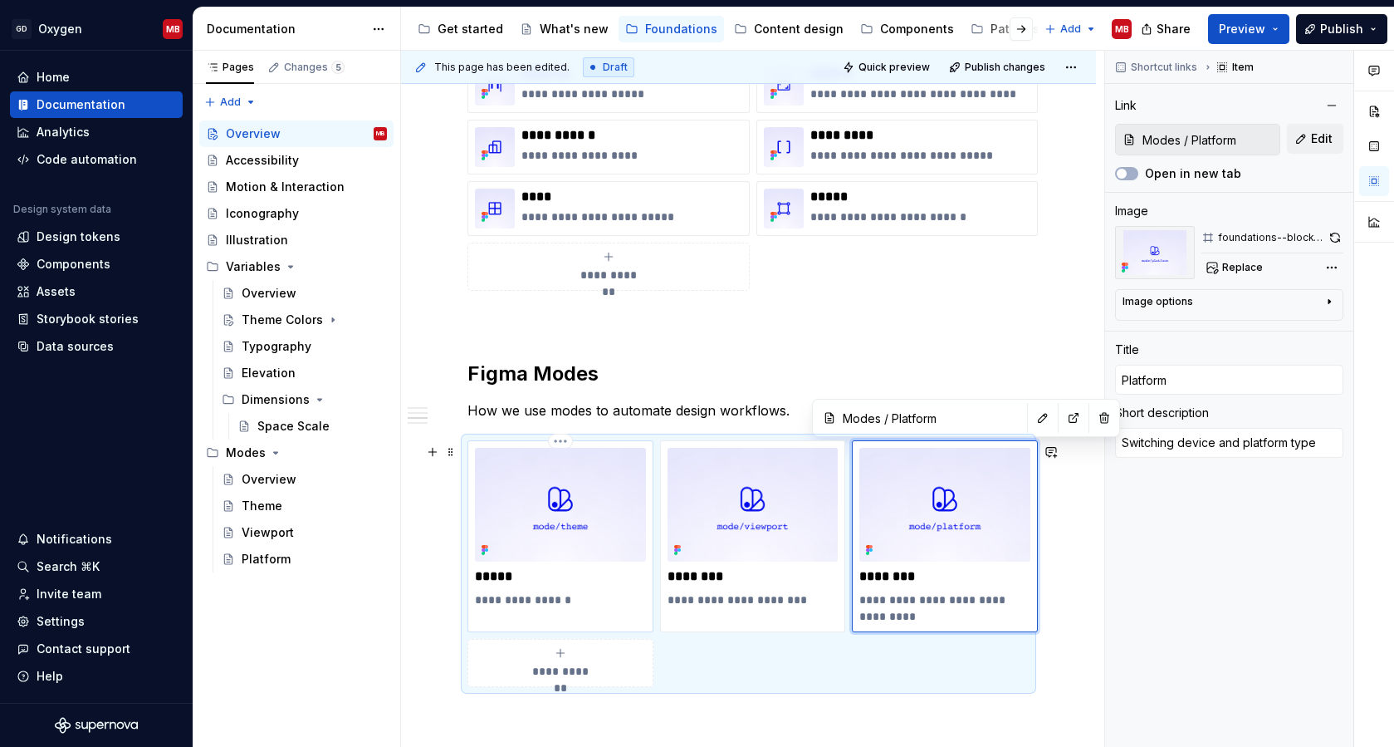
click at [605, 595] on p "**********" at bounding box center [560, 599] width 171 height 17
type textarea "*"
type input "Modes / Theme"
type input "Theme"
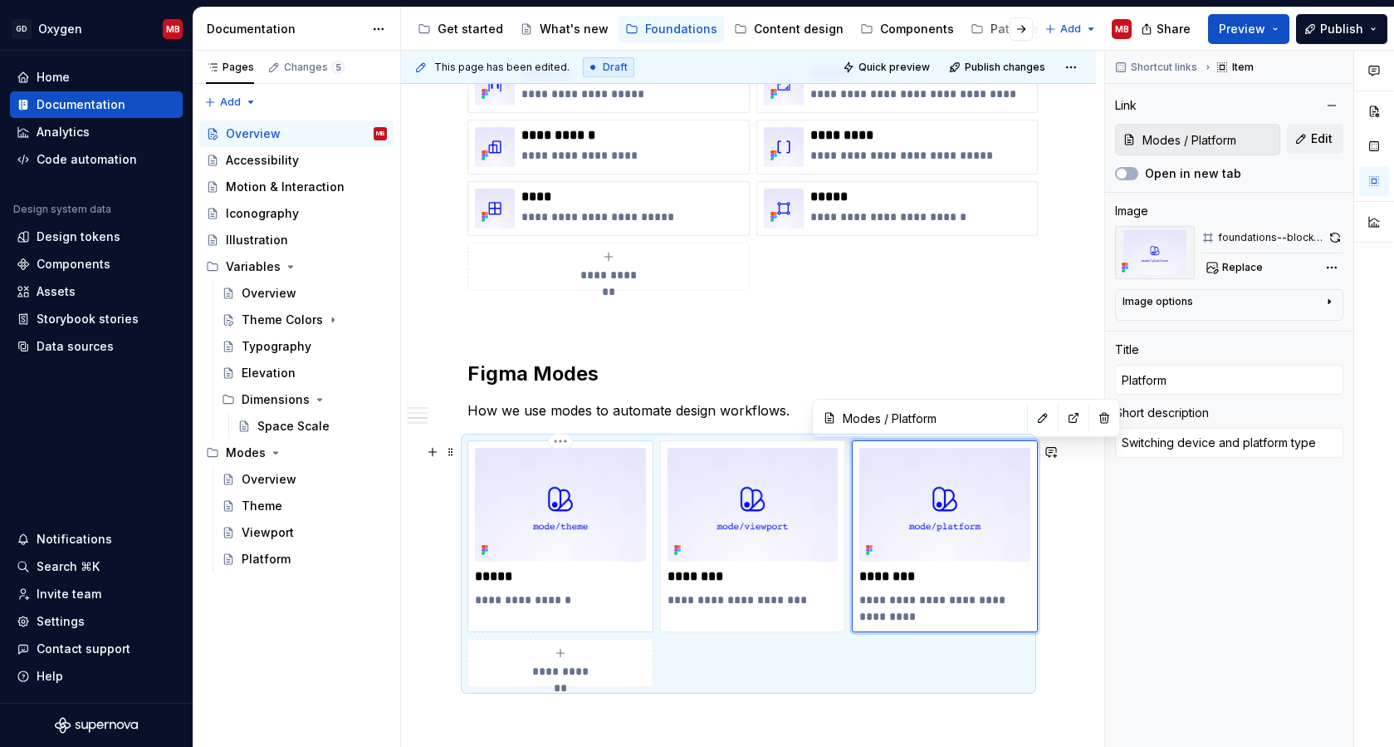
type textarea "Switching brands"
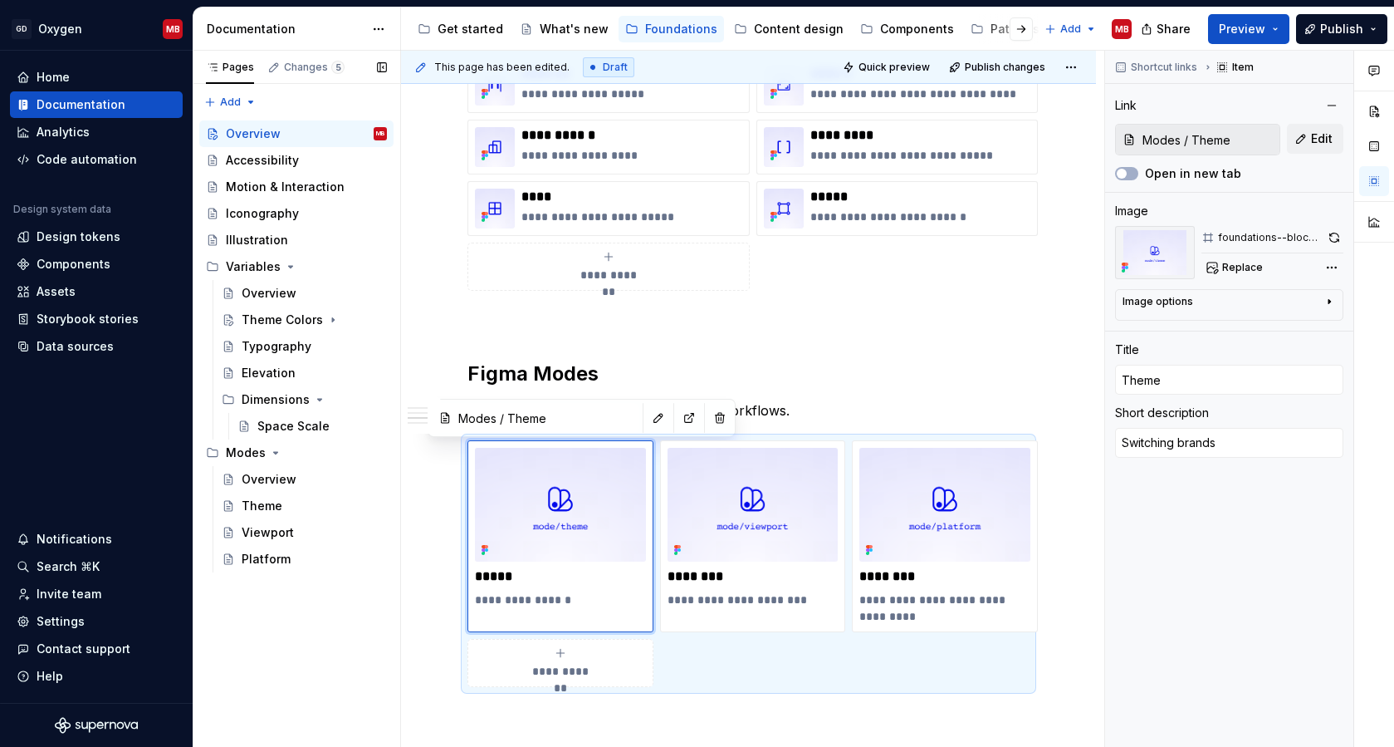
click at [336, 642] on div "Pages Changes 5 Add Accessibility guide for tree Page tree. Navigate the tree w…" at bounding box center [297, 399] width 208 height 697
click at [737, 370] on h2 "Figma Modes" at bounding box center [749, 373] width 562 height 27
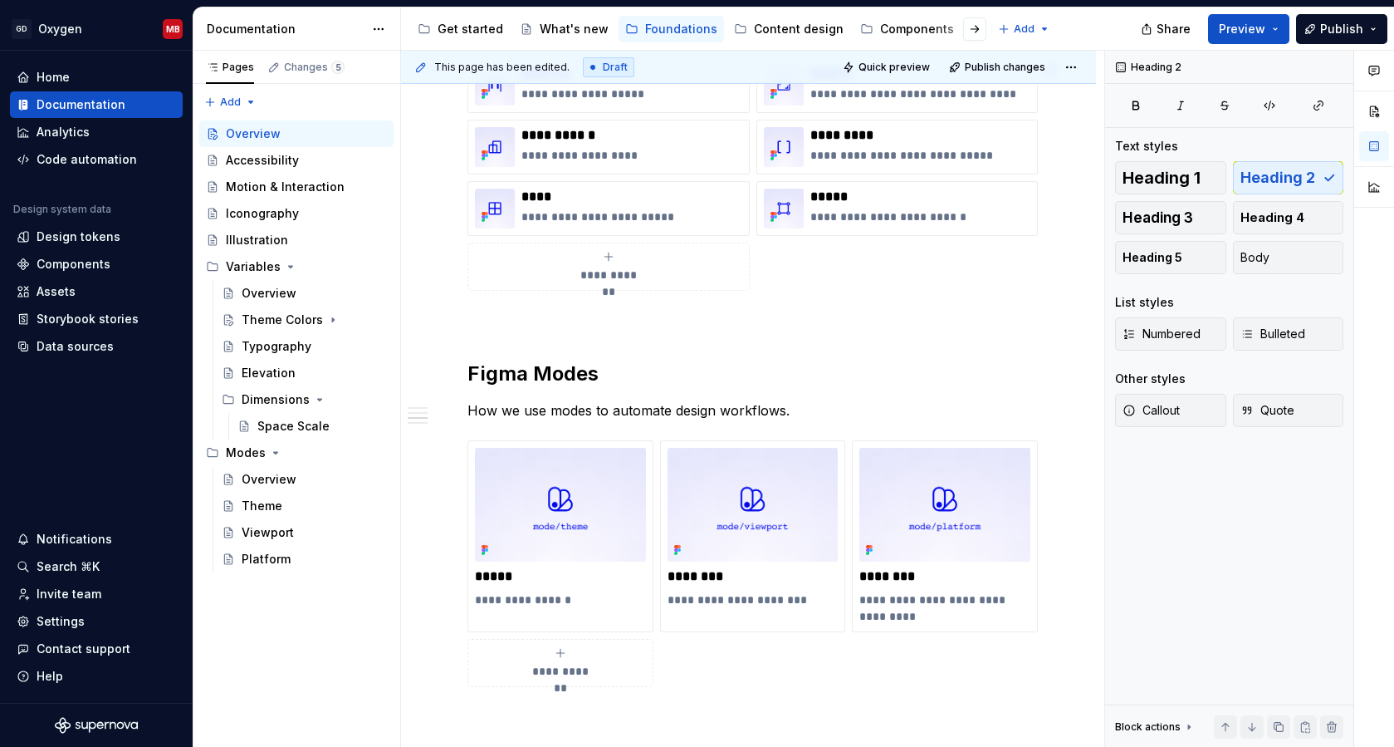
type textarea "*"
